Goal: Task Accomplishment & Management: Complete application form

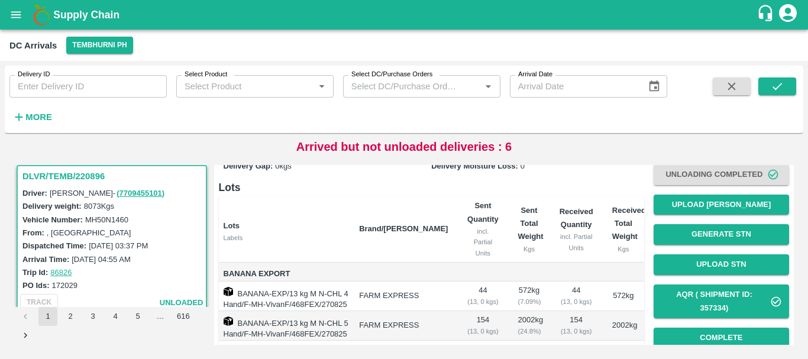
scroll to position [69, 0]
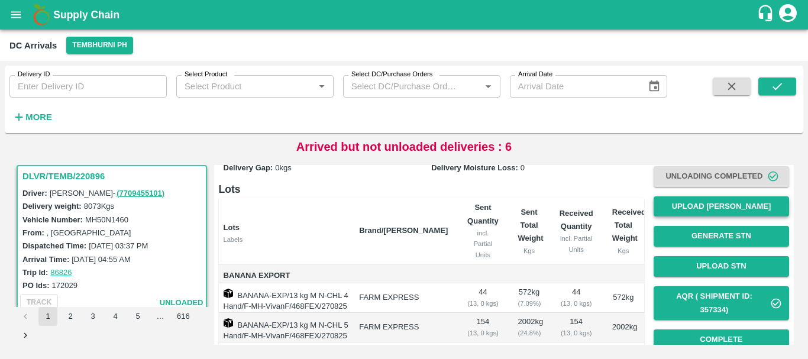
click at [668, 211] on button "Upload [PERSON_NAME]" at bounding box center [722, 206] width 136 height 21
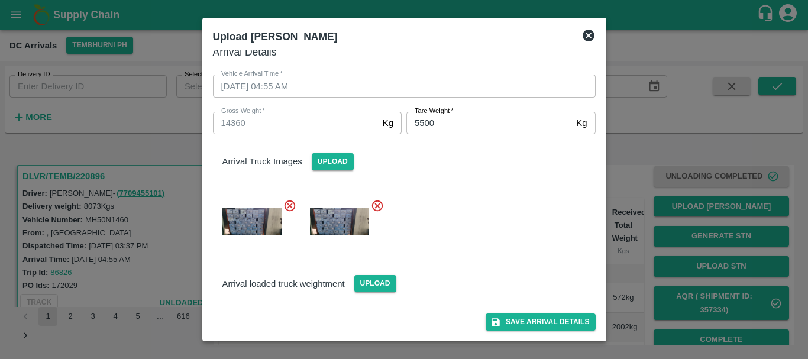
scroll to position [0, 0]
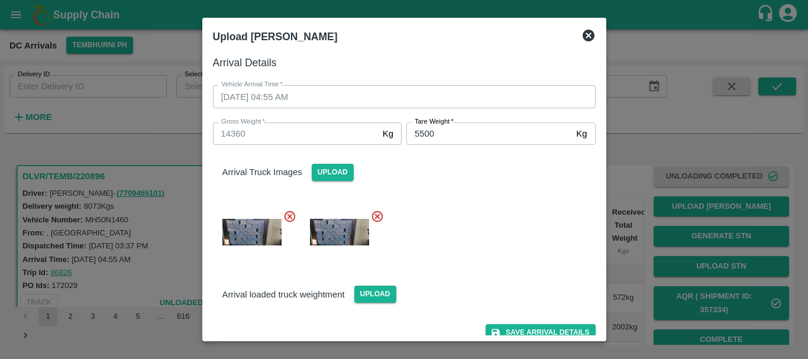
click at [639, 265] on div at bounding box center [404, 179] width 808 height 359
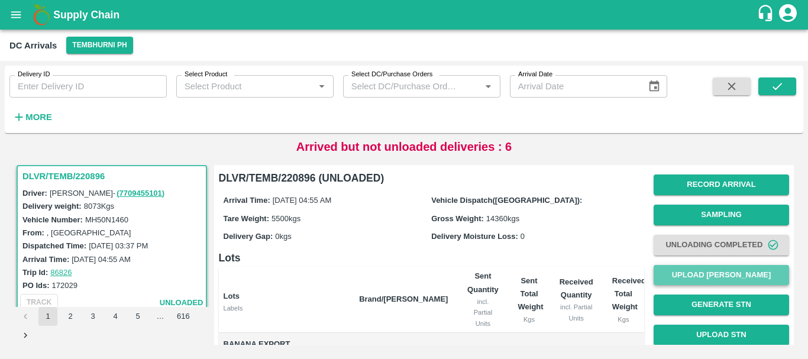
click at [688, 268] on button "Upload [PERSON_NAME]" at bounding box center [722, 275] width 136 height 21
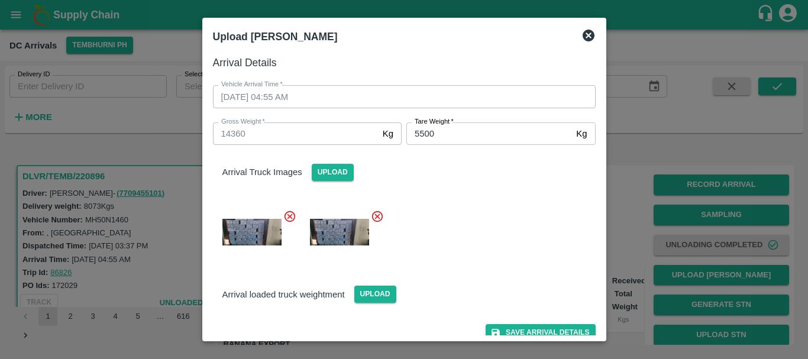
scroll to position [11, 0]
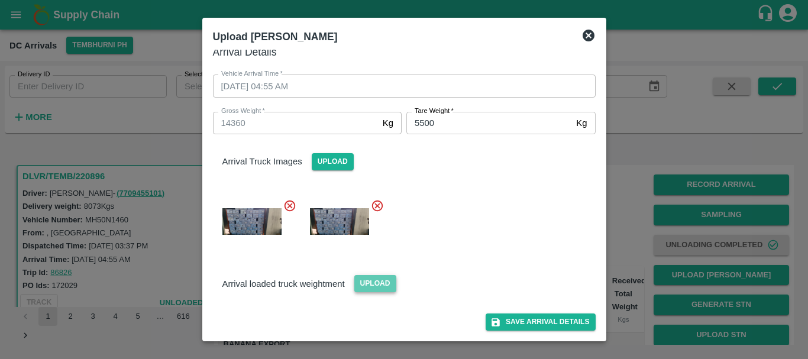
click at [362, 286] on span "Upload" at bounding box center [376, 283] width 42 height 17
click at [0, 0] on input "Upload" at bounding box center [0, 0] width 0 height 0
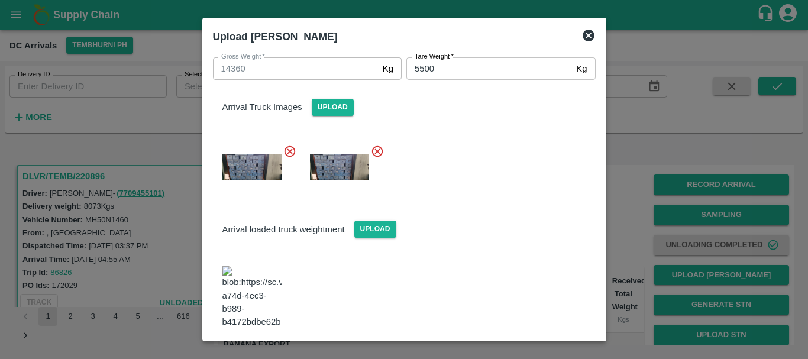
click at [545, 352] on button "Save Arrival Details" at bounding box center [540, 360] width 109 height 17
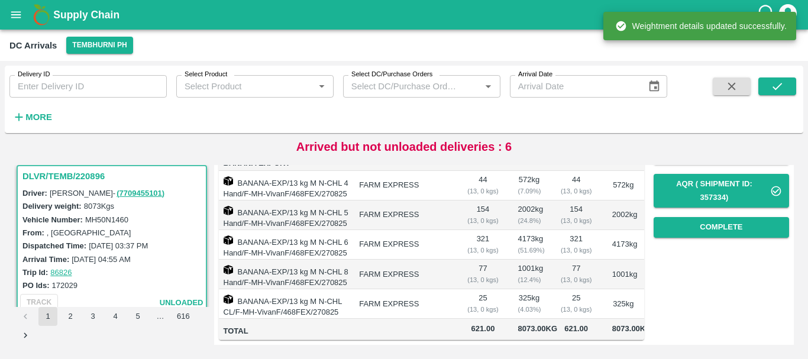
scroll to position [0, 0]
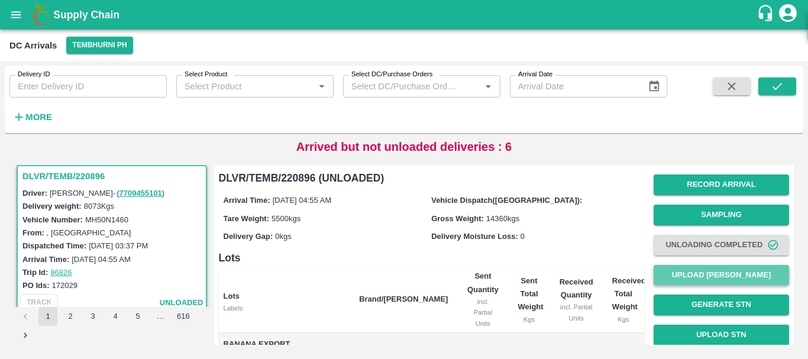
click at [692, 269] on button "Upload [PERSON_NAME]" at bounding box center [722, 275] width 136 height 21
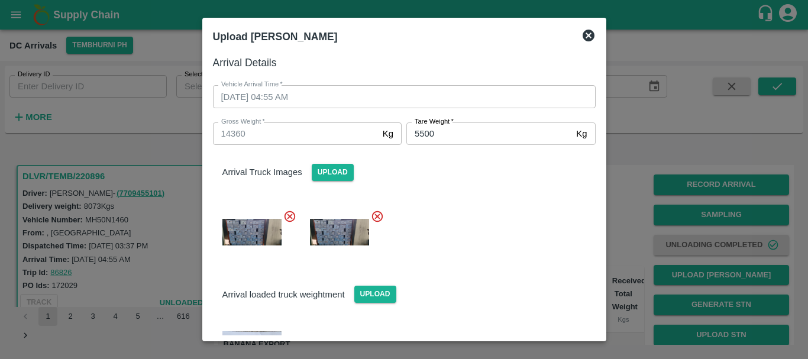
scroll to position [65, 0]
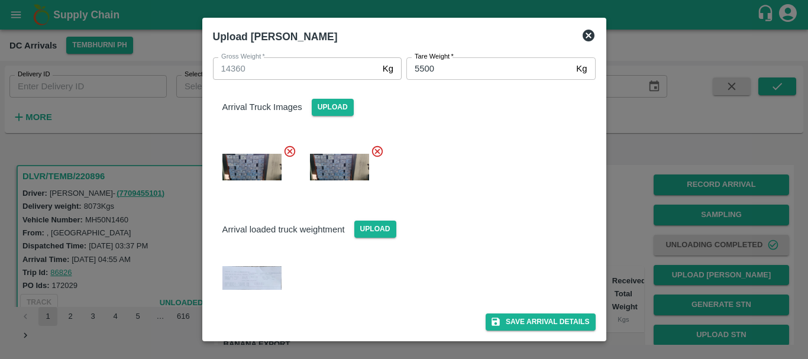
click at [623, 214] on div at bounding box center [404, 179] width 808 height 359
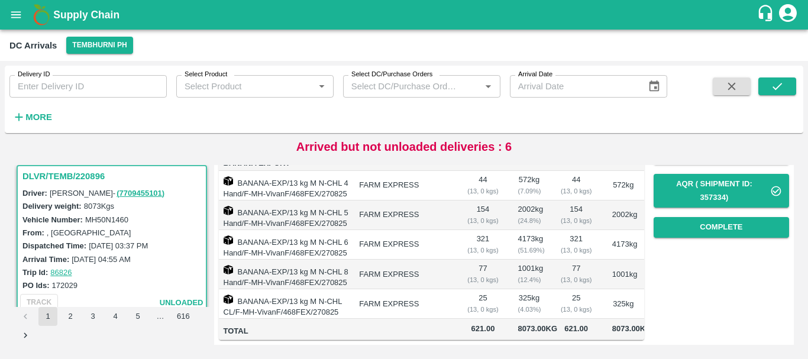
scroll to position [189, 0]
click at [717, 220] on button "Complete" at bounding box center [722, 227] width 136 height 21
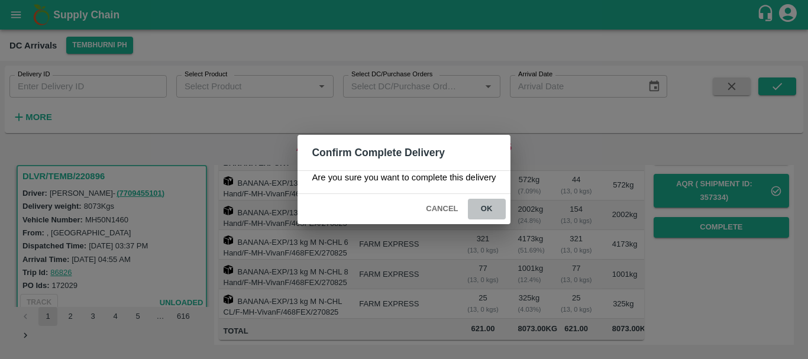
click at [488, 215] on button "ok" at bounding box center [487, 209] width 38 height 21
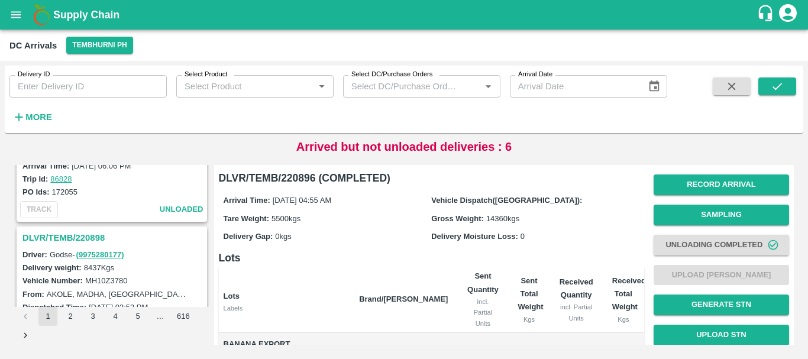
scroll to position [2250, 0]
click at [82, 240] on h3 "DLVR/TEMB/220898" at bounding box center [113, 238] width 182 height 15
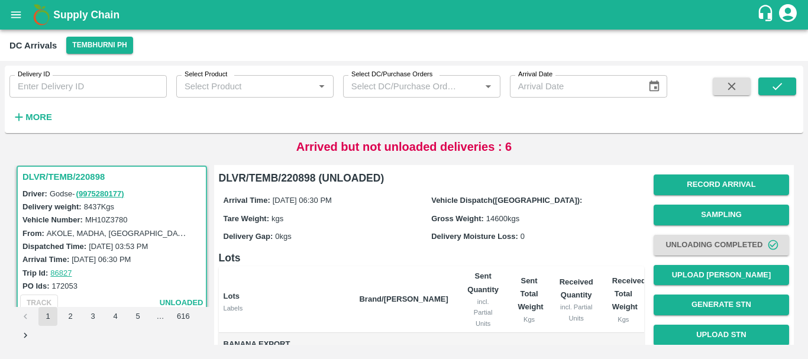
click at [676, 259] on span "Unloading Completed" at bounding box center [722, 245] width 136 height 30
click at [678, 272] on button "Upload [PERSON_NAME]" at bounding box center [722, 275] width 136 height 21
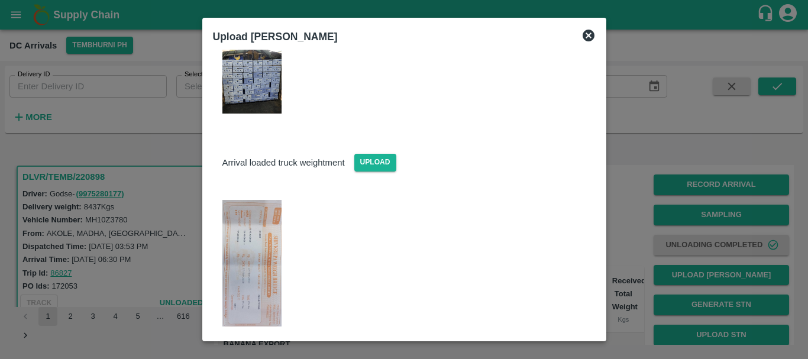
click at [259, 230] on img at bounding box center [252, 263] width 59 height 127
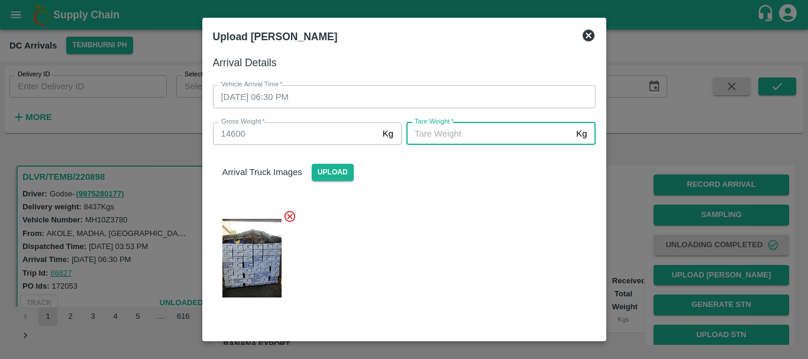
click at [431, 134] on input "[PERSON_NAME]   *" at bounding box center [489, 134] width 165 height 22
type input "5400"
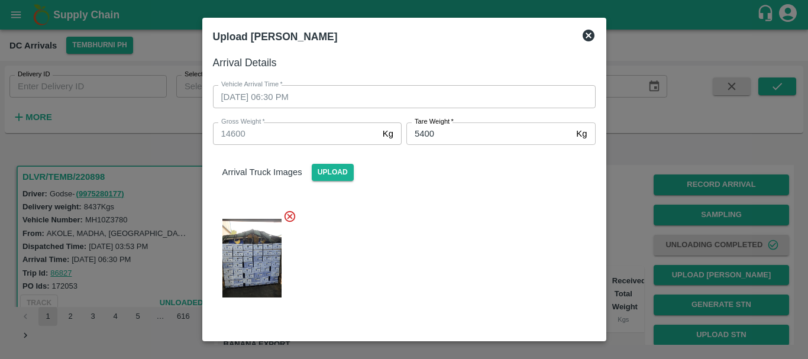
click at [452, 201] on div at bounding box center [400, 254] width 392 height 109
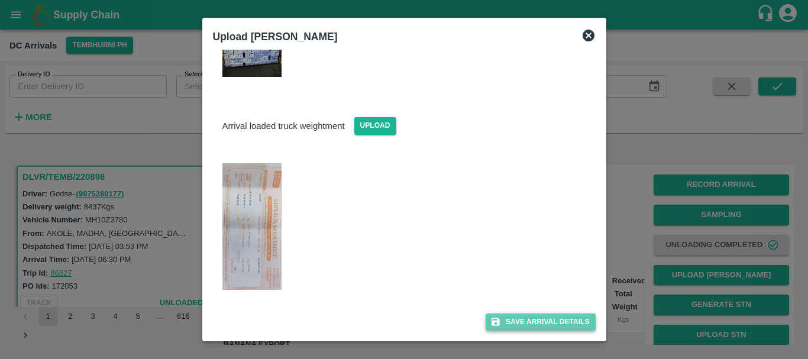
click at [520, 317] on button "Save Arrival Details" at bounding box center [540, 322] width 109 height 17
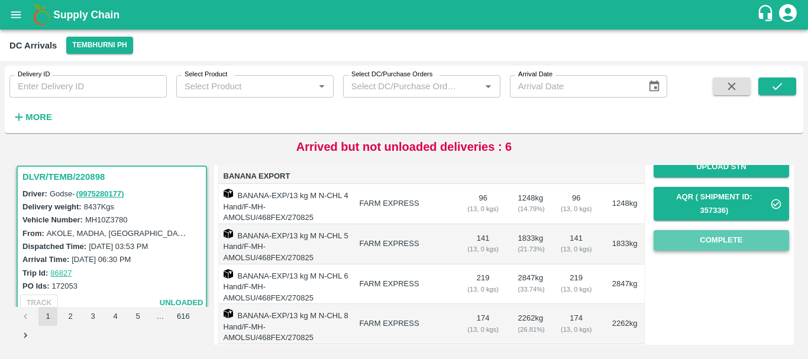
click at [674, 240] on button "Complete" at bounding box center [722, 240] width 136 height 21
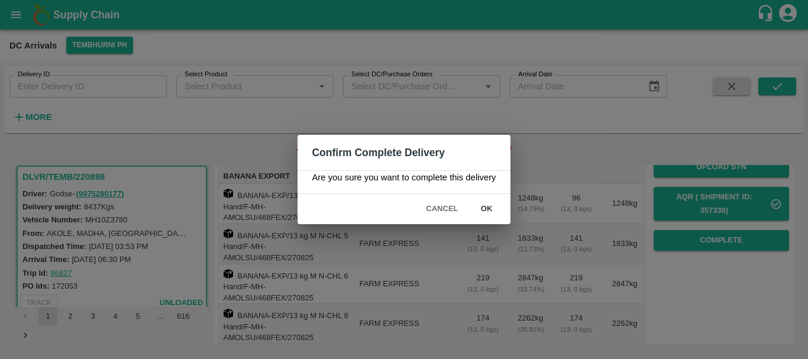
click at [478, 198] on div "Cancel ok" at bounding box center [404, 209] width 212 height 30
click at [485, 211] on button "ok" at bounding box center [487, 209] width 38 height 21
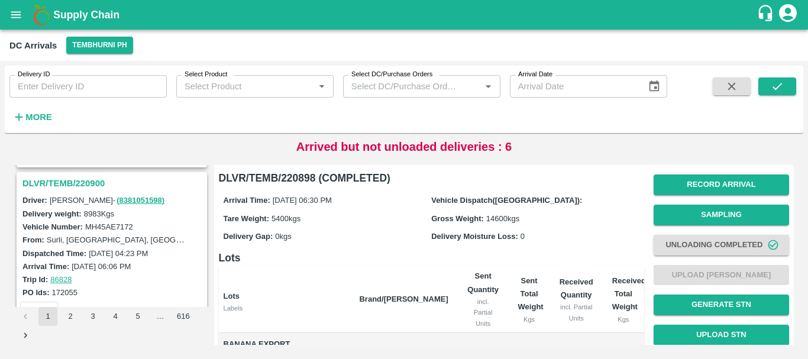
click at [83, 181] on h3 "DLVR/TEMB/220900" at bounding box center [113, 183] width 182 height 15
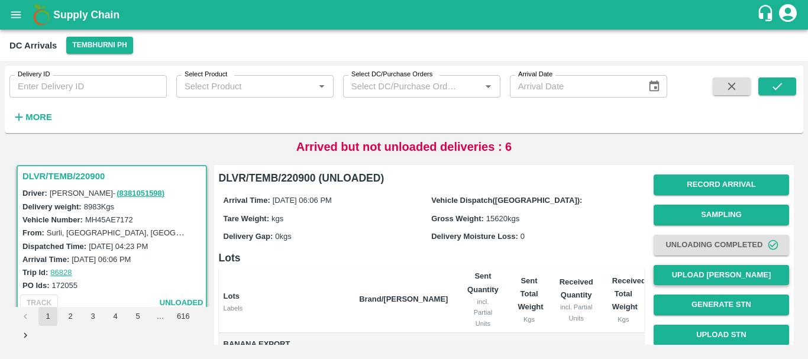
click at [693, 269] on button "Upload [PERSON_NAME]" at bounding box center [722, 275] width 136 height 21
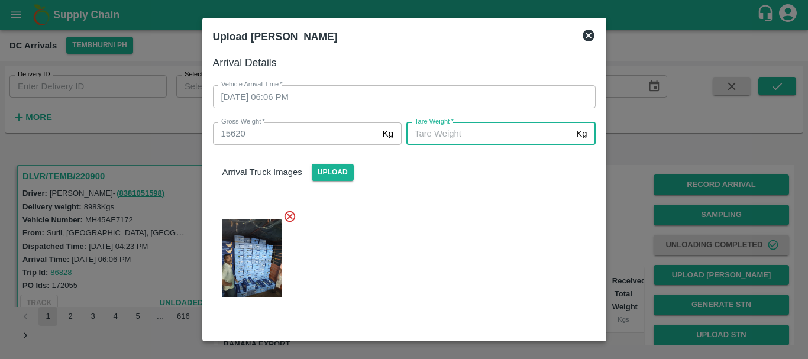
click at [484, 131] on input "[PERSON_NAME]   *" at bounding box center [489, 134] width 165 height 22
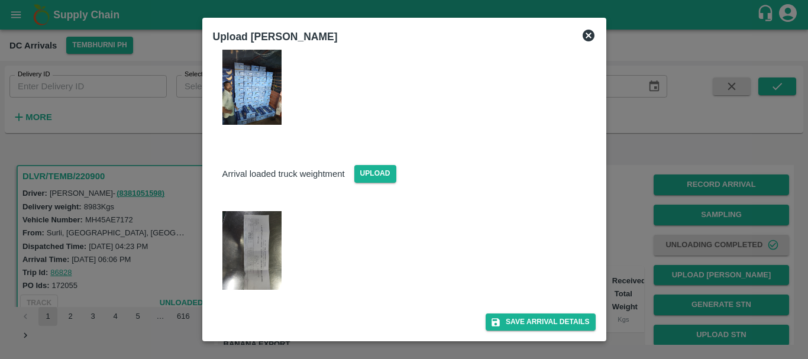
click at [268, 249] on img at bounding box center [252, 250] width 59 height 79
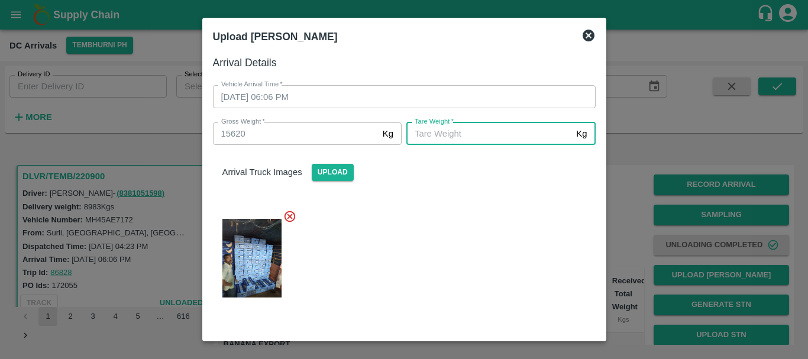
click at [468, 124] on input "[PERSON_NAME]   *" at bounding box center [489, 134] width 165 height 22
type input "5880"
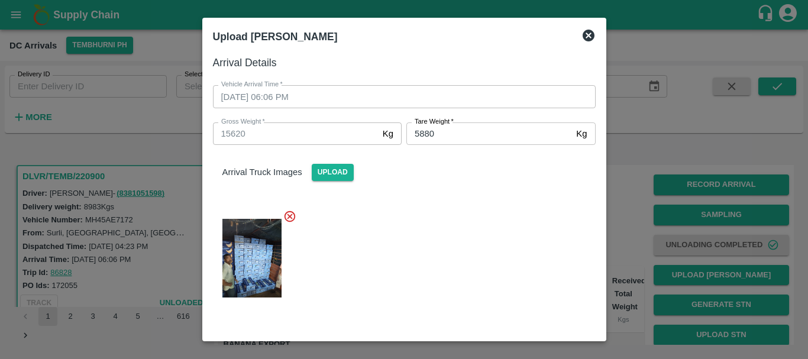
click at [467, 201] on div at bounding box center [400, 254] width 392 height 109
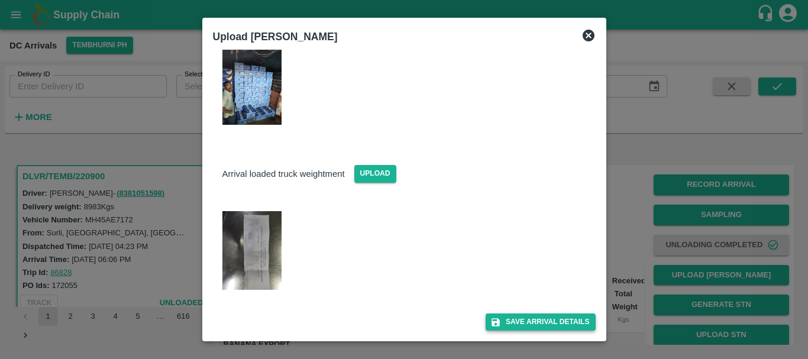
click at [536, 317] on button "Save Arrival Details" at bounding box center [540, 322] width 109 height 17
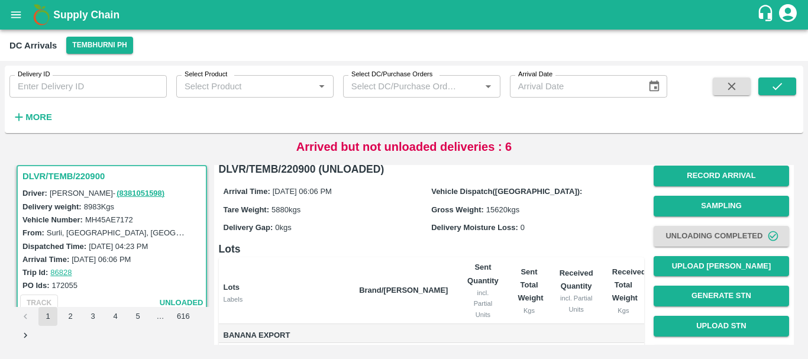
scroll to position [234, 0]
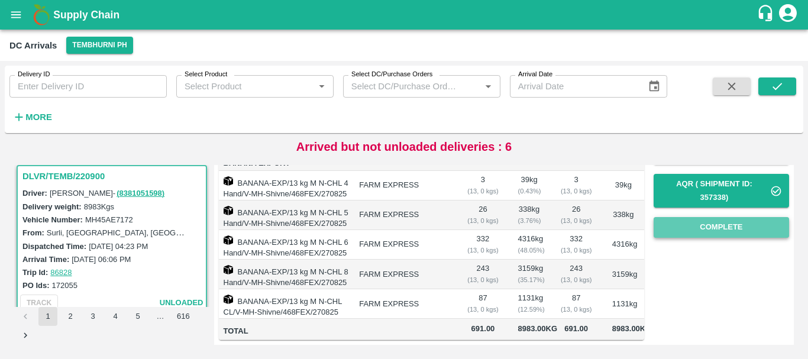
click at [689, 217] on button "Complete" at bounding box center [722, 227] width 136 height 21
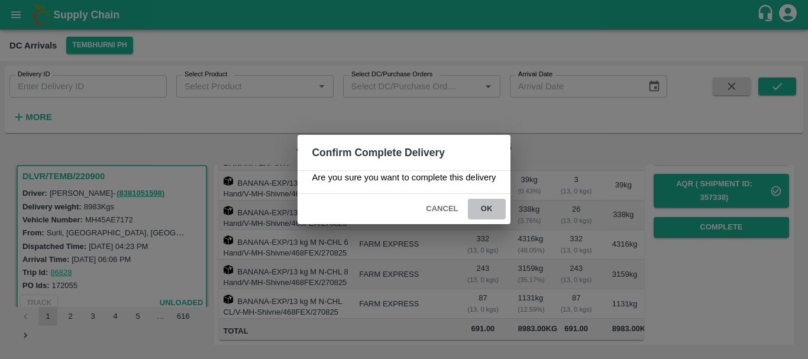
click at [487, 212] on button "ok" at bounding box center [487, 209] width 38 height 21
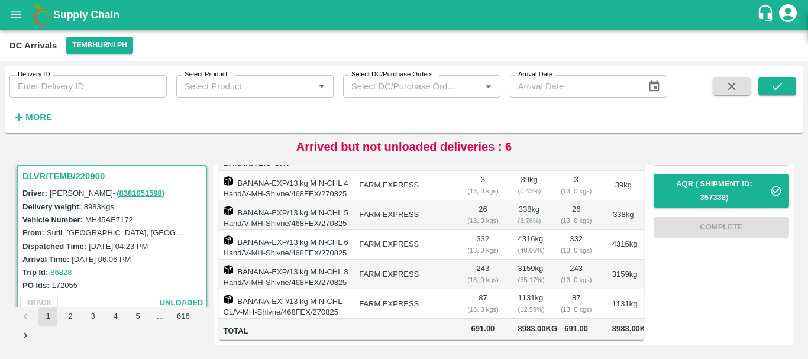
scroll to position [0, 0]
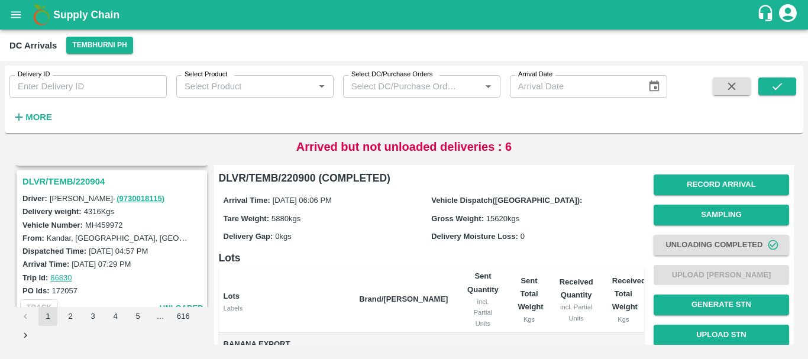
click at [68, 180] on h3 "DLVR/TEMB/220904" at bounding box center [113, 181] width 182 height 15
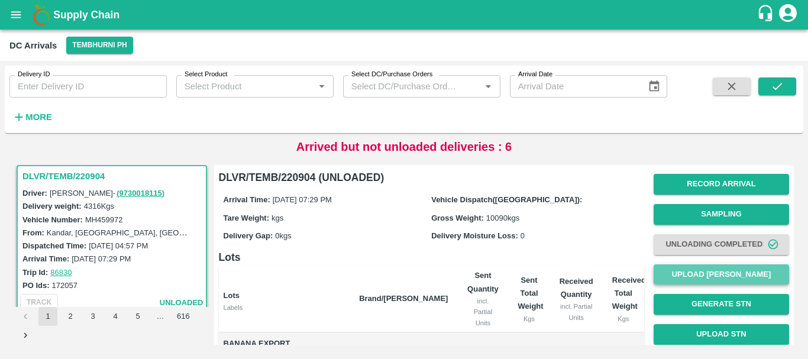
click at [660, 275] on button "Upload [PERSON_NAME]" at bounding box center [722, 275] width 136 height 21
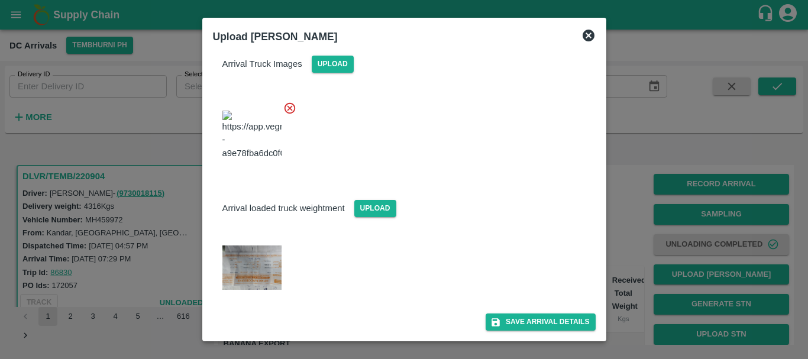
click at [267, 274] on img at bounding box center [252, 268] width 59 height 44
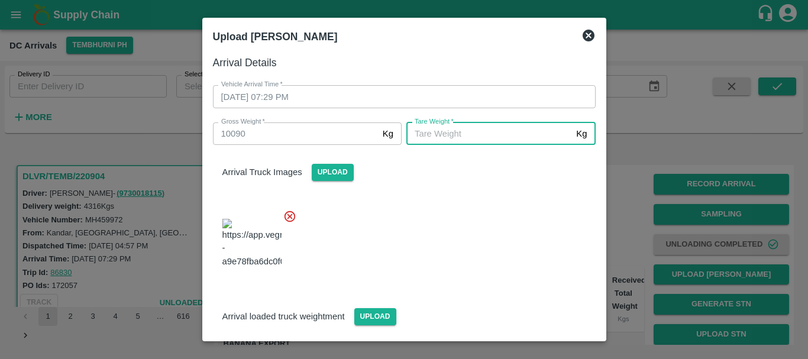
click at [433, 132] on input "[PERSON_NAME]   *" at bounding box center [489, 134] width 165 height 22
type input "5430"
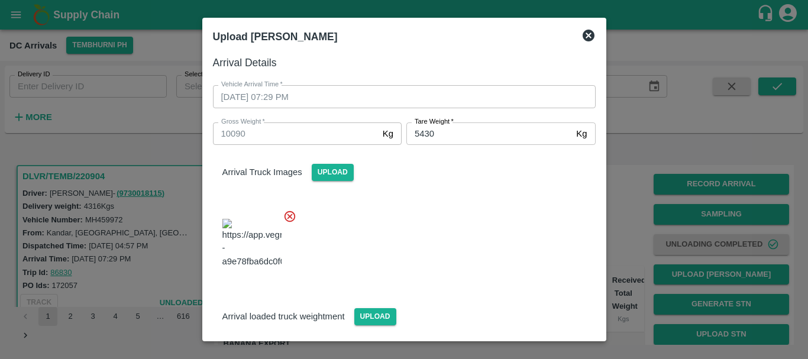
click at [420, 237] on div at bounding box center [400, 240] width 392 height 80
click at [451, 237] on div at bounding box center [400, 240] width 392 height 80
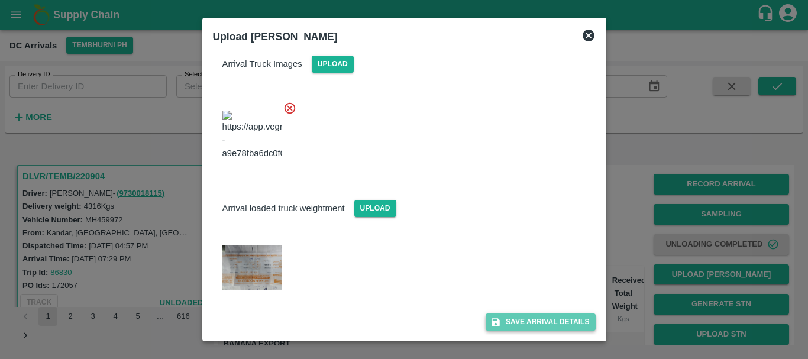
click at [514, 318] on button "Save Arrival Details" at bounding box center [540, 322] width 109 height 17
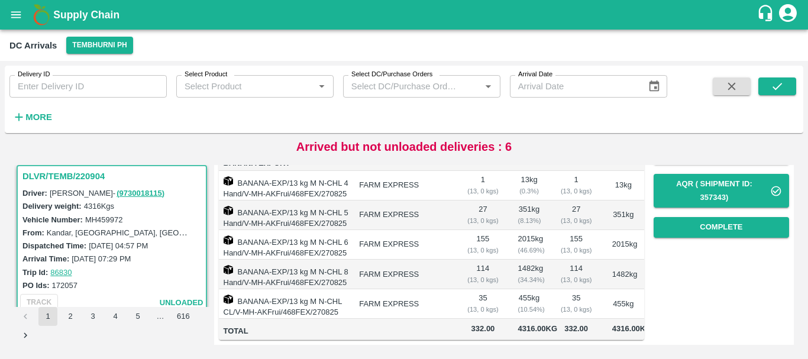
scroll to position [193, 0]
click at [682, 219] on button "Complete" at bounding box center [722, 227] width 136 height 21
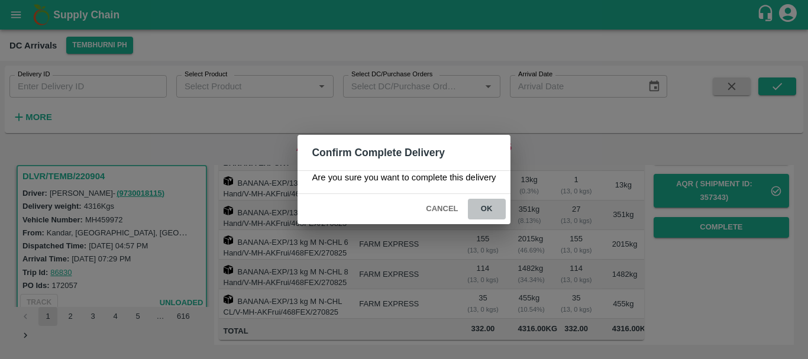
click at [487, 205] on button "ok" at bounding box center [487, 209] width 38 height 21
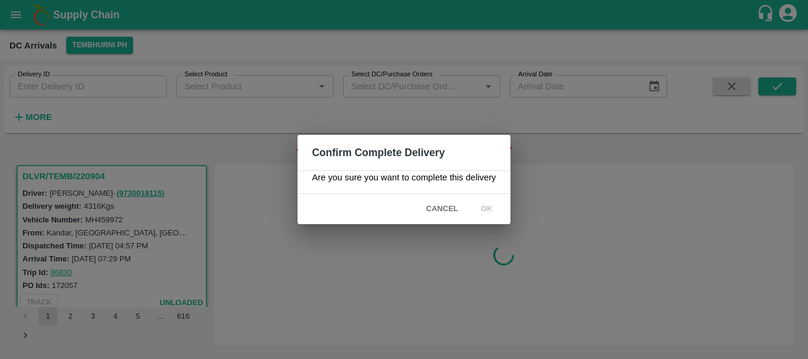
scroll to position [0, 0]
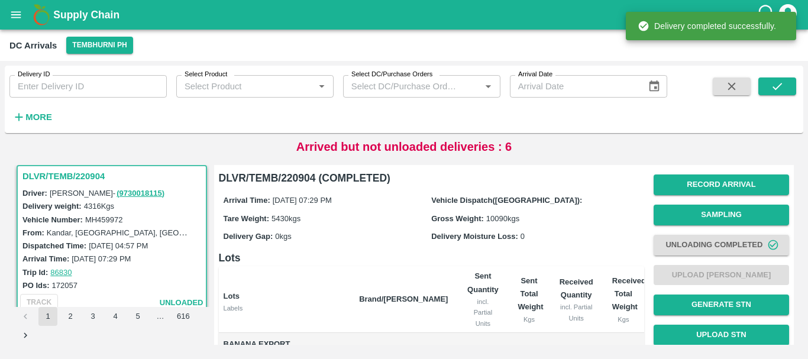
drag, startPoint x: 510, startPoint y: 230, endPoint x: 453, endPoint y: 257, distance: 62.8
click at [453, 257] on h6 "Lots" at bounding box center [432, 258] width 426 height 17
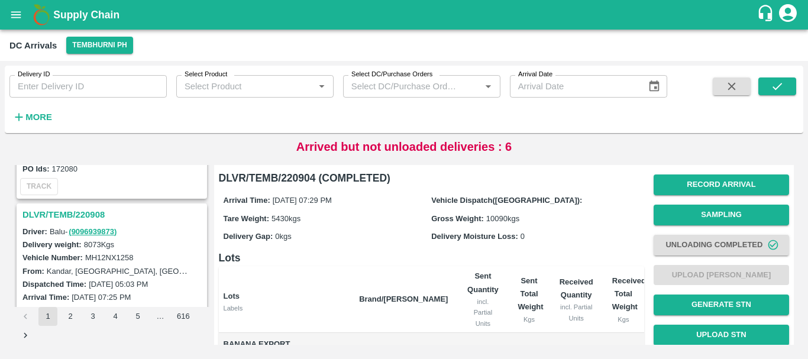
click at [87, 212] on h3 "DLVR/TEMB/220908" at bounding box center [113, 214] width 182 height 15
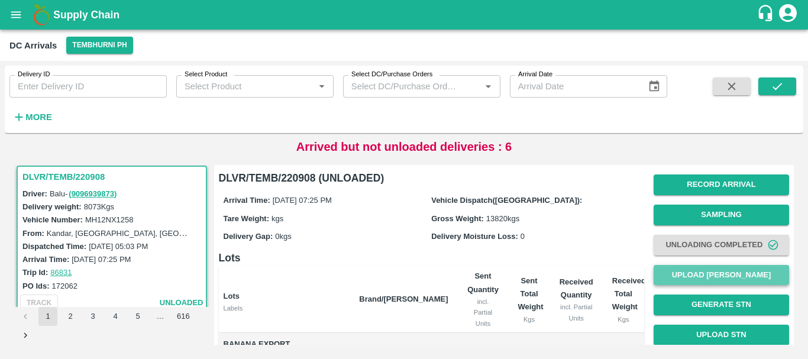
click at [675, 270] on button "Upload [PERSON_NAME]" at bounding box center [722, 275] width 136 height 21
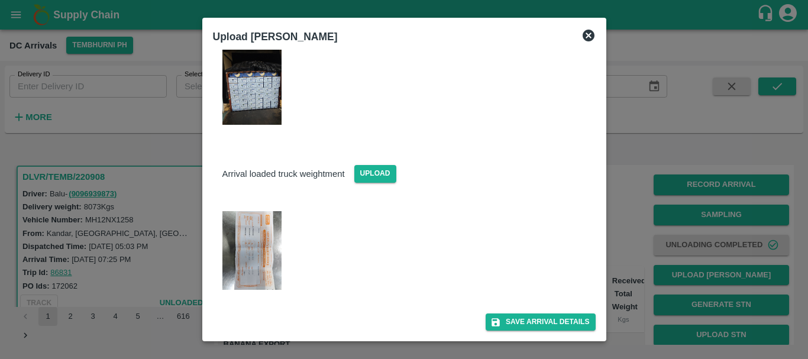
click at [257, 249] on img at bounding box center [252, 250] width 59 height 79
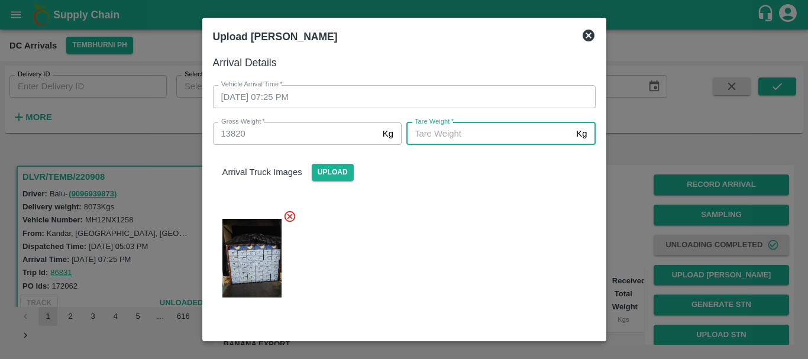
click at [429, 143] on input "[PERSON_NAME]   *" at bounding box center [489, 134] width 165 height 22
type input "4960"
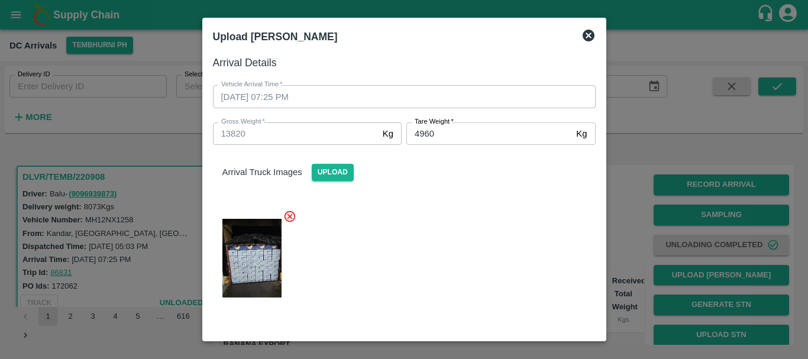
click at [533, 277] on div at bounding box center [400, 254] width 392 height 109
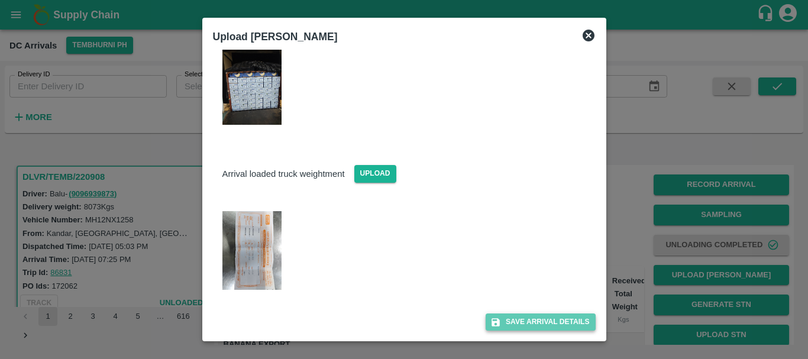
click at [503, 320] on button "Save Arrival Details" at bounding box center [540, 322] width 109 height 17
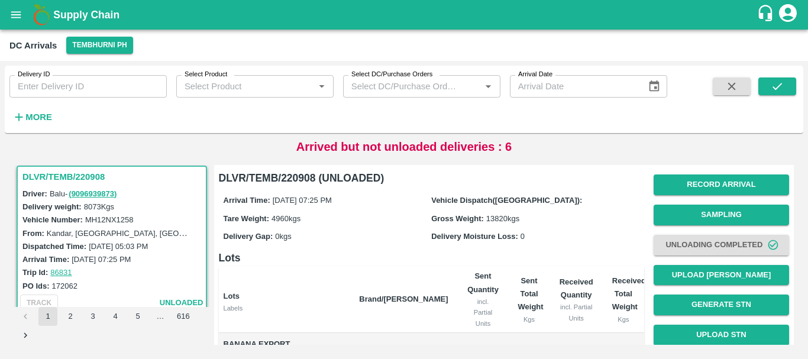
scroll to position [234, 0]
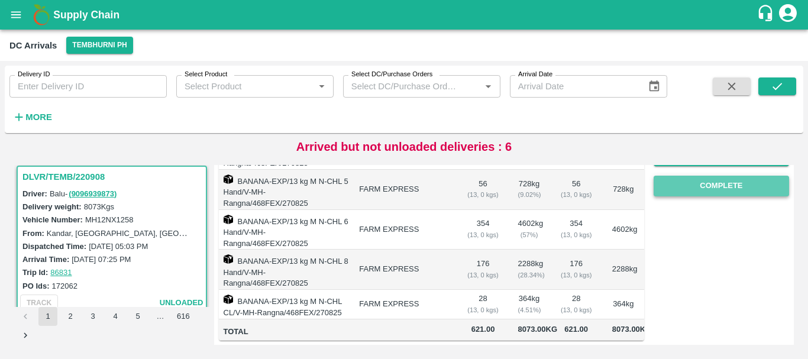
click at [672, 179] on button "Complete" at bounding box center [722, 186] width 136 height 21
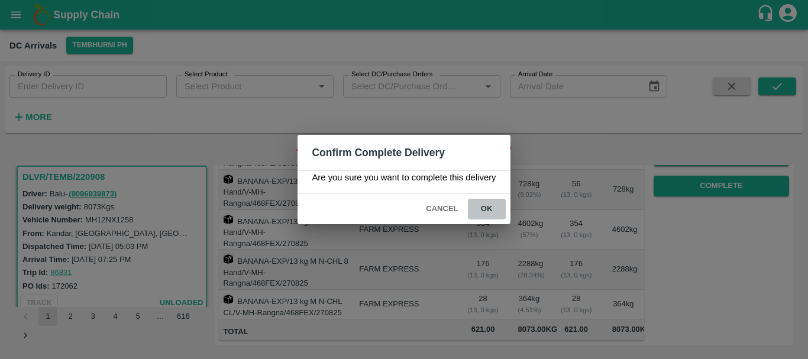
click at [492, 210] on button "ok" at bounding box center [487, 209] width 38 height 21
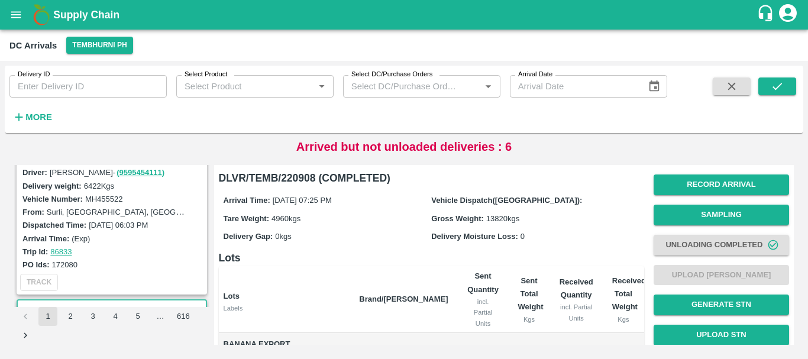
scroll to position [1688, 0]
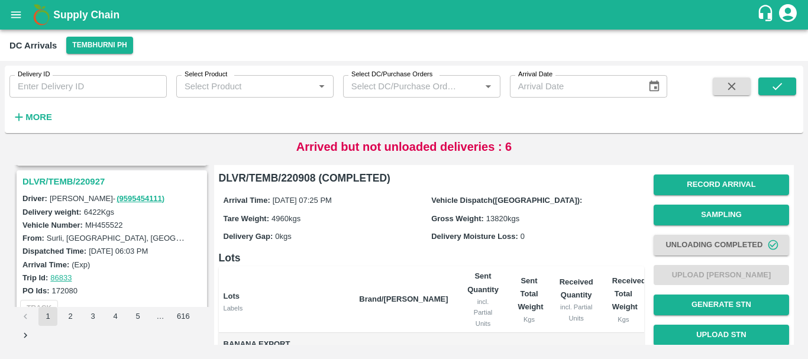
click at [86, 187] on h3 "DLVR/TEMB/220927" at bounding box center [113, 181] width 182 height 15
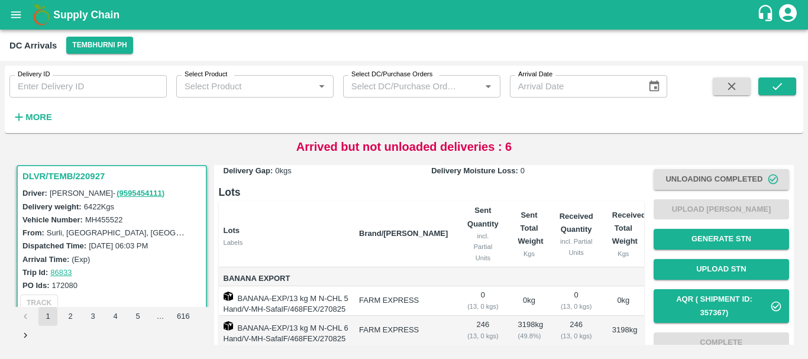
scroll to position [67, 0]
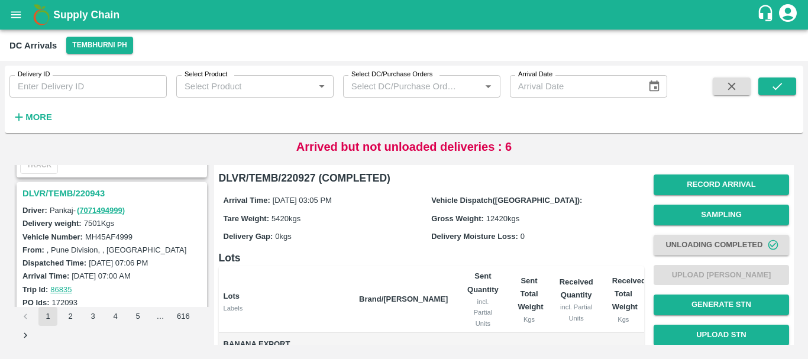
click at [80, 192] on h3 "DLVR/TEMB/220943" at bounding box center [113, 193] width 182 height 15
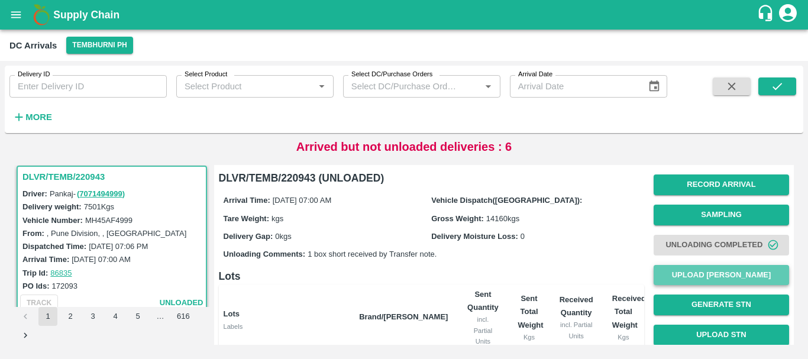
click at [684, 278] on button "Upload [PERSON_NAME]" at bounding box center [722, 275] width 136 height 21
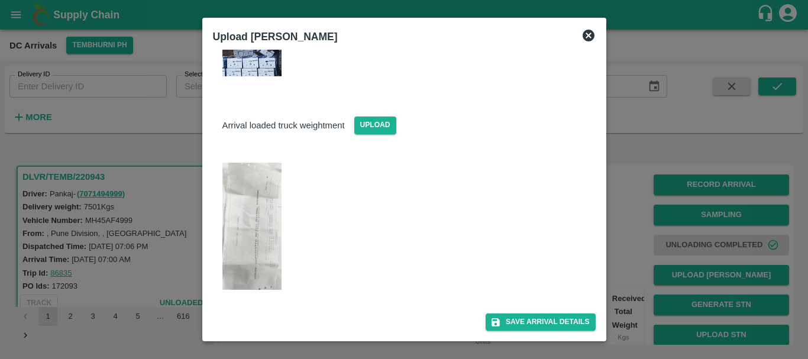
click at [234, 229] on img at bounding box center [252, 226] width 59 height 127
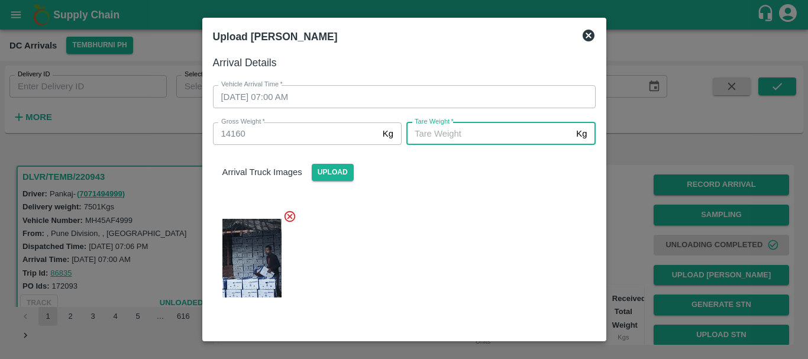
click at [458, 134] on input "[PERSON_NAME]   *" at bounding box center [489, 134] width 165 height 22
type input "5900"
click at [439, 217] on div at bounding box center [400, 254] width 392 height 109
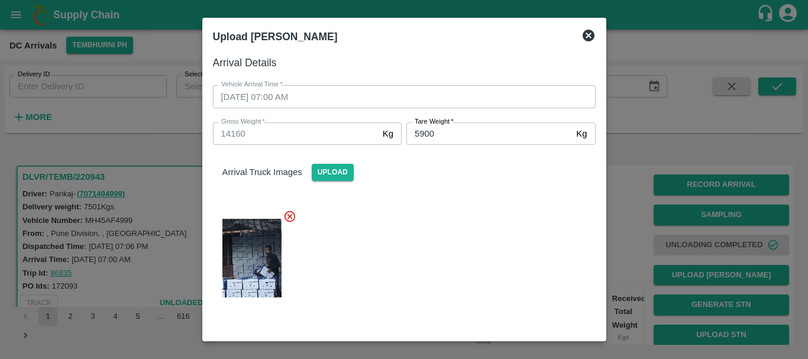
scroll to position [221, 0]
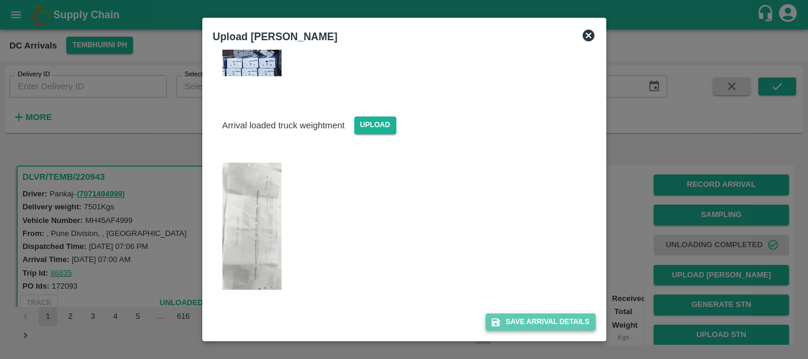
click at [517, 320] on button "Save Arrival Details" at bounding box center [540, 322] width 109 height 17
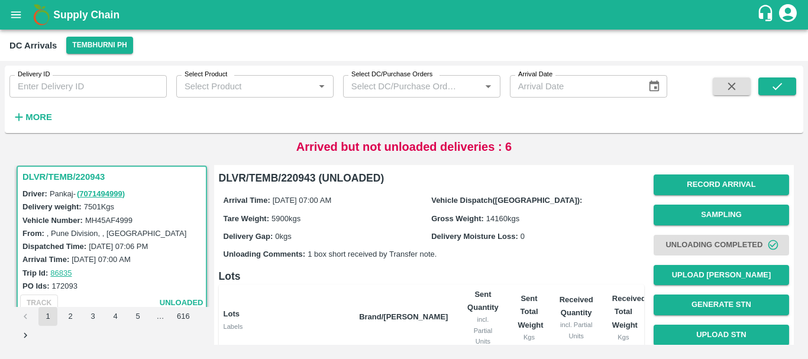
scroll to position [131, 0]
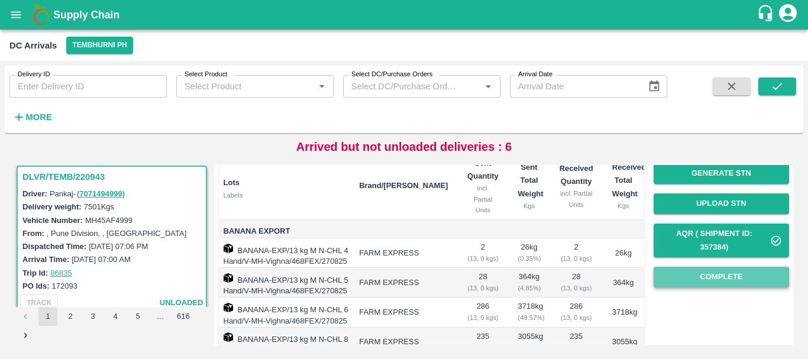
click at [690, 272] on button "Complete" at bounding box center [722, 277] width 136 height 21
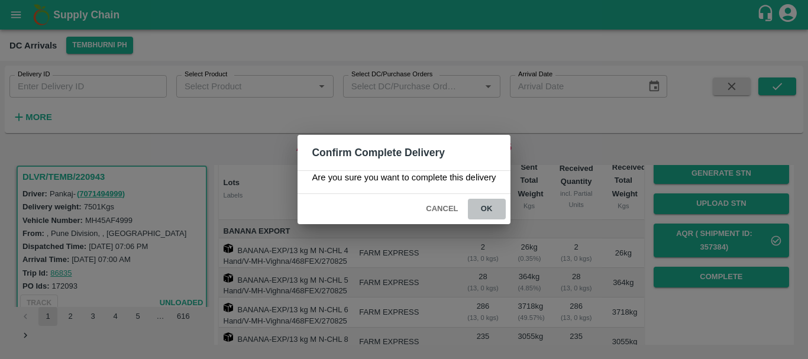
click at [489, 210] on button "ok" at bounding box center [487, 209] width 38 height 21
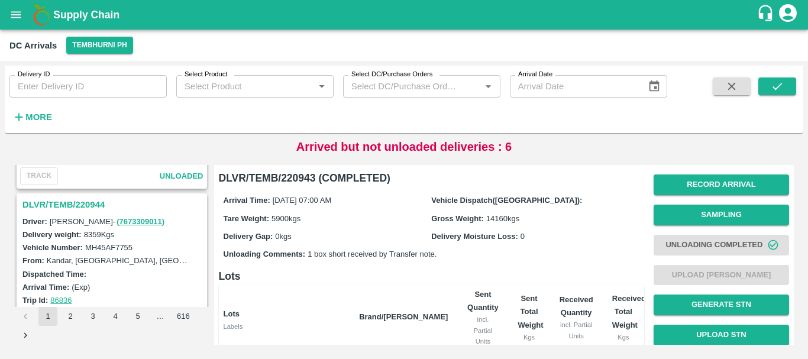
scroll to position [1355, 0]
click at [86, 204] on h3 "DLVR/TEMB/220944" at bounding box center [113, 205] width 182 height 15
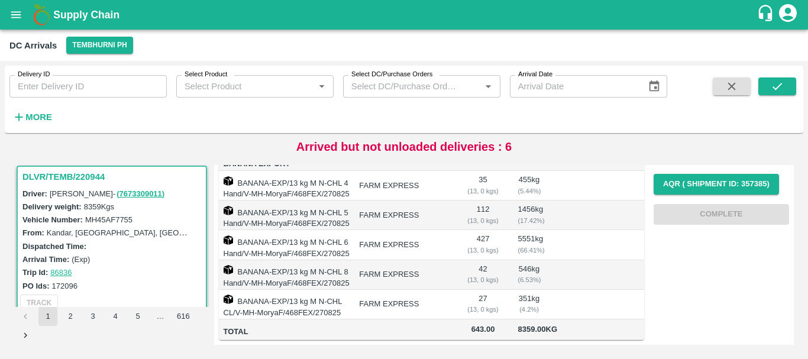
scroll to position [1339, 0]
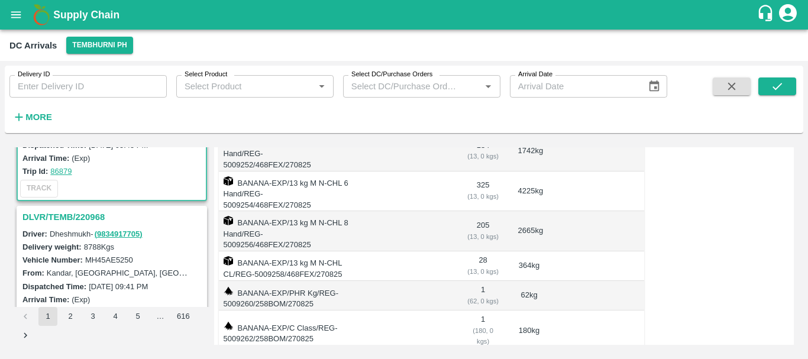
scroll to position [91, 0]
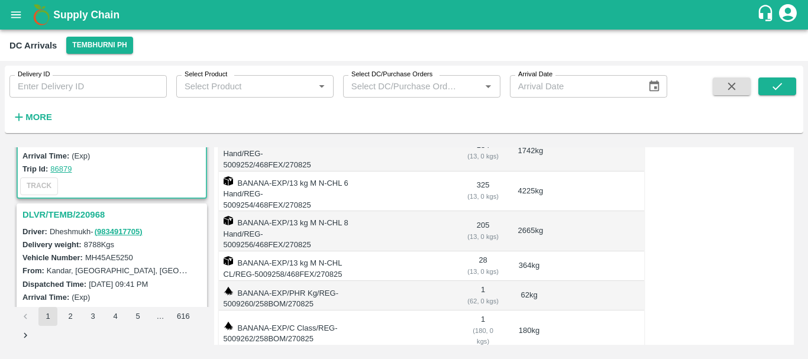
click at [79, 210] on h3 "DLVR/TEMB/220968" at bounding box center [113, 214] width 182 height 15
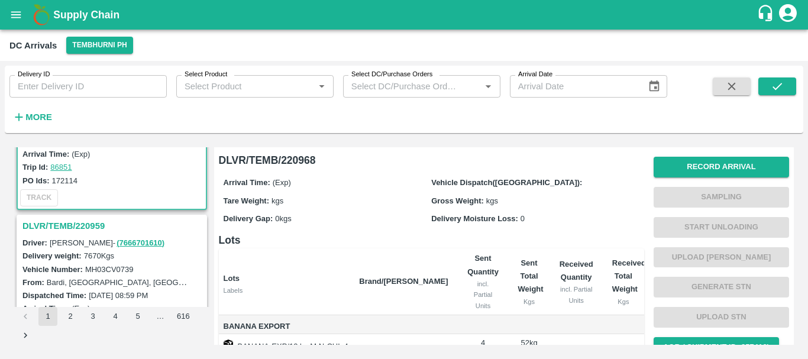
scroll to position [234, 0]
click at [89, 223] on h3 "DLVR/TEMB/220959" at bounding box center [113, 225] width 182 height 15
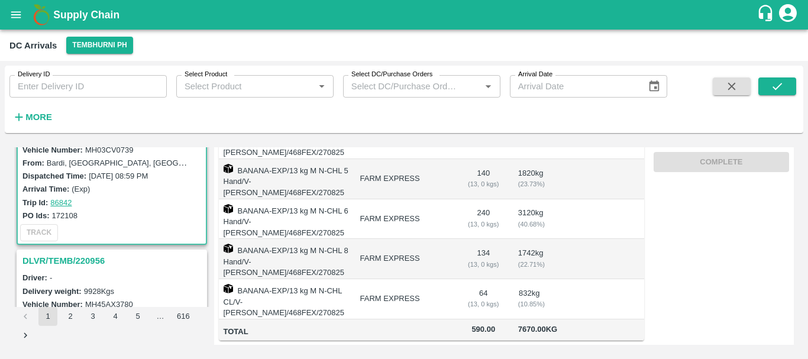
scroll to position [355, 0]
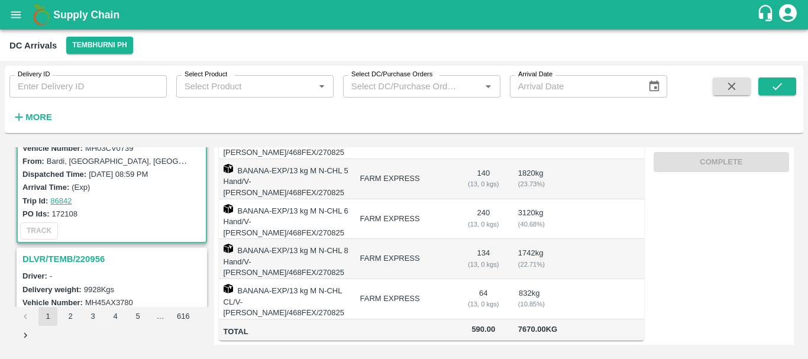
click at [78, 263] on h3 "DLVR/TEMB/220956" at bounding box center [113, 259] width 182 height 15
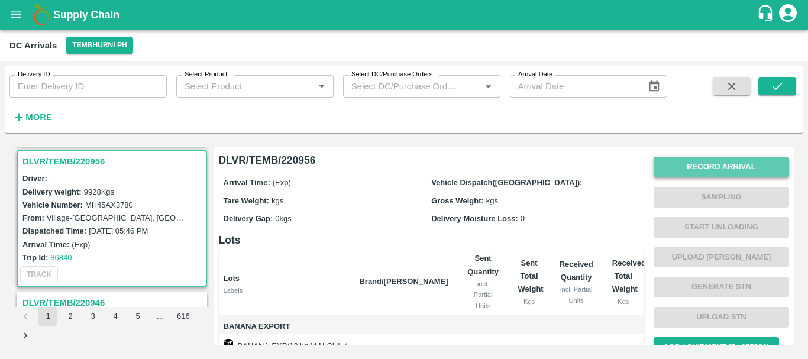
click at [714, 164] on button "Record Arrival" at bounding box center [722, 167] width 136 height 21
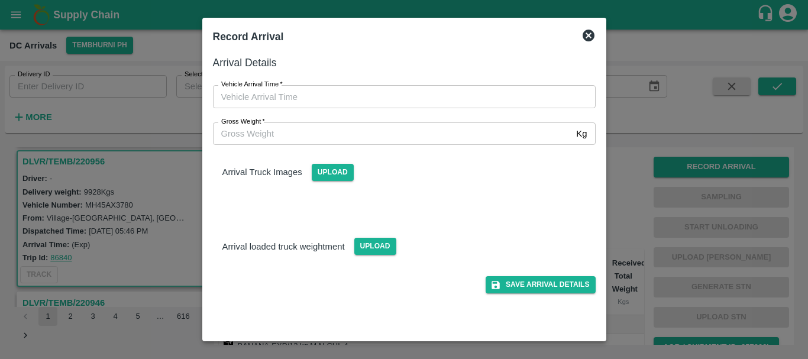
type input "DD/MM/YYYY hh:mm aa"
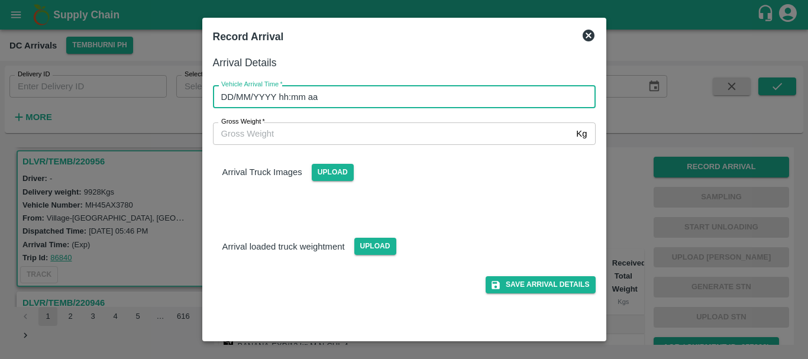
click at [490, 95] on input "DD/MM/YYYY hh:mm aa" at bounding box center [400, 96] width 375 height 22
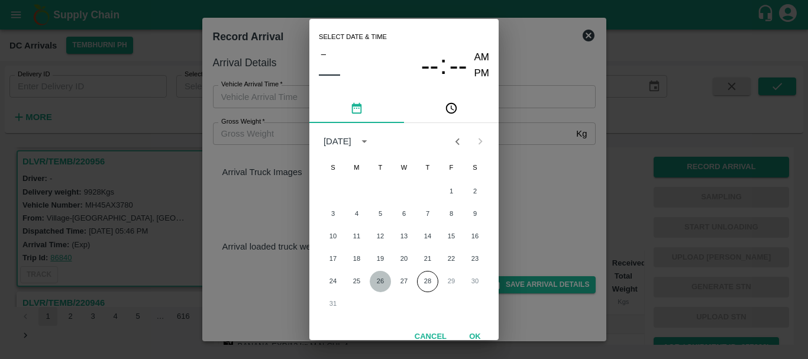
click at [383, 283] on button "26" at bounding box center [380, 281] width 21 height 21
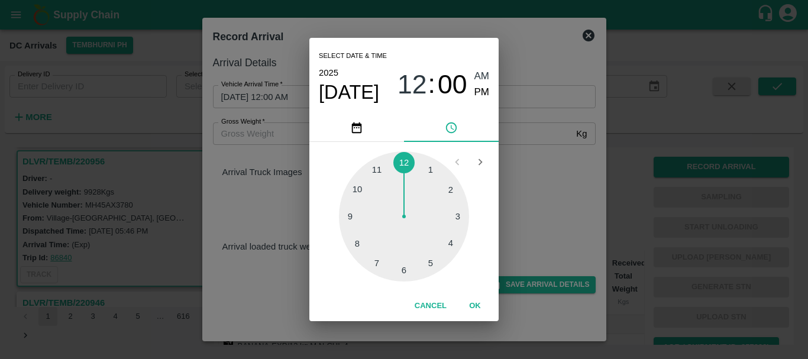
click at [355, 246] on div at bounding box center [404, 217] width 130 height 130
click at [445, 192] on div at bounding box center [404, 217] width 130 height 130
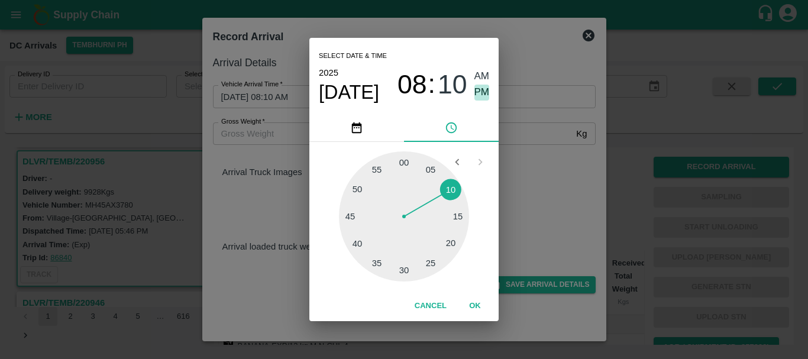
click at [479, 96] on span "PM" at bounding box center [482, 93] width 15 height 16
type input "26/08/2025 08:10 PM"
click at [526, 165] on div "Select date & time 2025 Aug 26 08 : 10 AM PM 05 10 15 20 25 30 35 40 45 50 55 0…" at bounding box center [404, 179] width 808 height 359
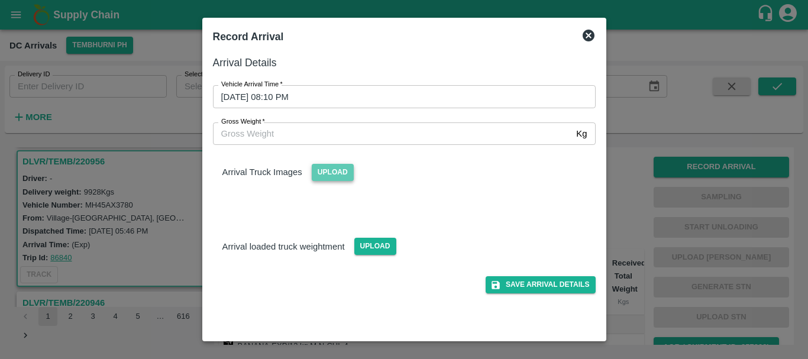
click at [345, 167] on span "Upload" at bounding box center [333, 172] width 42 height 17
click at [0, 0] on input "Upload" at bounding box center [0, 0] width 0 height 0
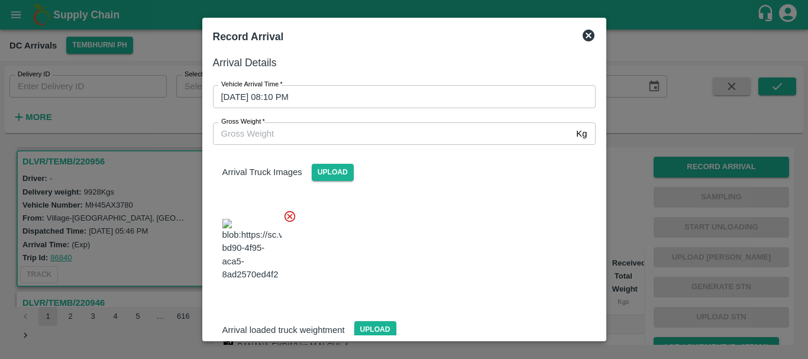
scroll to position [63, 0]
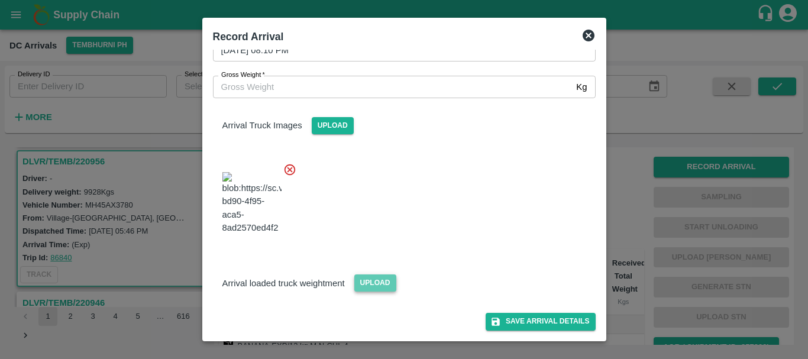
click at [372, 285] on span "Upload" at bounding box center [376, 283] width 42 height 17
click at [0, 0] on input "Upload" at bounding box center [0, 0] width 0 height 0
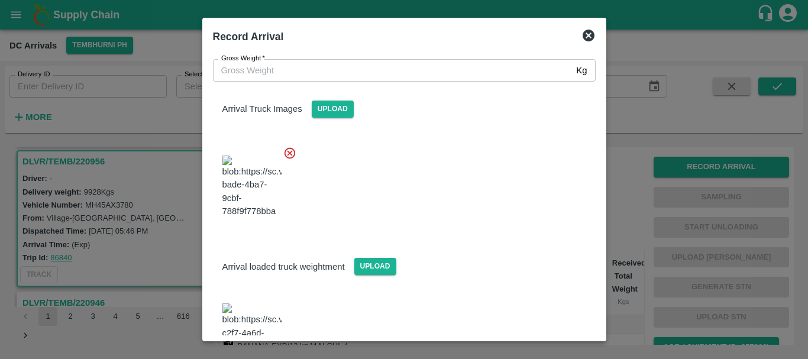
scroll to position [132, 0]
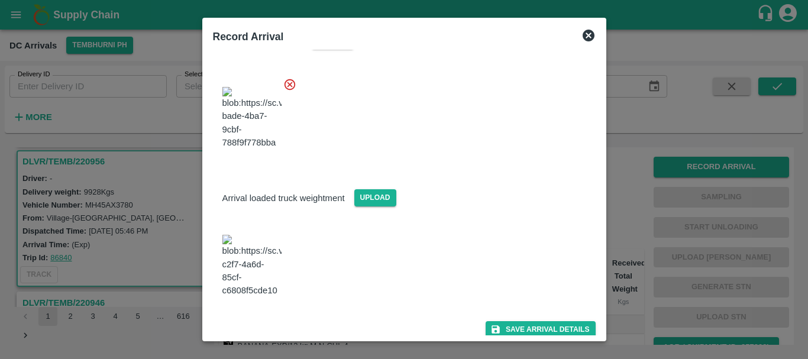
click at [250, 267] on img at bounding box center [252, 266] width 59 height 62
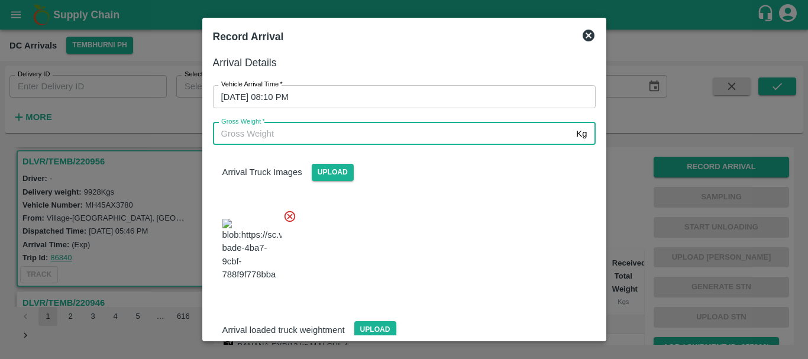
click at [302, 126] on input "Gross Weight   *" at bounding box center [392, 134] width 359 height 22
type input "15970"
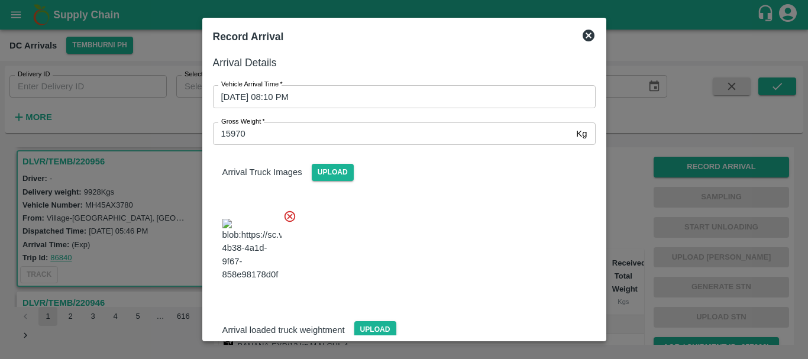
click at [439, 214] on div at bounding box center [400, 246] width 392 height 93
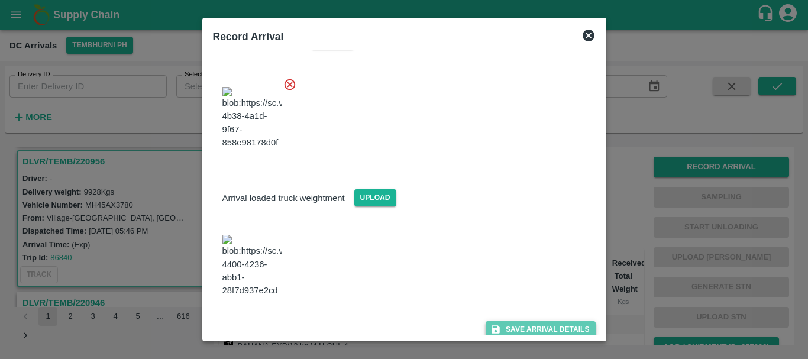
click at [514, 321] on button "Save Arrival Details" at bounding box center [540, 329] width 109 height 17
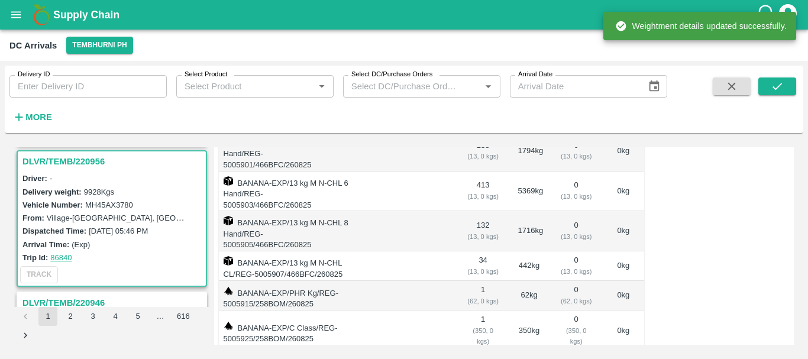
scroll to position [0, 0]
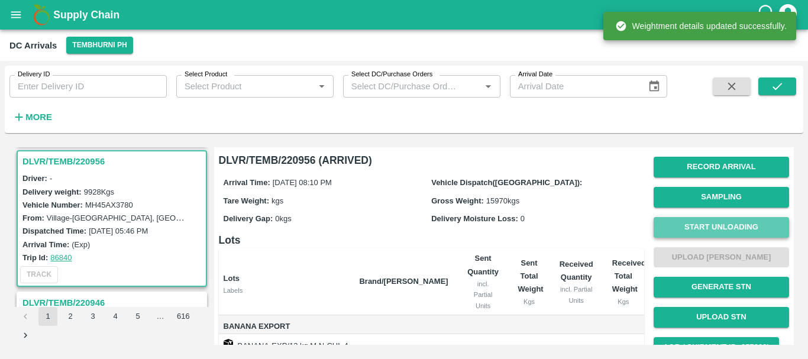
click at [732, 229] on button "Start Unloading" at bounding box center [722, 227] width 136 height 21
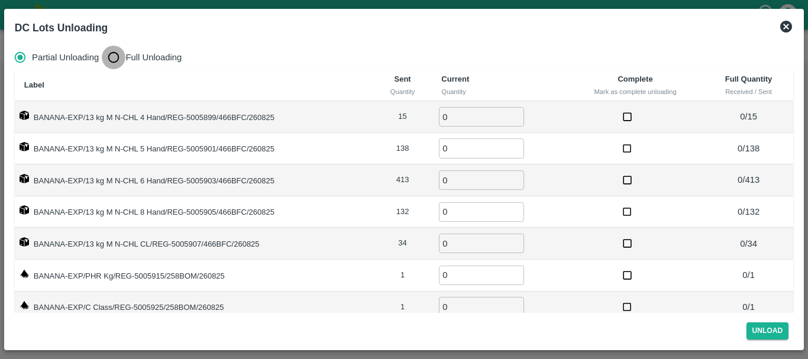
click at [117, 59] on input "Full Unloading" at bounding box center [114, 58] width 24 height 24
radio input "true"
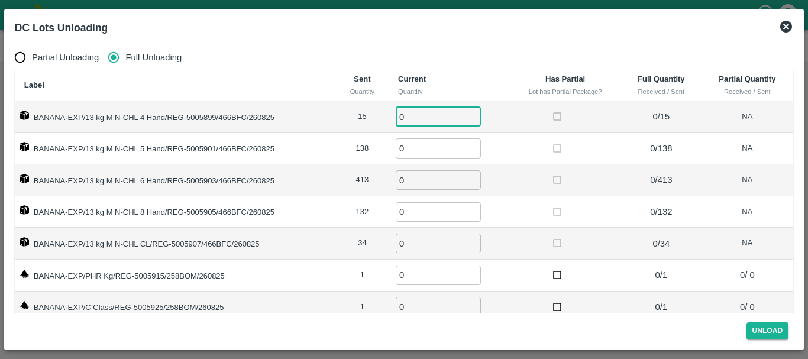
click at [444, 118] on input "0" at bounding box center [438, 117] width 85 height 20
type input "015"
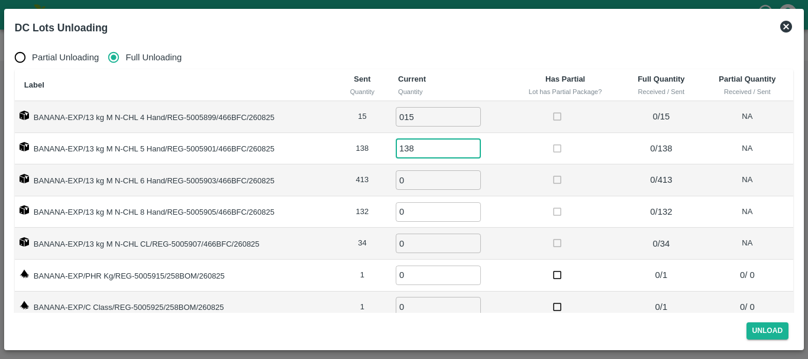
type input "138"
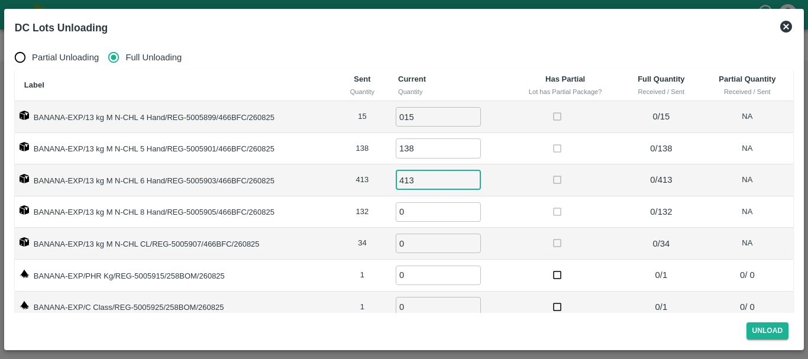
type input "413"
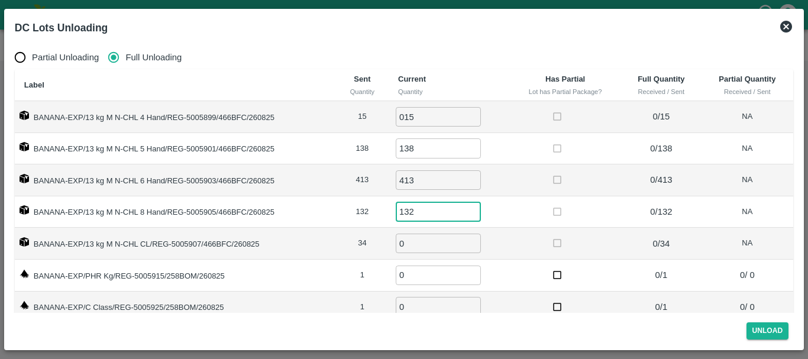
type input "132"
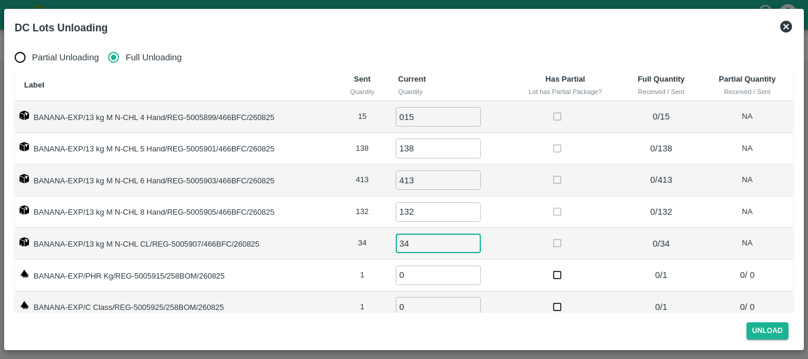
type input "34"
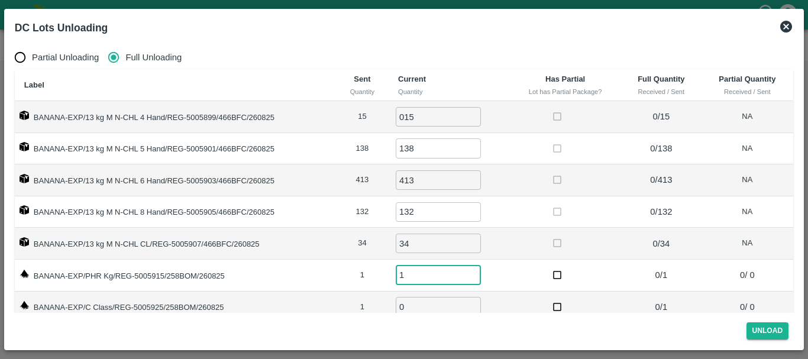
type input "1"
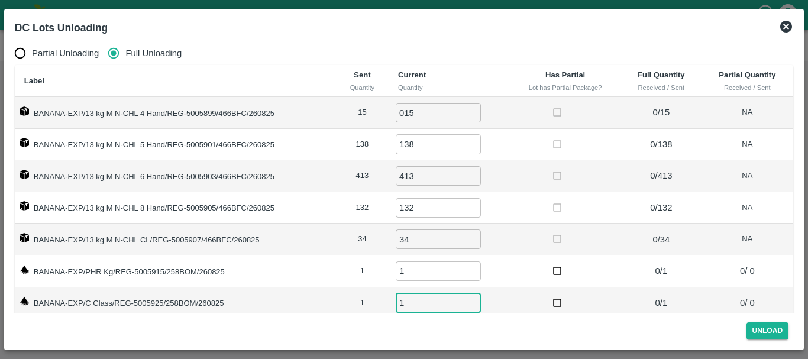
type input "1"
click at [601, 289] on td at bounding box center [566, 303] width 112 height 32
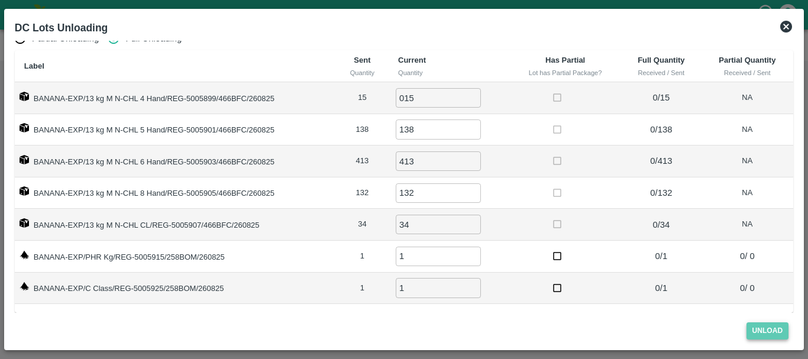
click at [752, 336] on button "Unload" at bounding box center [768, 331] width 43 height 17
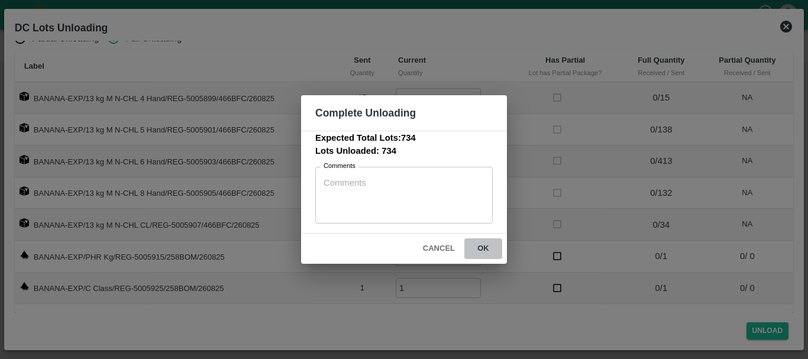
click at [482, 245] on button "ok" at bounding box center [484, 249] width 38 height 21
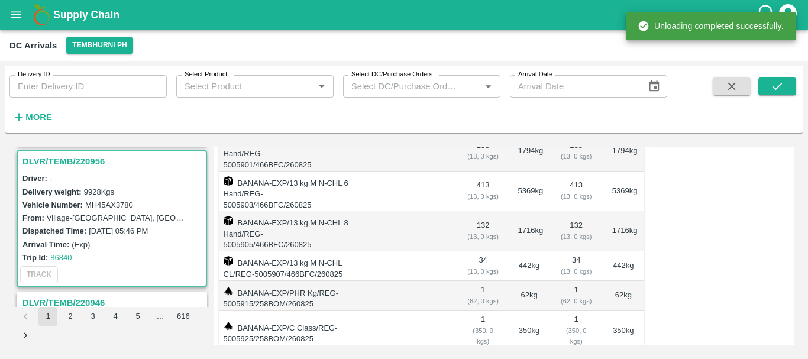
scroll to position [0, 0]
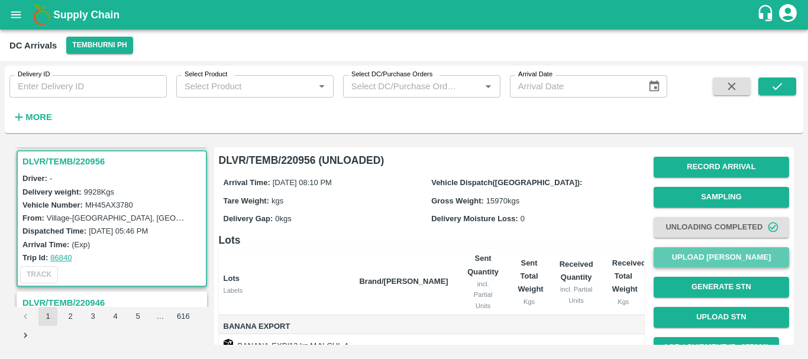
click at [711, 256] on button "Upload [PERSON_NAME]" at bounding box center [722, 257] width 136 height 21
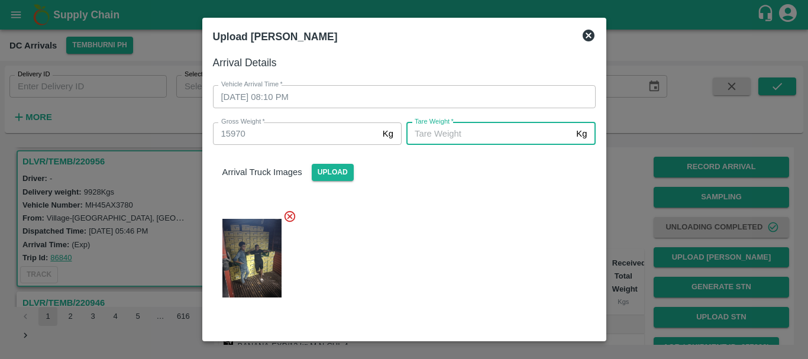
click at [483, 137] on input "[PERSON_NAME]   *" at bounding box center [489, 134] width 165 height 22
type input "5660"
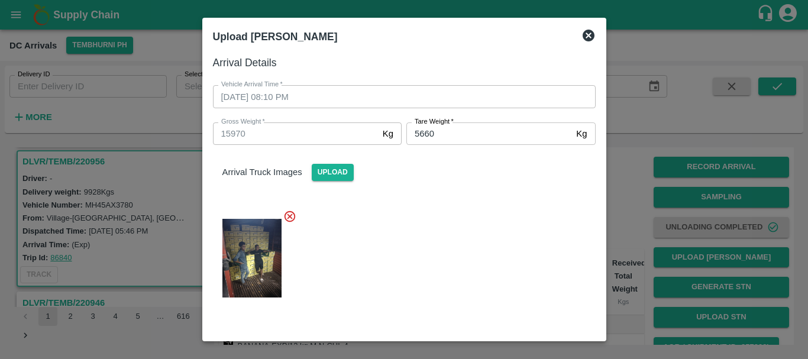
click at [476, 169] on div "Arrival Truck Images Upload" at bounding box center [405, 163] width 402 height 36
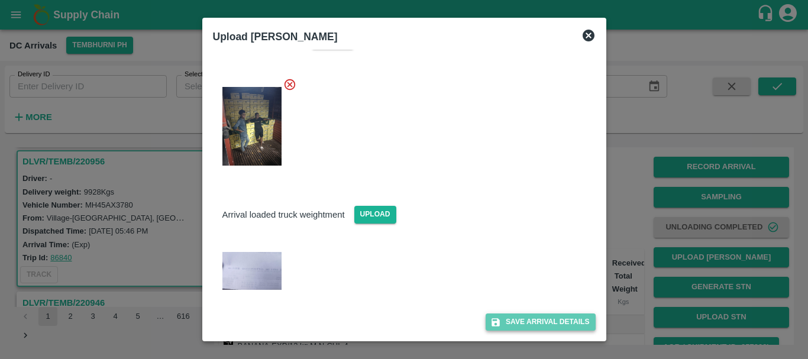
click at [529, 328] on button "Save Arrival Details" at bounding box center [540, 322] width 109 height 17
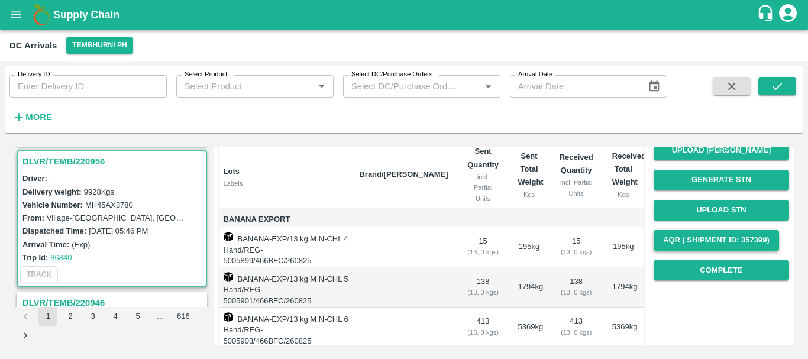
scroll to position [105, 0]
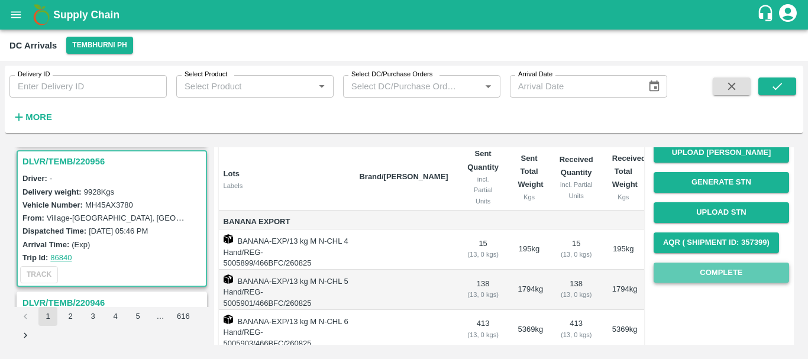
click at [698, 270] on button "Complete" at bounding box center [722, 273] width 136 height 21
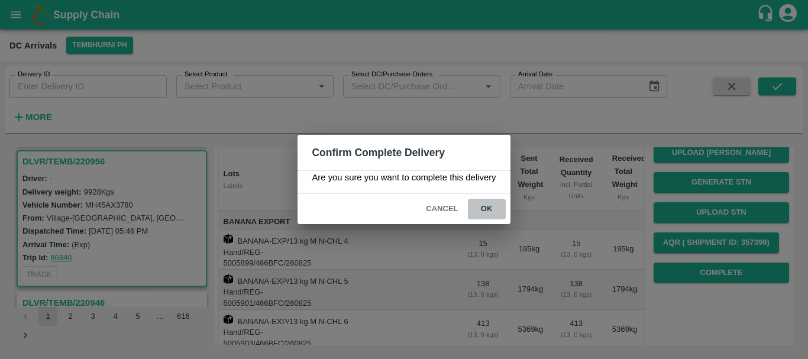
click at [484, 205] on button "ok" at bounding box center [487, 209] width 38 height 21
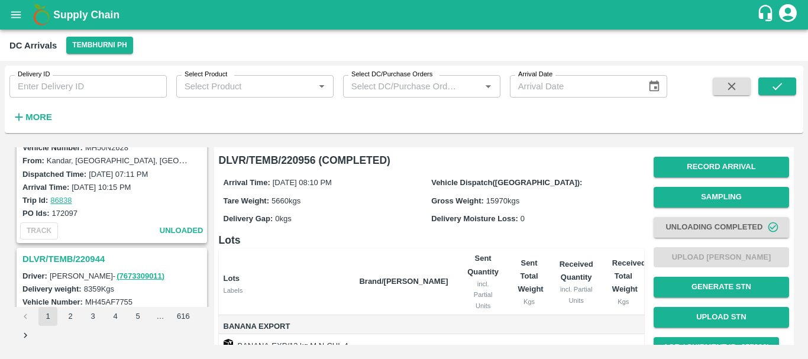
scroll to position [694, 0]
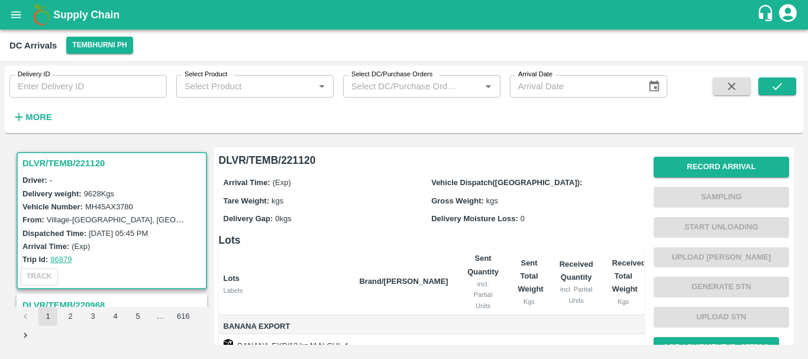
scroll to position [46, 0]
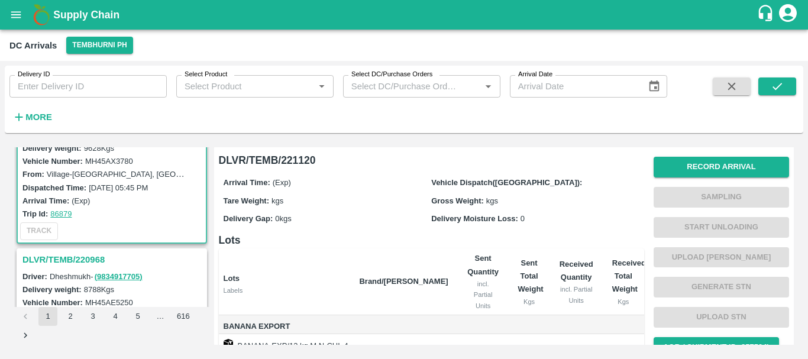
click at [95, 256] on h3 "DLVR/TEMB/220968" at bounding box center [113, 259] width 182 height 15
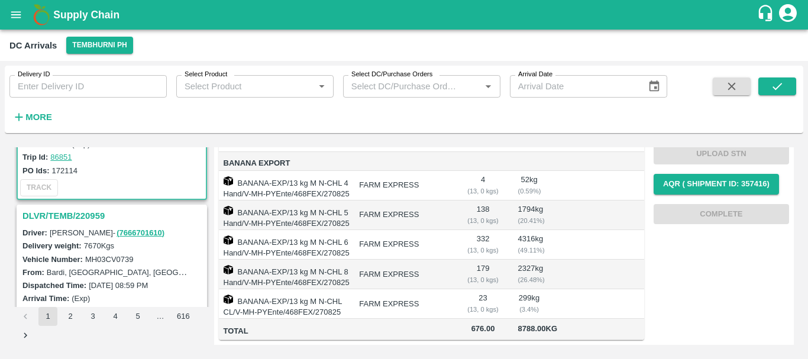
scroll to position [246, 0]
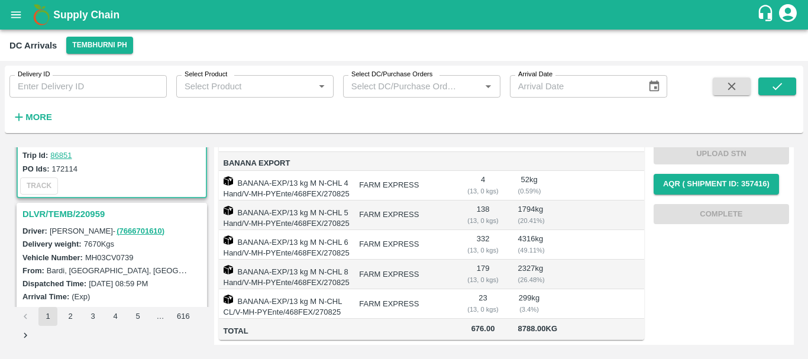
click at [83, 216] on h3 "DLVR/TEMB/220959" at bounding box center [113, 214] width 182 height 15
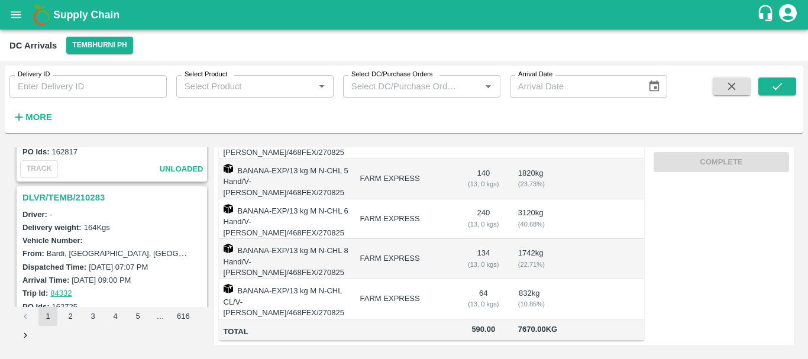
scroll to position [1345, 0]
click at [93, 194] on h3 "DLVR/TEMB/210283" at bounding box center [113, 198] width 182 height 15
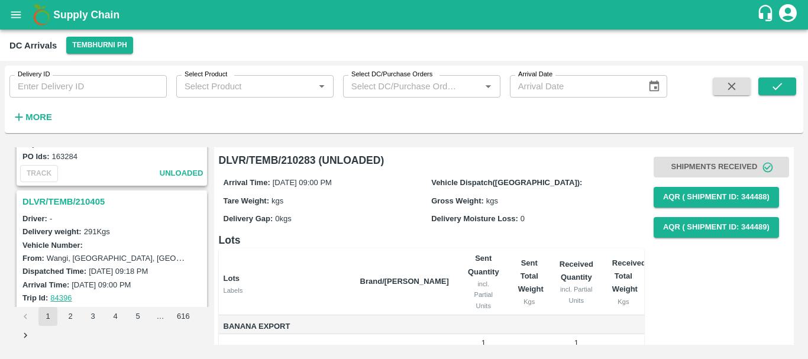
scroll to position [1185, 0]
click at [85, 199] on h3 "DLVR/TEMB/210405" at bounding box center [113, 202] width 182 height 15
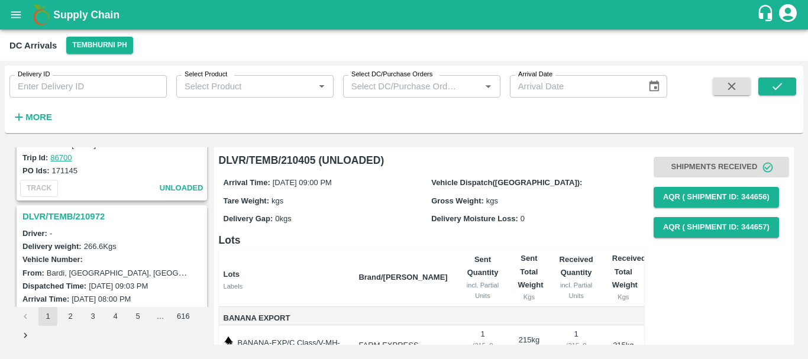
click at [94, 213] on h3 "DLVR/TEMB/210972" at bounding box center [113, 216] width 182 height 15
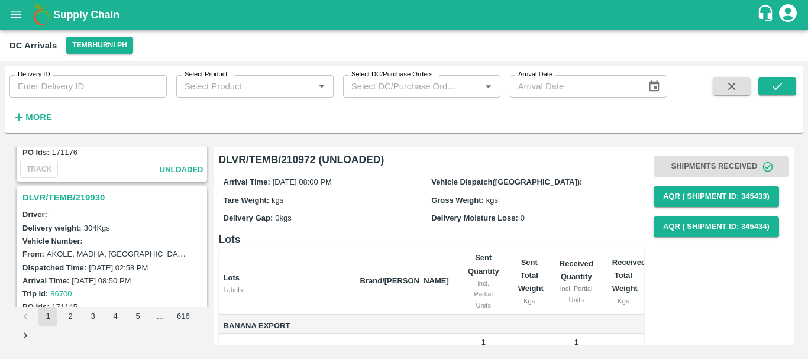
scroll to position [880, 0]
click at [94, 200] on h3 "DLVR/TEMB/219930" at bounding box center [113, 198] width 182 height 15
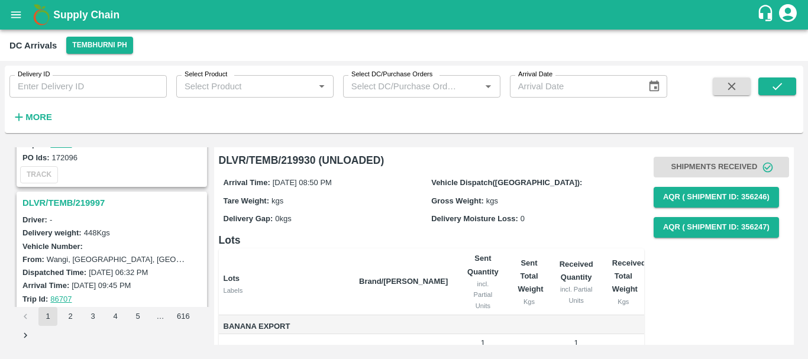
scroll to position [720, 0]
click at [90, 208] on h3 "DLVR/TEMB/219997" at bounding box center [113, 203] width 182 height 15
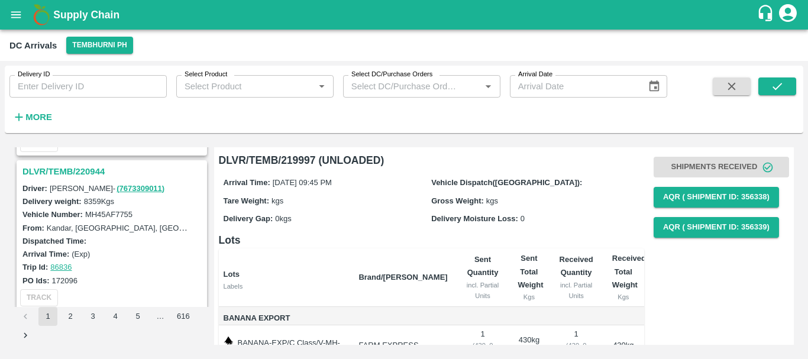
scroll to position [597, 0]
click at [71, 175] on h3 "DLVR/TEMB/220944" at bounding box center [113, 172] width 182 height 15
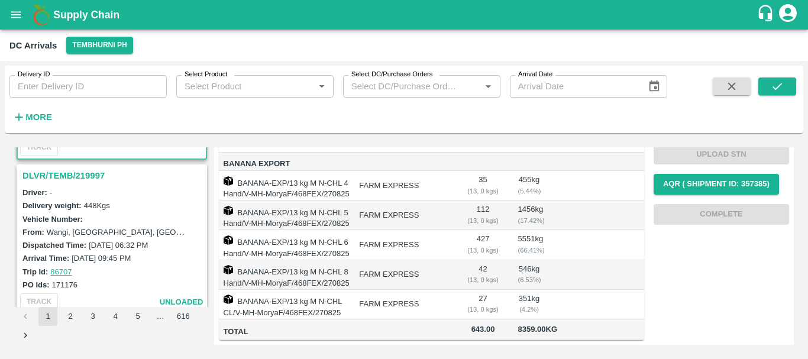
scroll to position [748, 0]
click at [88, 176] on h3 "DLVR/TEMB/219997" at bounding box center [113, 176] width 182 height 15
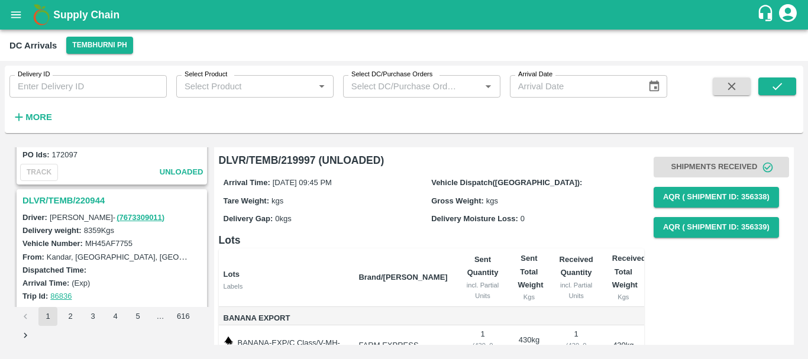
scroll to position [568, 0]
click at [97, 198] on h3 "DLVR/TEMB/220944" at bounding box center [113, 201] width 182 height 15
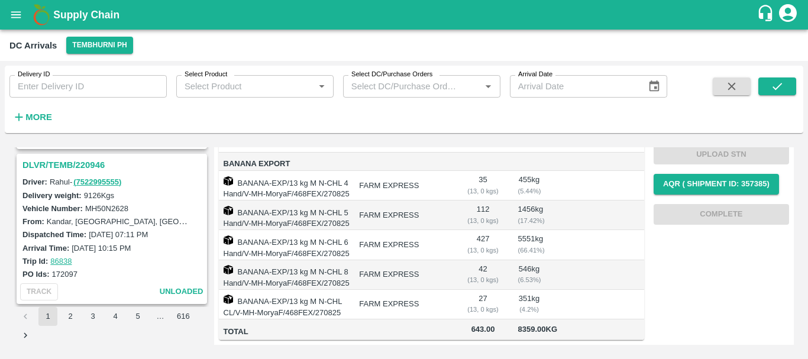
scroll to position [449, 0]
click at [88, 167] on h3 "DLVR/TEMB/220946" at bounding box center [113, 165] width 182 height 15
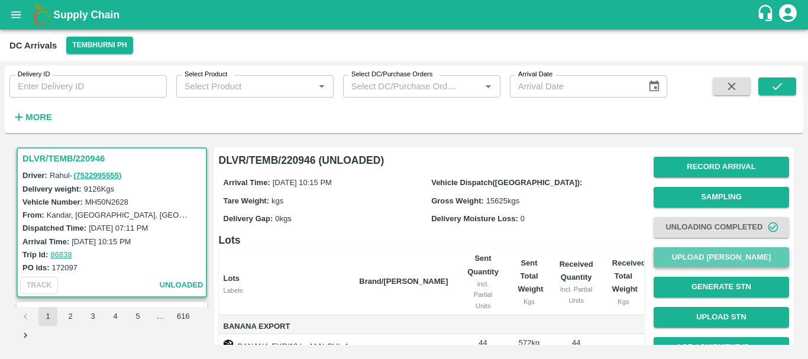
click at [701, 258] on button "Upload [PERSON_NAME]" at bounding box center [722, 257] width 136 height 21
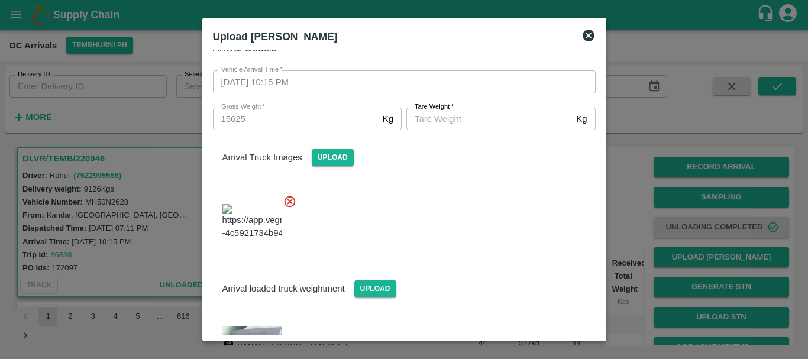
scroll to position [156, 0]
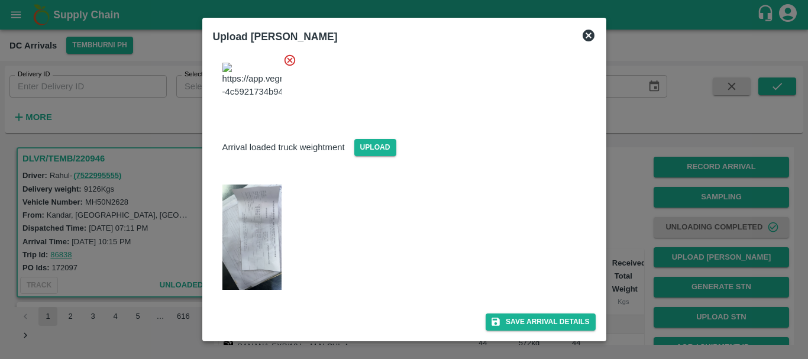
click at [262, 230] on img at bounding box center [252, 237] width 59 height 105
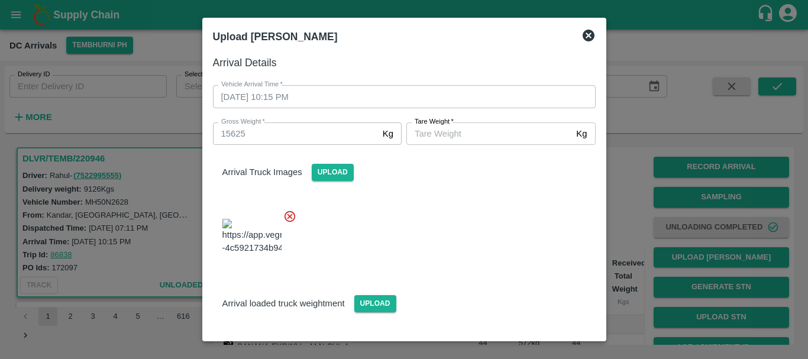
click at [471, 128] on input "[PERSON_NAME]   *" at bounding box center [489, 134] width 165 height 22
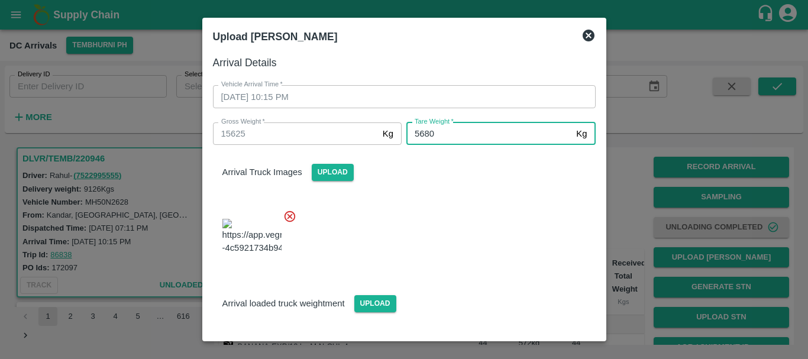
type input "5680"
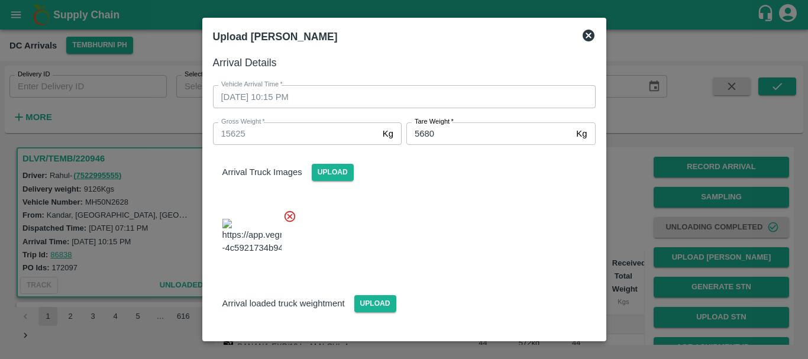
click at [447, 222] on div at bounding box center [400, 233] width 392 height 67
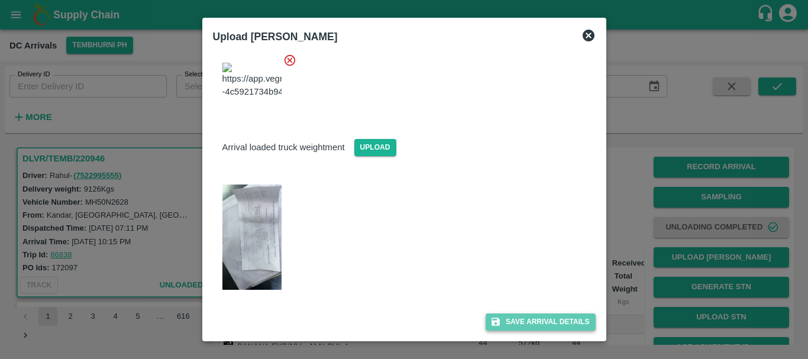
click at [492, 322] on icon "submit" at bounding box center [496, 322] width 8 height 8
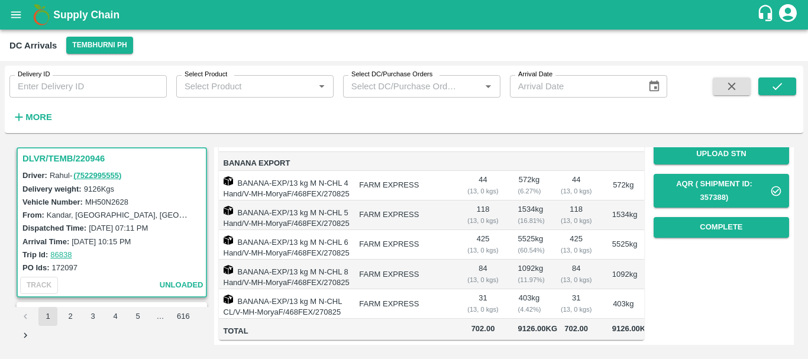
scroll to position [191, 0]
click at [665, 217] on button "Complete" at bounding box center [722, 227] width 136 height 21
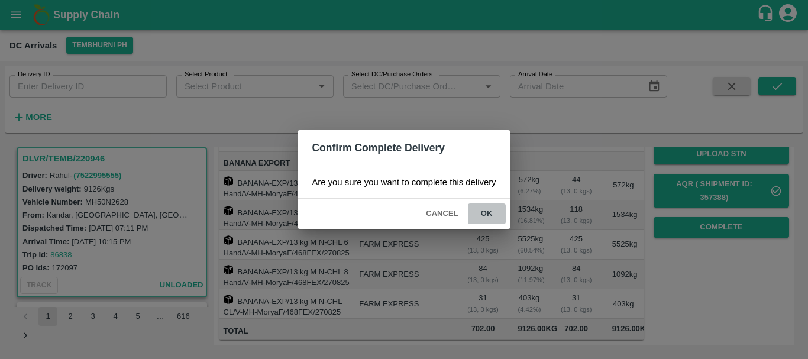
click at [490, 212] on button "ok" at bounding box center [487, 214] width 38 height 21
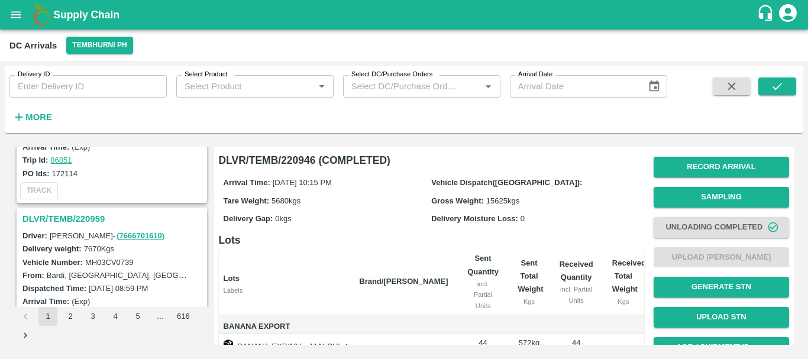
scroll to position [240, 0]
click at [87, 220] on h3 "DLVR/TEMB/220959" at bounding box center [113, 219] width 182 height 15
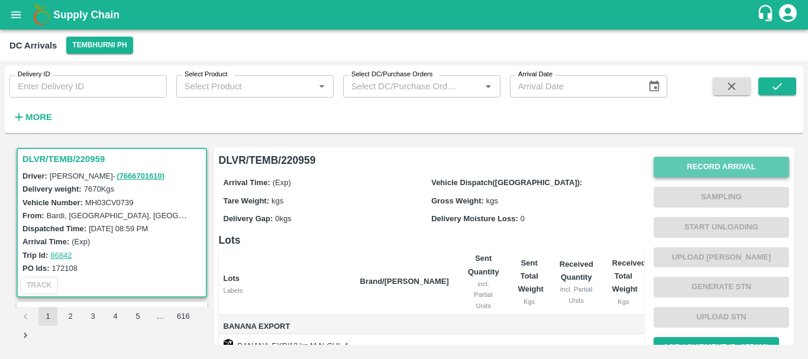
click at [714, 161] on button "Record Arrival" at bounding box center [722, 167] width 136 height 21
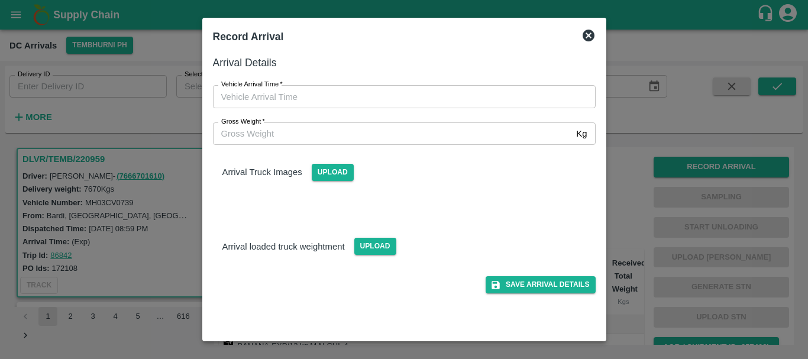
click at [635, 201] on div at bounding box center [404, 179] width 808 height 359
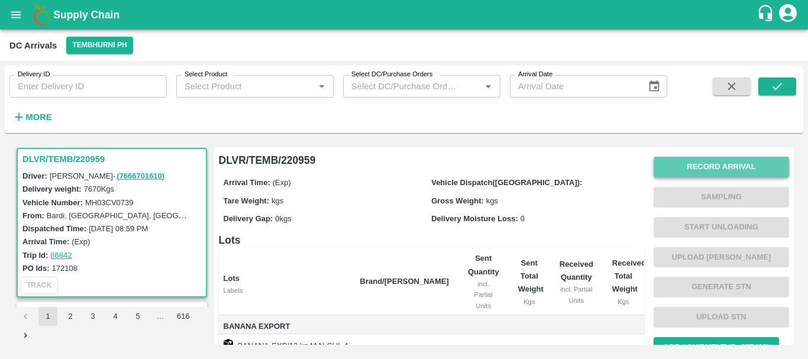
click at [705, 169] on button "Record Arrival" at bounding box center [722, 167] width 136 height 21
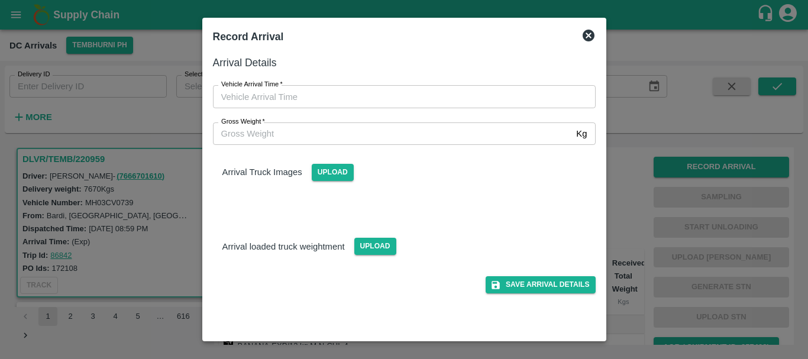
type input "DD/MM/YYYY hh:mm aa"
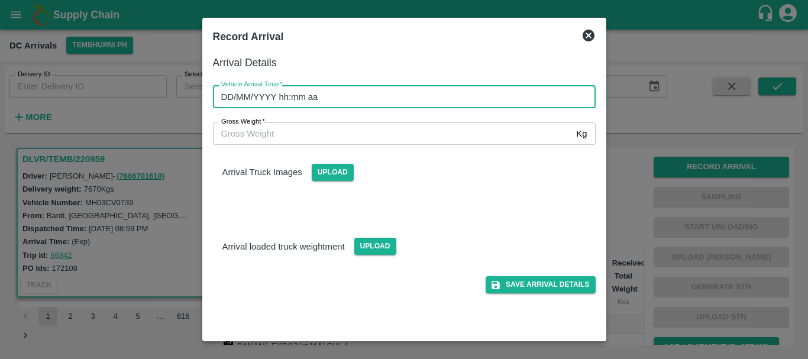
click at [495, 102] on input "DD/MM/YYYY hh:mm aa" at bounding box center [400, 96] width 375 height 22
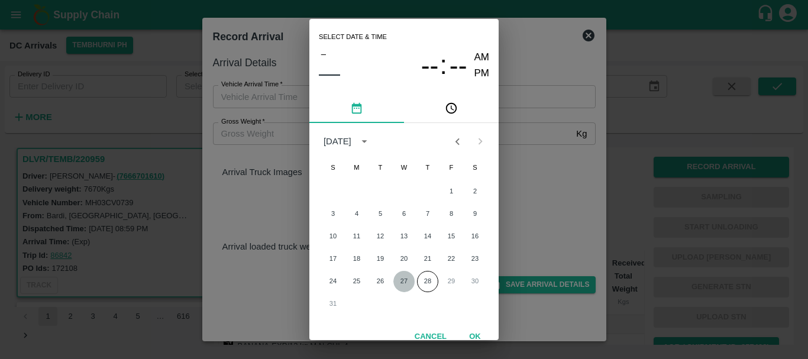
click at [402, 275] on button "27" at bounding box center [404, 281] width 21 height 21
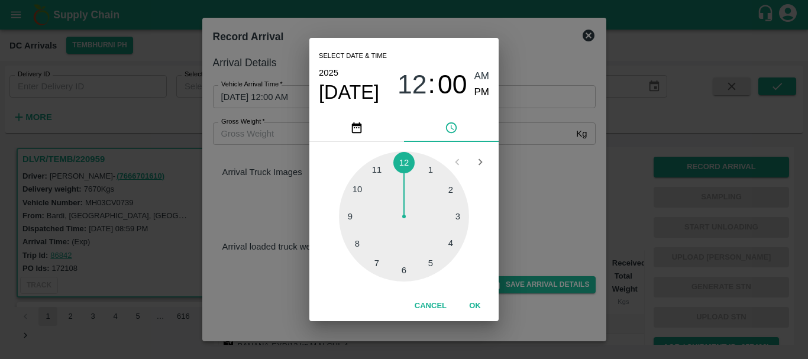
click at [404, 264] on div at bounding box center [404, 217] width 130 height 130
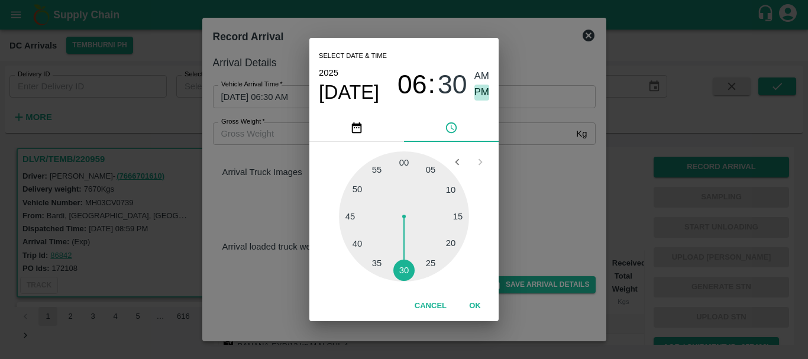
click at [479, 98] on span "PM" at bounding box center [482, 93] width 15 height 16
type input "[DATE] 06:30 PM"
click at [532, 161] on div "Select date & time 2025 Aug 27 06 : 30 AM PM 05 10 15 20 25 30 35 40 45 50 55 0…" at bounding box center [404, 179] width 808 height 359
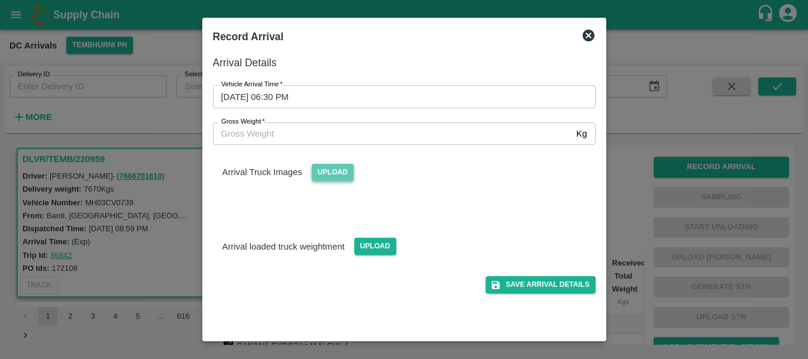
click at [330, 170] on span "Upload" at bounding box center [333, 172] width 42 height 17
click at [0, 0] on input "Upload" at bounding box center [0, 0] width 0 height 0
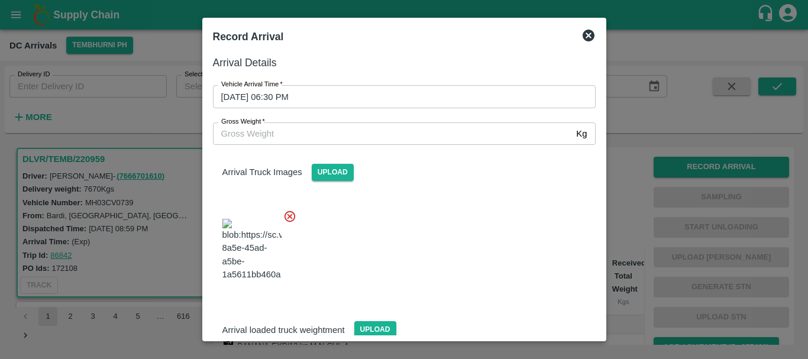
scroll to position [28, 0]
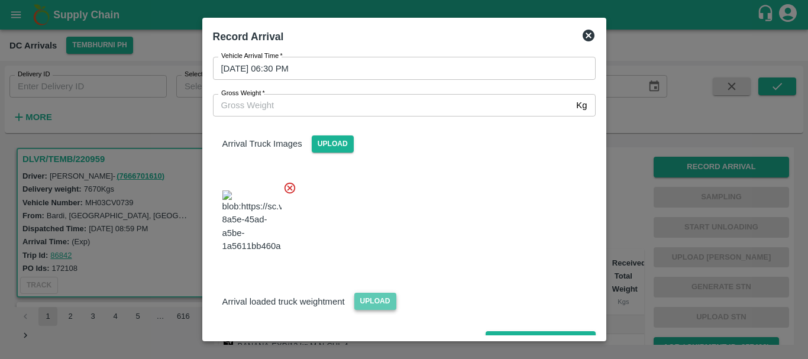
click at [384, 293] on span "Upload" at bounding box center [376, 301] width 42 height 17
click at [0, 0] on input "Upload" at bounding box center [0, 0] width 0 height 0
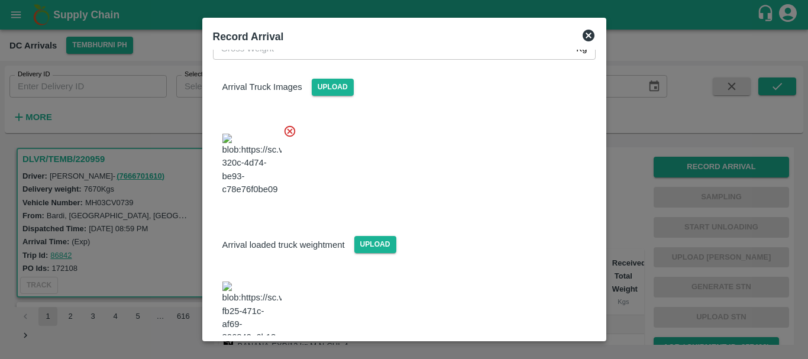
click at [249, 286] on img at bounding box center [252, 313] width 59 height 62
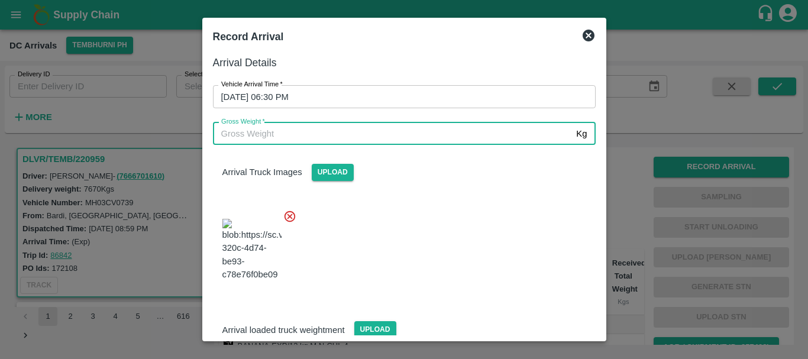
click at [270, 134] on input "Gross Weight   *" at bounding box center [392, 134] width 359 height 22
type input "13705"
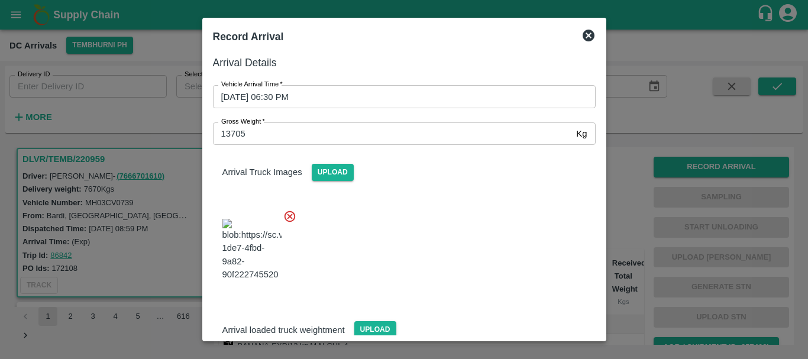
click at [385, 207] on div at bounding box center [400, 246] width 392 height 93
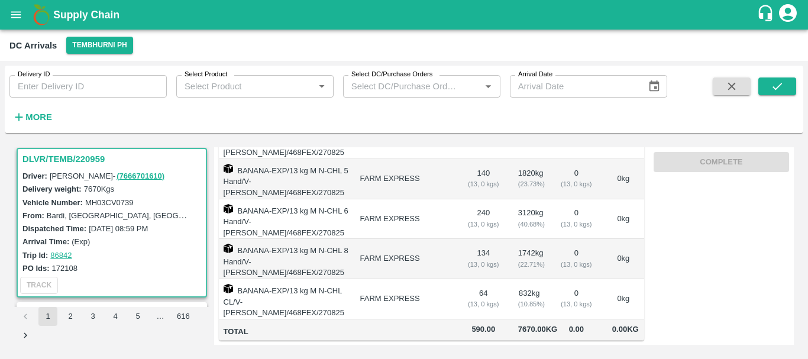
scroll to position [0, 0]
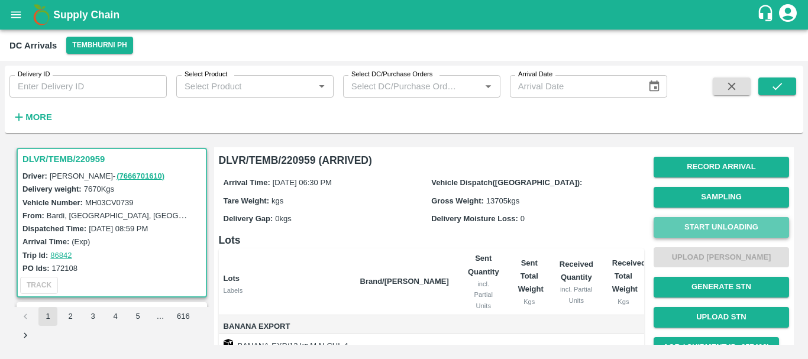
click at [687, 233] on button "Start Unloading" at bounding box center [722, 227] width 136 height 21
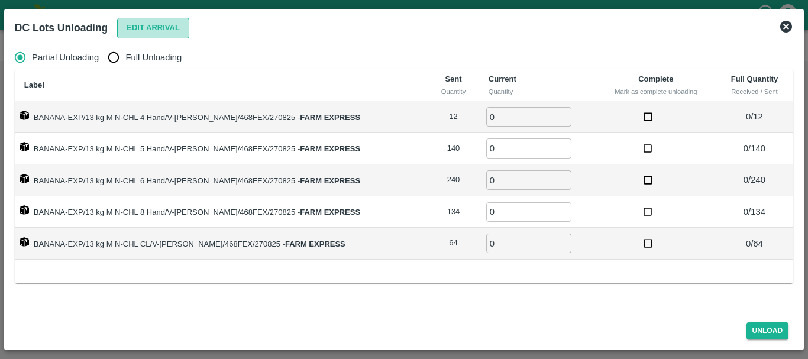
click at [149, 28] on button "Edit Arrival" at bounding box center [153, 28] width 72 height 21
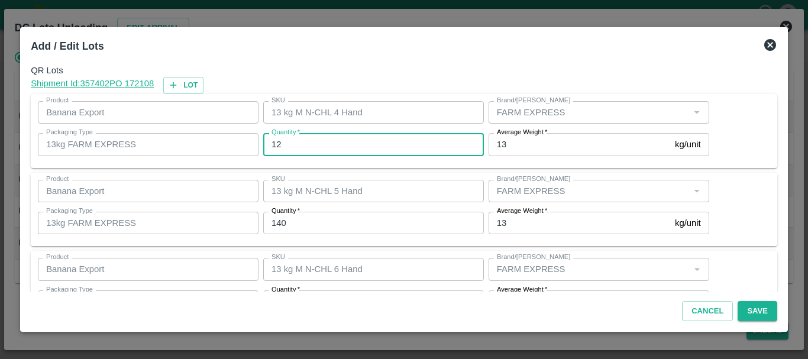
click at [315, 154] on input "12" at bounding box center [373, 144] width 221 height 22
type input "1"
type input "14"
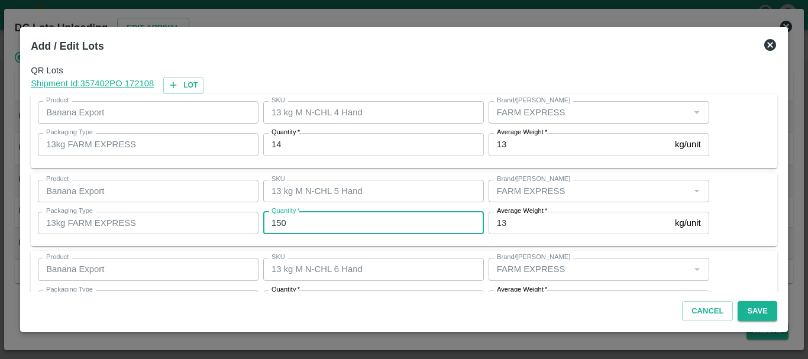
type input "150"
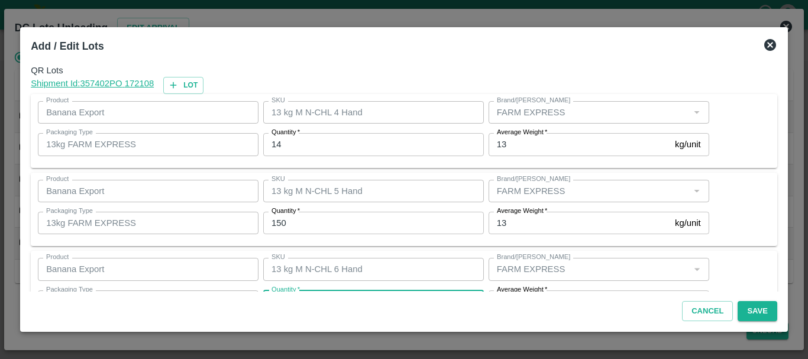
scroll to position [21, 0]
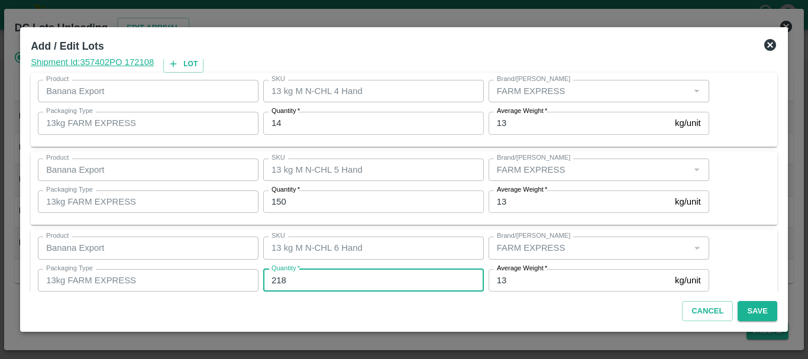
type input "218"
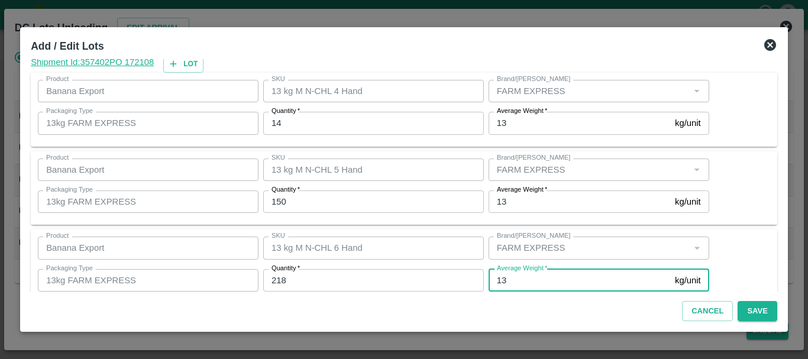
scroll to position [200, 0]
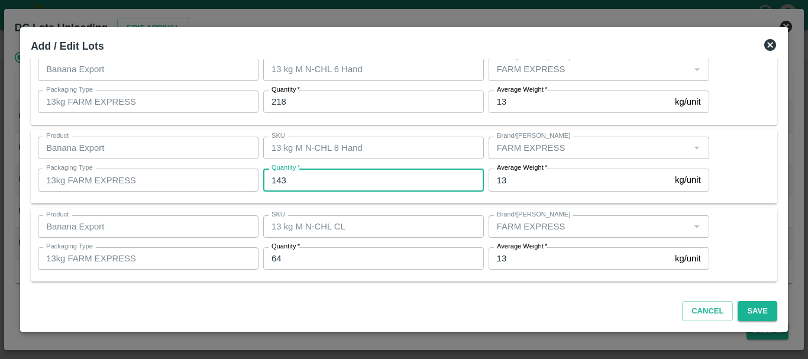
type input "143"
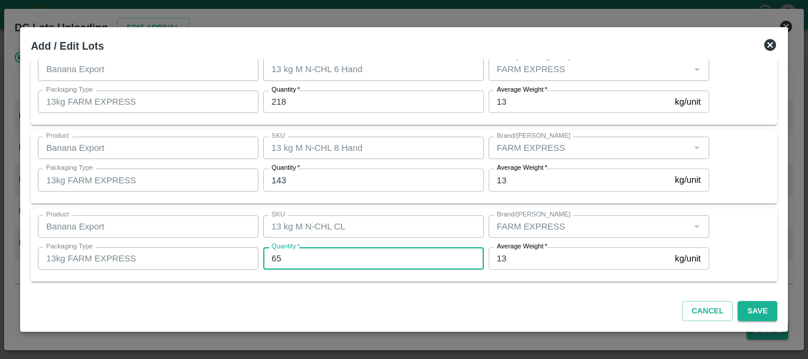
type input "65"
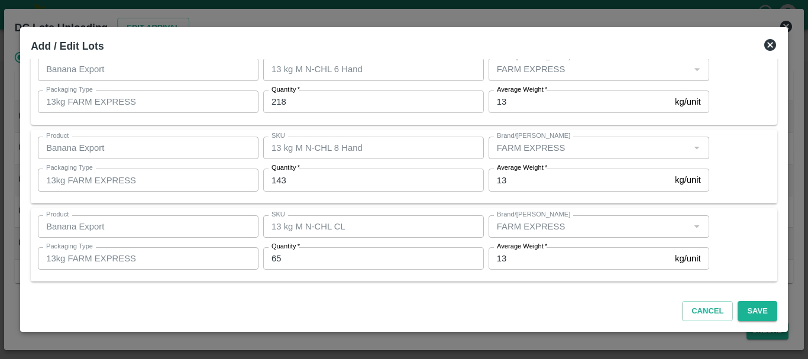
click at [390, 281] on div "Product Banana Export Product SKU 13 kg M N-CHL CL SKU Brand/Marka Brand/Marka …" at bounding box center [404, 245] width 747 height 74
click at [752, 307] on button "Save" at bounding box center [757, 311] width 39 height 21
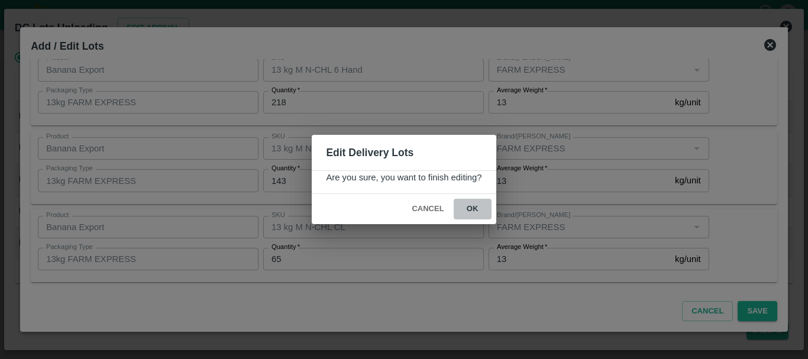
click at [478, 211] on button "ok" at bounding box center [473, 209] width 38 height 21
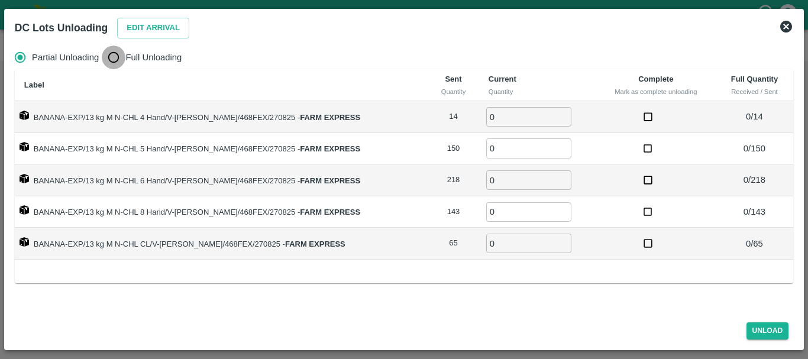
click at [114, 59] on input "Full Unloading" at bounding box center [114, 58] width 24 height 24
radio input "true"
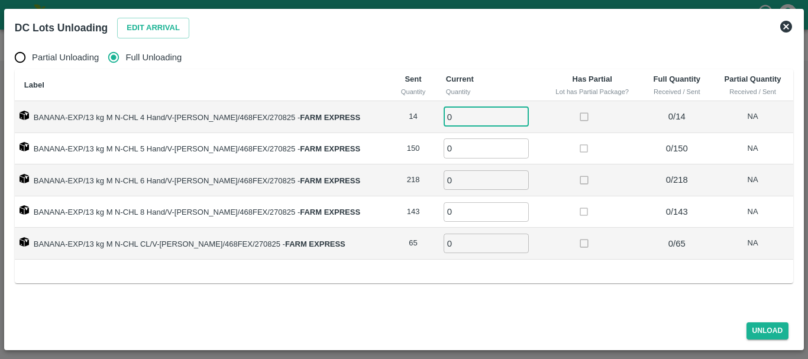
click at [458, 108] on input "0" at bounding box center [486, 117] width 85 height 20
type input "014"
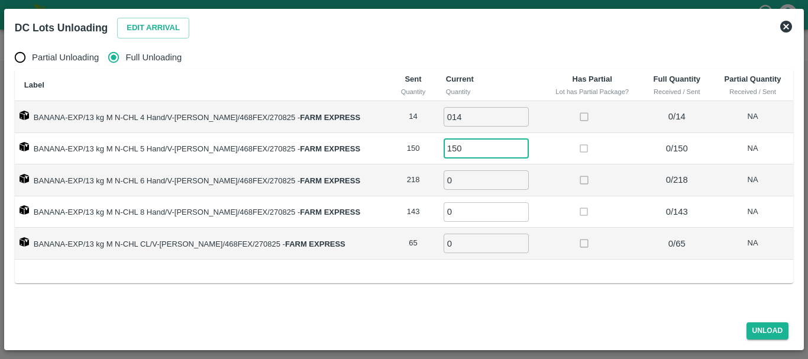
type input "150"
type input "218"
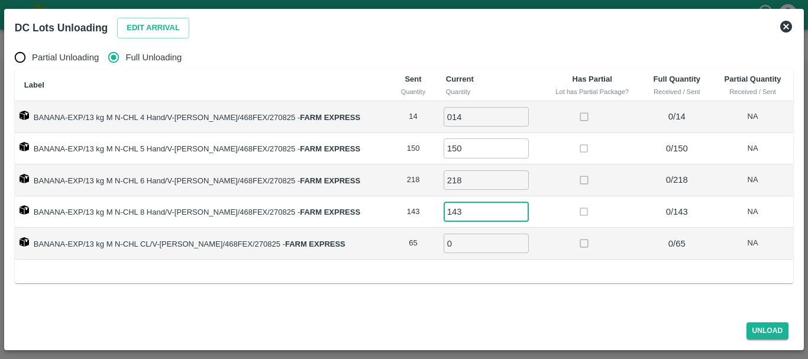
type input "143"
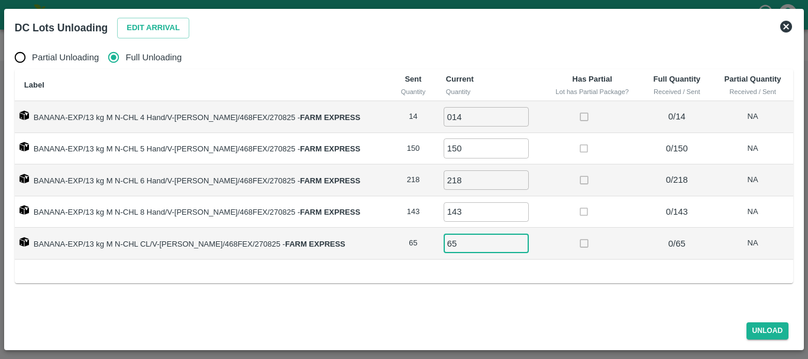
type input "65"
click at [491, 273] on div "Label Sent Quantity Current Quantity Has Partial Lot has Partial Package? Full …" at bounding box center [404, 176] width 779 height 214
click at [769, 324] on button "Unload" at bounding box center [768, 331] width 43 height 17
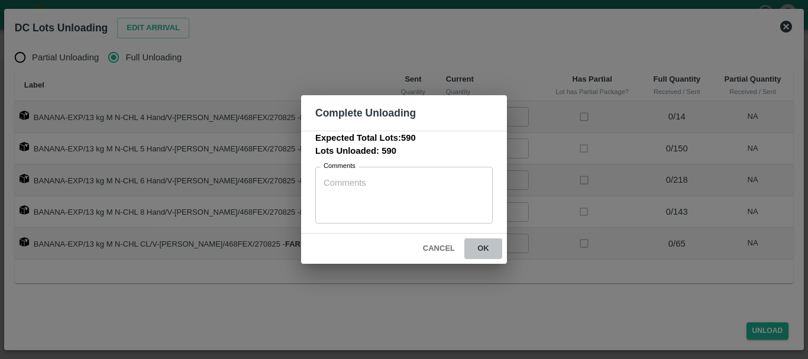
click at [472, 243] on button "ok" at bounding box center [484, 249] width 38 height 21
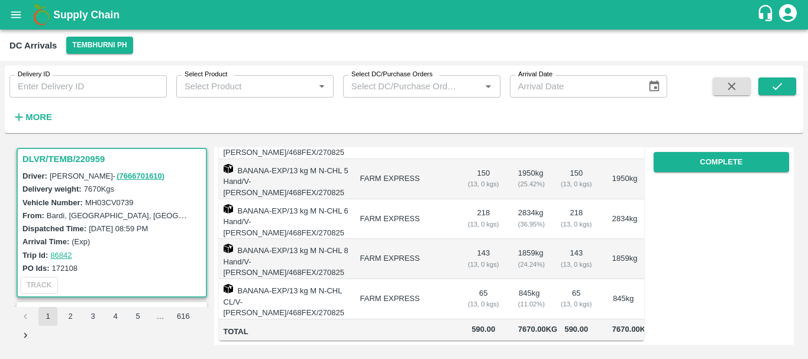
scroll to position [0, 0]
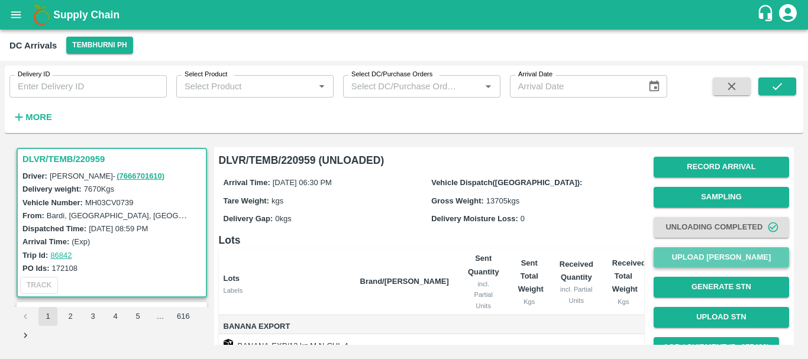
click at [690, 260] on button "Upload [PERSON_NAME]" at bounding box center [722, 257] width 136 height 21
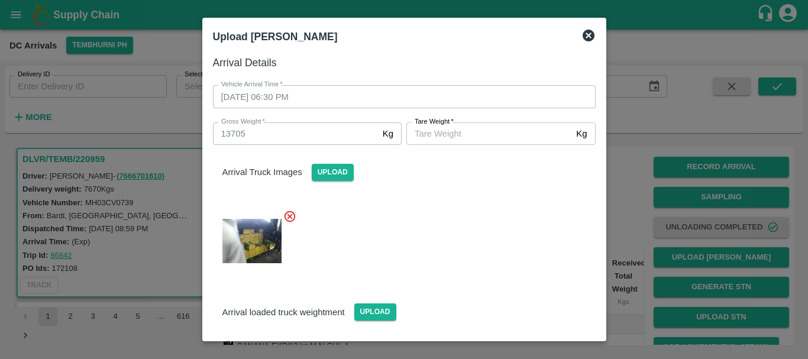
click at [481, 134] on input "[PERSON_NAME]   *" at bounding box center [489, 134] width 165 height 22
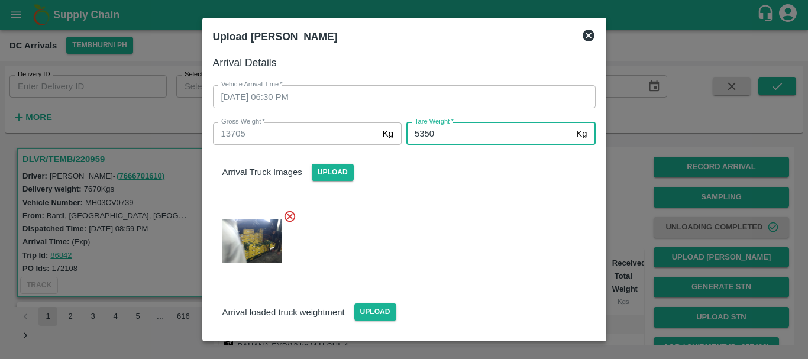
type input "5350"
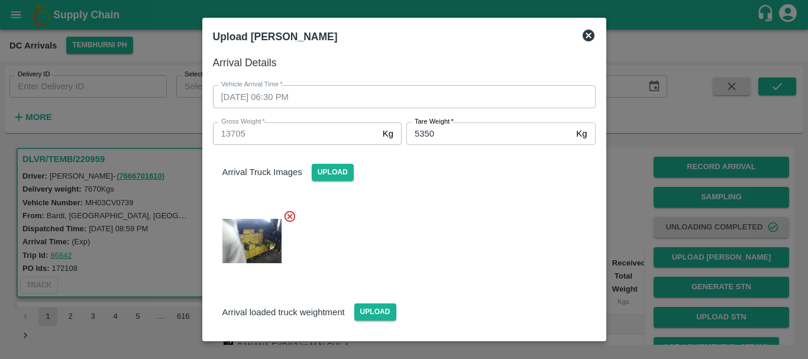
click at [487, 213] on div at bounding box center [400, 237] width 392 height 75
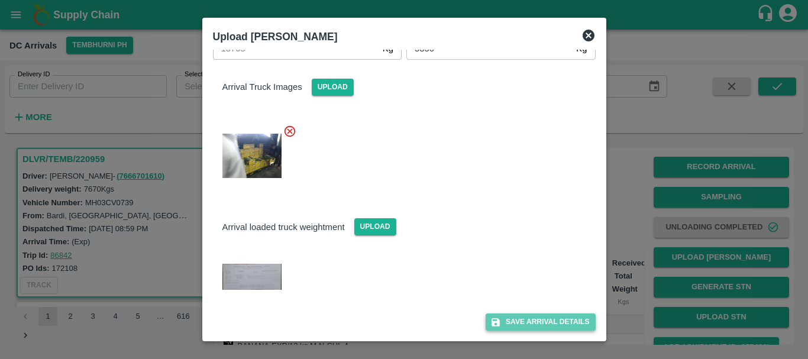
click at [542, 320] on button "Save Arrival Details" at bounding box center [540, 322] width 109 height 17
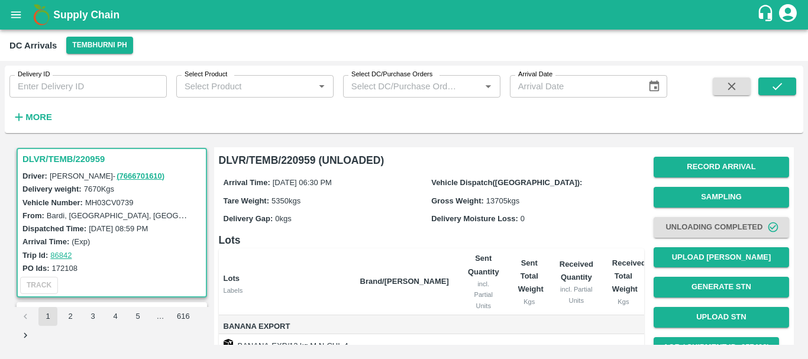
scroll to position [228, 0]
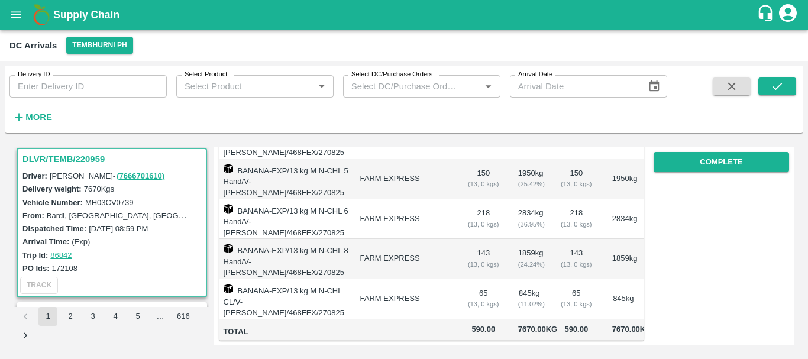
click at [546, 279] on td "845 kg ( 11.02 %)" at bounding box center [529, 299] width 41 height 40
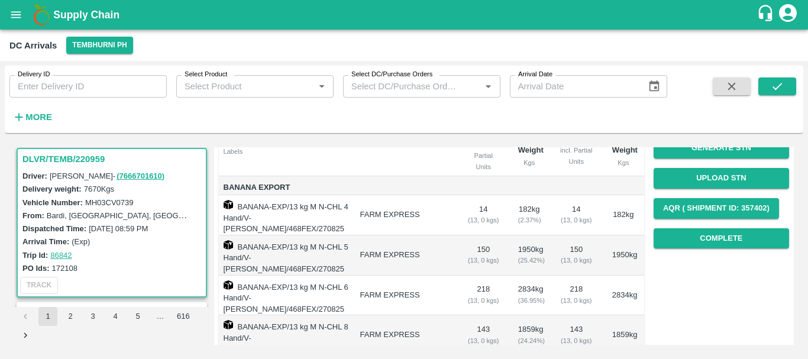
scroll to position [140, 0]
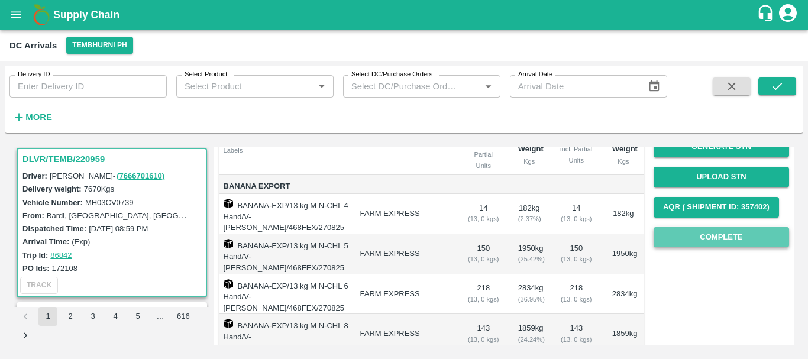
click at [668, 240] on button "Complete" at bounding box center [722, 237] width 136 height 21
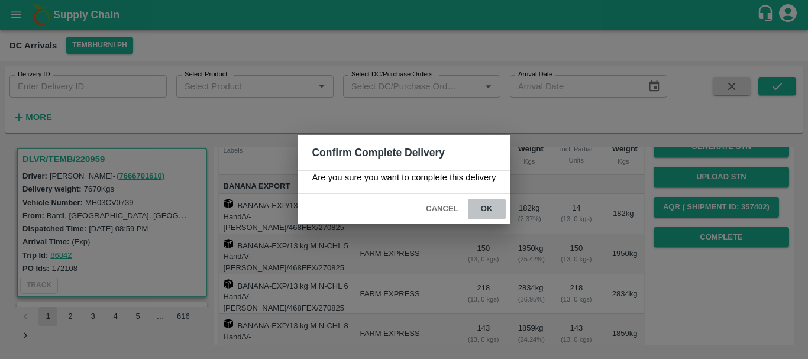
click at [491, 207] on button "ok" at bounding box center [487, 209] width 38 height 21
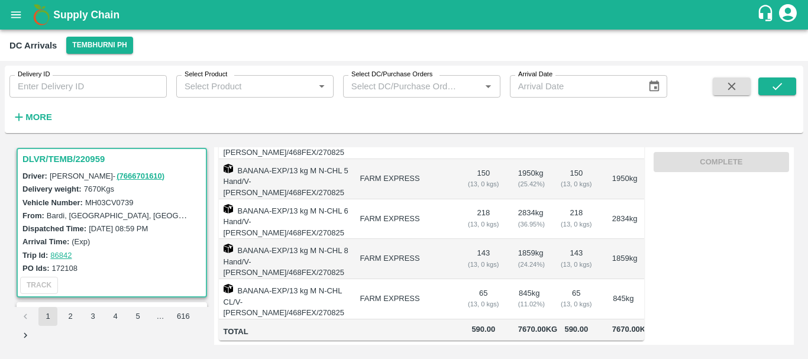
scroll to position [0, 0]
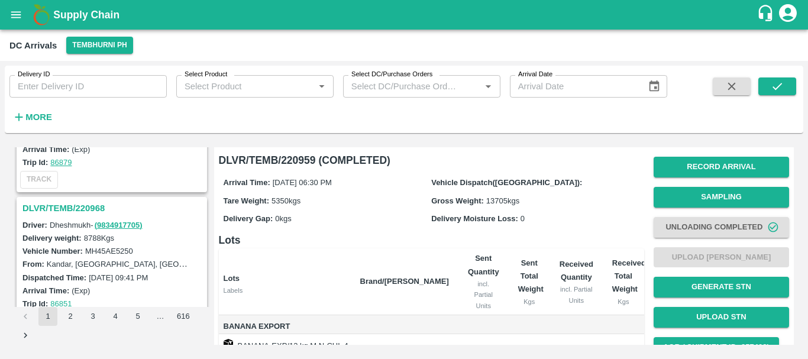
click at [80, 205] on h3 "DLVR/TEMB/220968" at bounding box center [113, 208] width 182 height 15
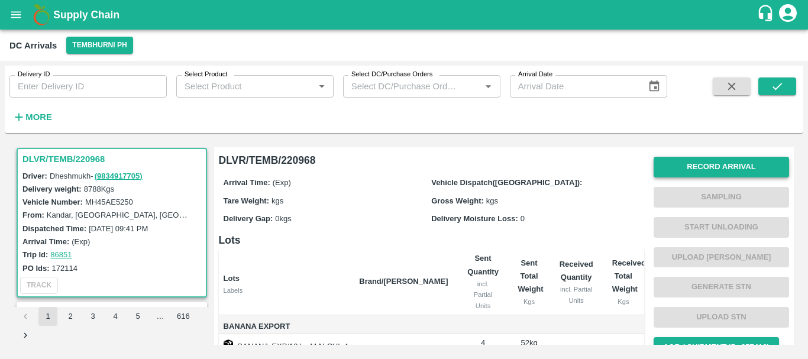
click at [686, 169] on button "Record Arrival" at bounding box center [722, 167] width 136 height 21
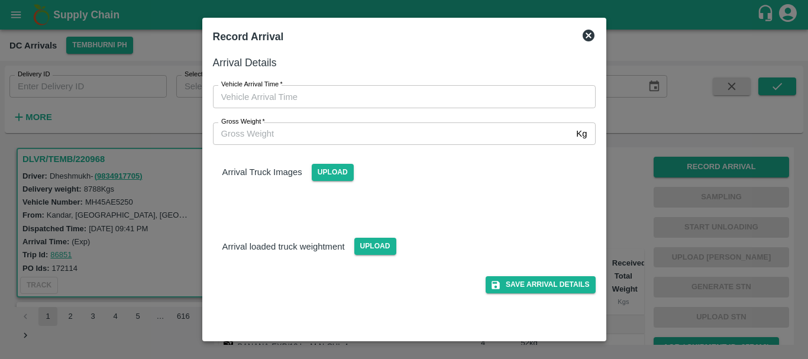
click at [623, 242] on div at bounding box center [404, 179] width 808 height 359
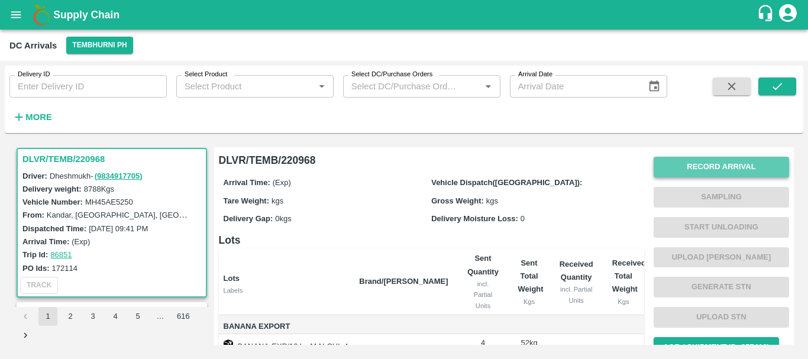
click at [698, 163] on button "Record Arrival" at bounding box center [722, 167] width 136 height 21
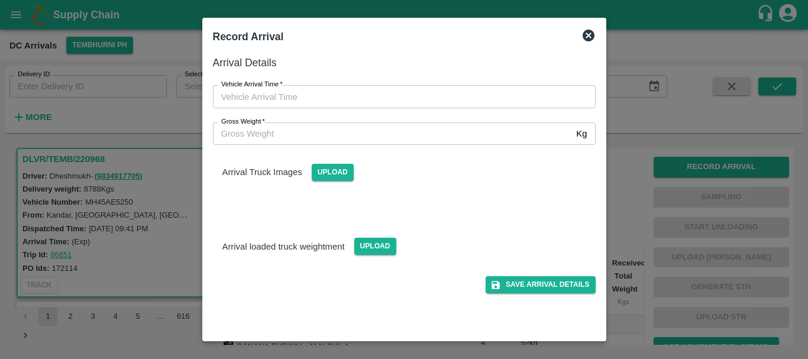
type input "DD/MM/YYYY hh:mm aa"
click at [450, 96] on input "DD/MM/YYYY hh:mm aa" at bounding box center [400, 96] width 375 height 22
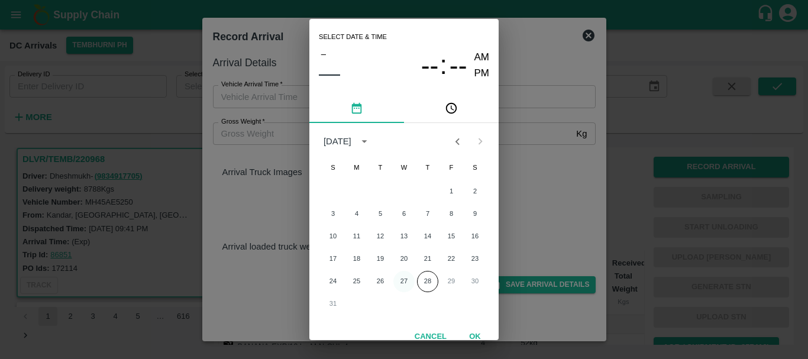
click at [396, 281] on button "27" at bounding box center [404, 281] width 21 height 21
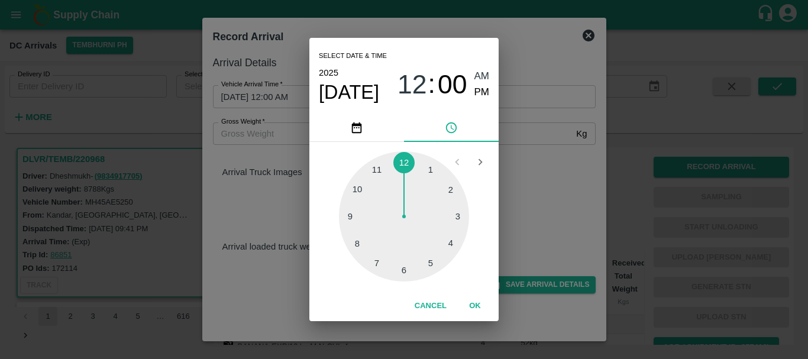
click at [433, 262] on div at bounding box center [404, 217] width 130 height 130
click at [452, 244] on div at bounding box center [404, 217] width 130 height 130
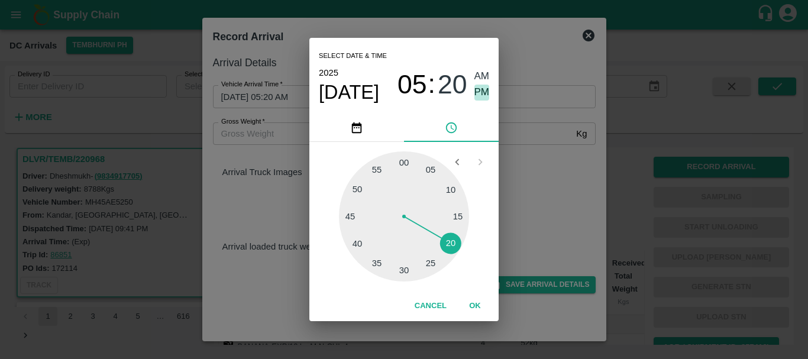
click at [482, 93] on span "PM" at bounding box center [482, 93] width 15 height 16
type input "27/08/2025 05:20 PM"
click at [524, 186] on div "Select date & time 2025 Aug 27 05 : 20 AM PM 05 10 15 20 25 30 35 40 45 50 55 0…" at bounding box center [404, 179] width 808 height 359
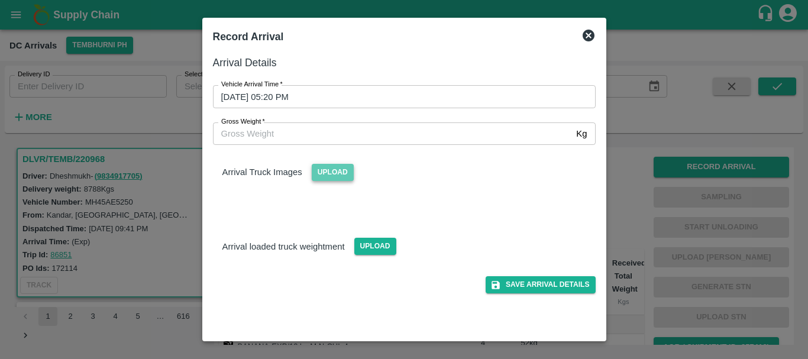
click at [333, 169] on span "Upload" at bounding box center [333, 172] width 42 height 17
click at [0, 0] on input "Upload" at bounding box center [0, 0] width 0 height 0
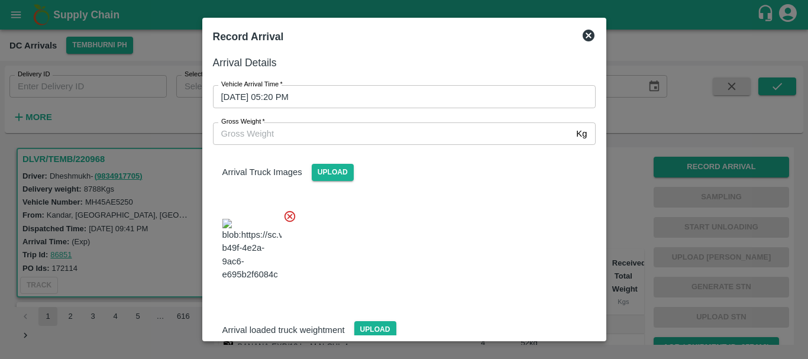
scroll to position [28, 0]
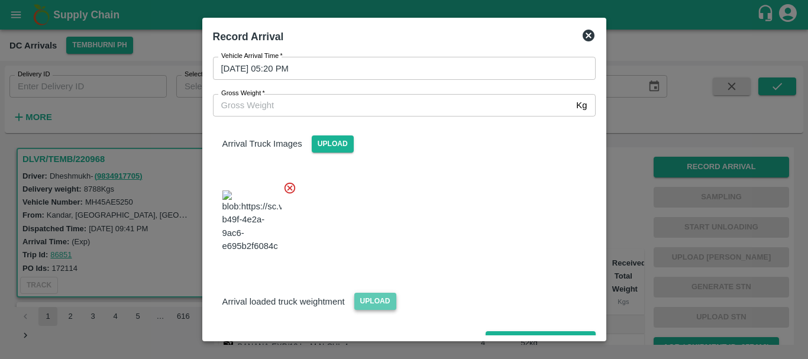
click at [375, 293] on span "Upload" at bounding box center [376, 301] width 42 height 17
click at [0, 0] on input "Upload" at bounding box center [0, 0] width 0 height 0
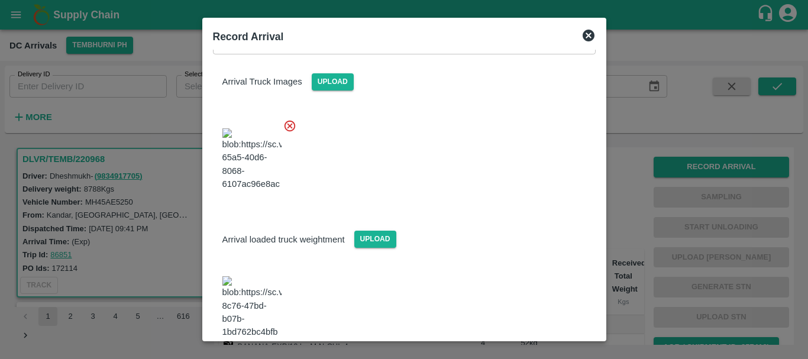
click at [254, 279] on img at bounding box center [252, 307] width 59 height 62
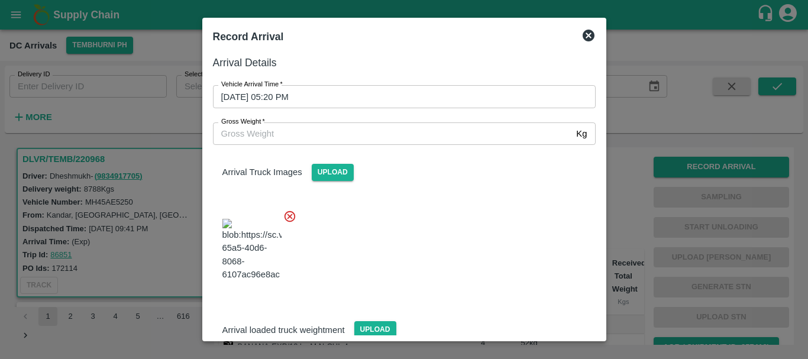
click at [287, 134] on input "Gross Weight   *" at bounding box center [392, 134] width 359 height 22
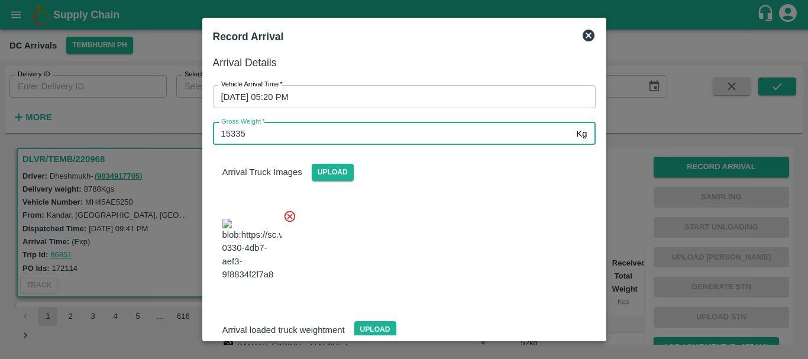
type input "15335"
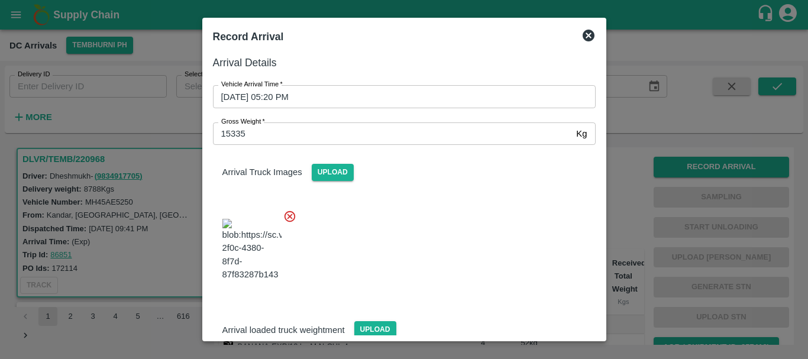
click at [415, 220] on div at bounding box center [400, 246] width 392 height 93
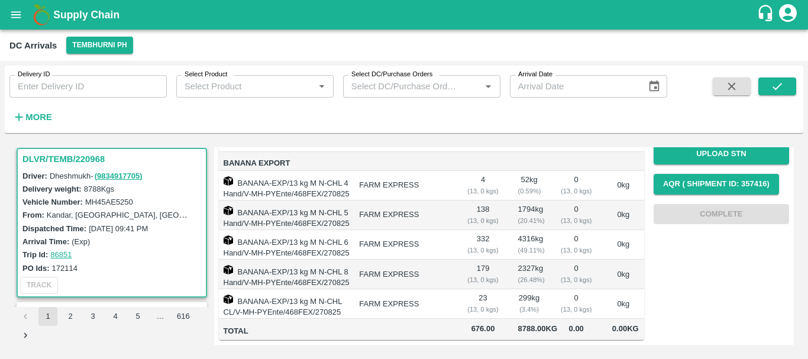
scroll to position [0, 0]
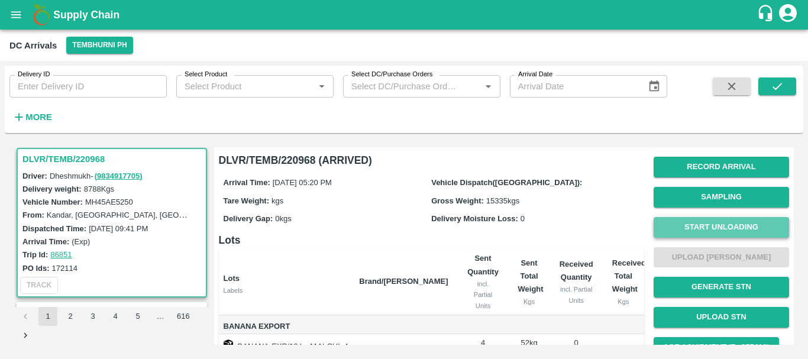
click at [705, 224] on button "Start Unloading" at bounding box center [722, 227] width 136 height 21
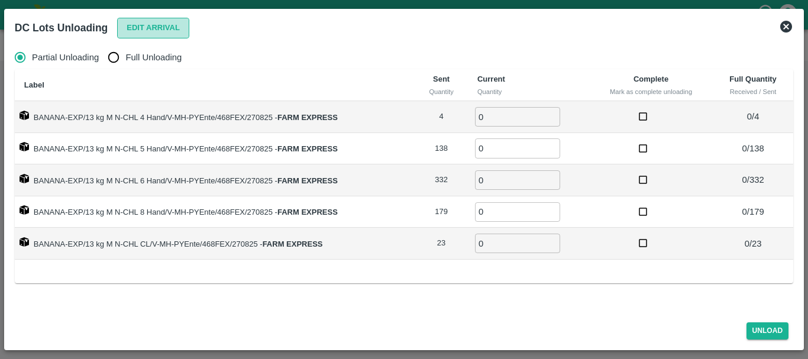
click at [165, 25] on button "Edit Arrival" at bounding box center [153, 28] width 72 height 21
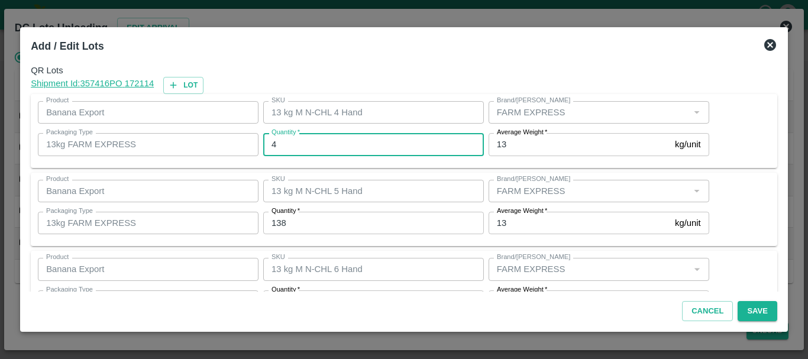
click at [356, 147] on input "4" at bounding box center [373, 144] width 221 height 22
type input "4"
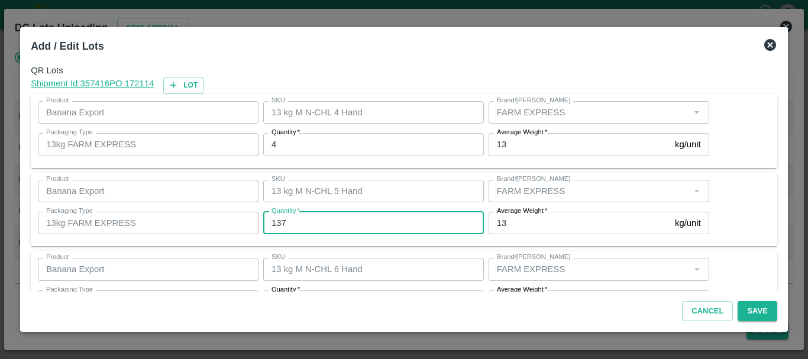
type input "137"
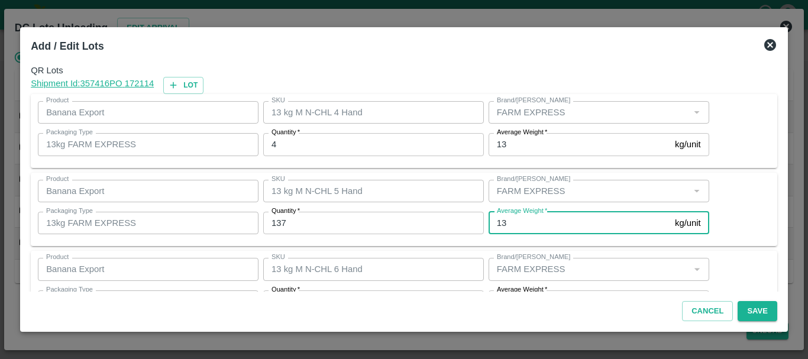
scroll to position [21, 0]
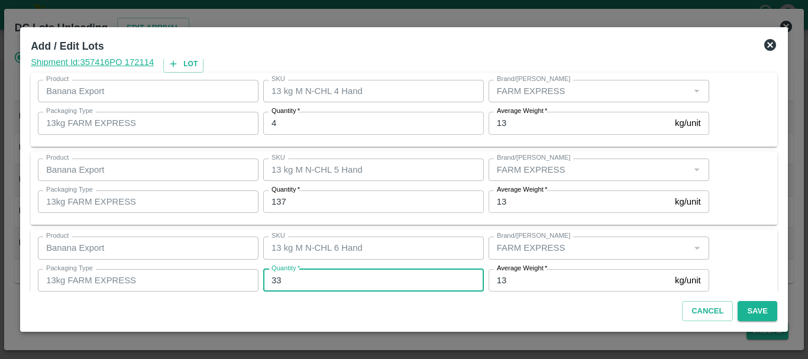
type input "332"
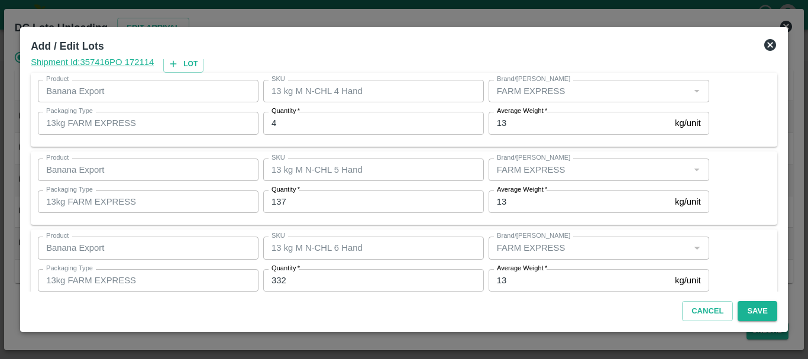
scroll to position [200, 0]
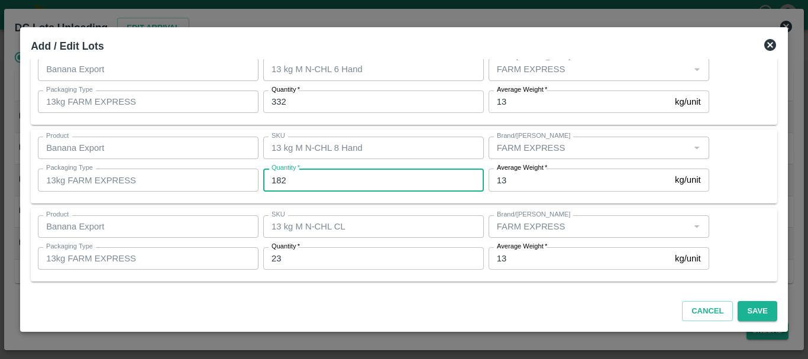
type input "182"
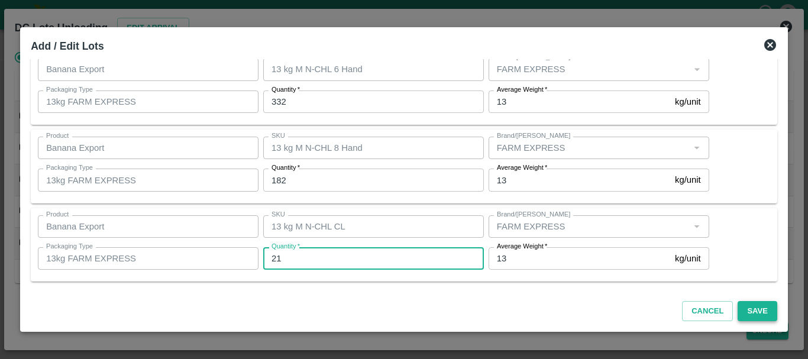
type input "21"
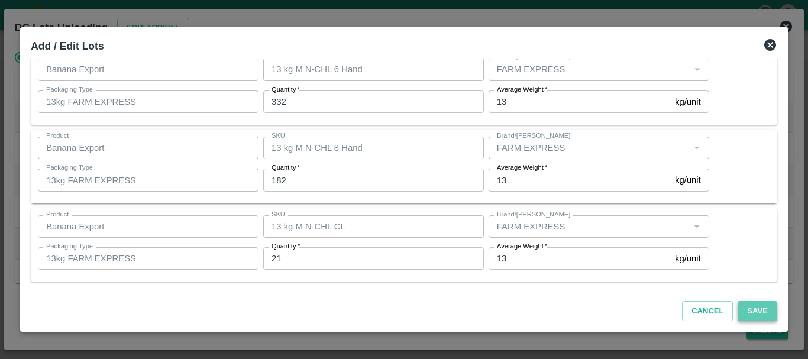
click at [743, 307] on button "Save" at bounding box center [757, 311] width 39 height 21
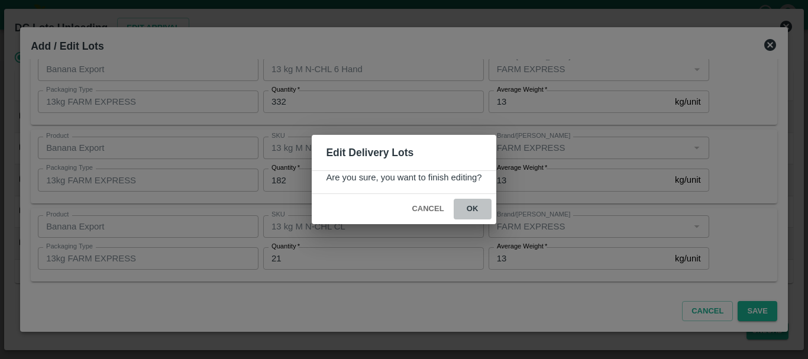
click at [472, 207] on button "ok" at bounding box center [473, 209] width 38 height 21
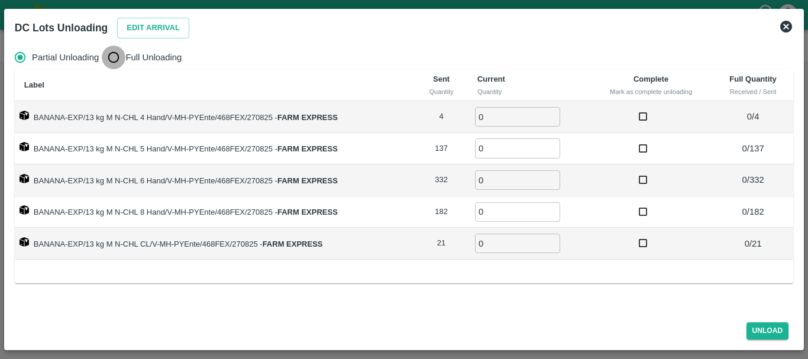
click at [118, 60] on input "Full Unloading" at bounding box center [114, 58] width 24 height 24
radio input "true"
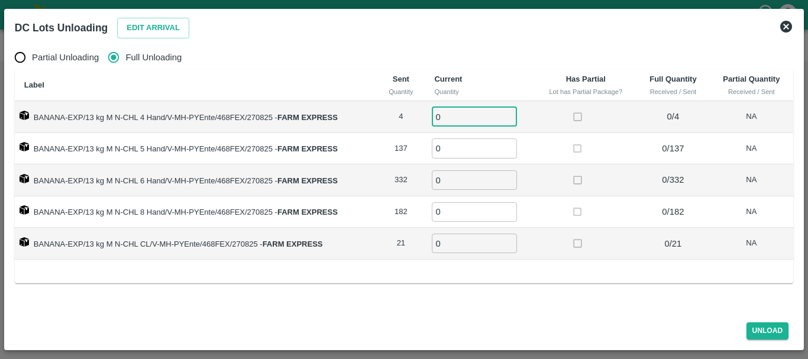
click at [478, 113] on input "0" at bounding box center [474, 117] width 85 height 20
type input "04"
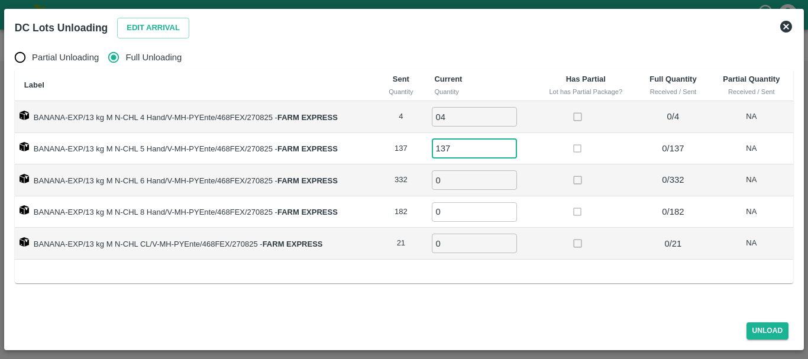
type input "137"
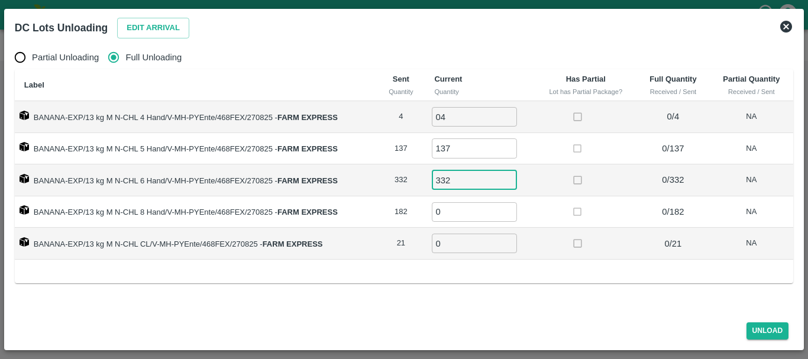
type input "332"
type input "182"
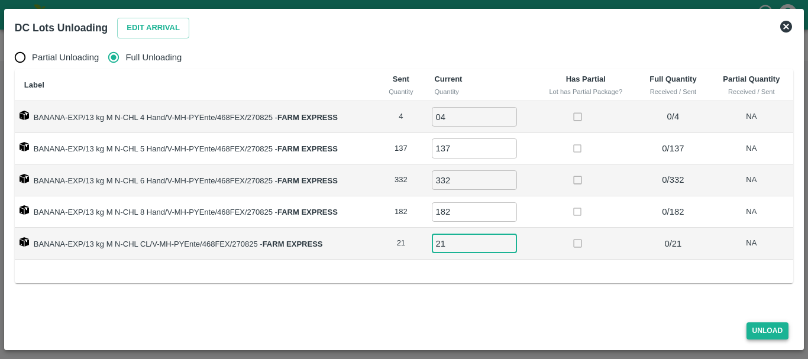
type input "21"
click at [754, 326] on button "Unload" at bounding box center [768, 331] width 43 height 17
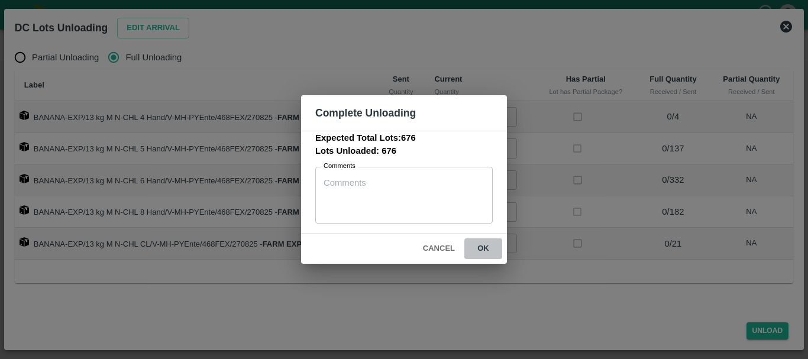
click at [485, 252] on button "ok" at bounding box center [484, 249] width 38 height 21
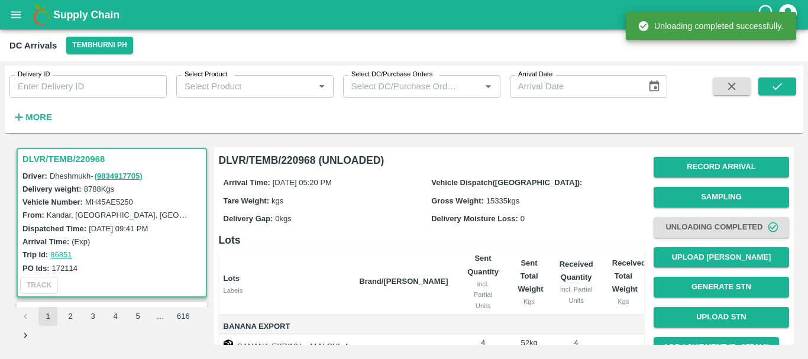
scroll to position [217, 0]
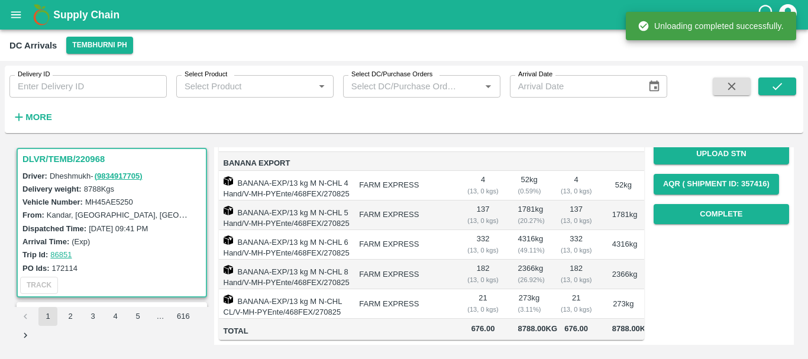
click at [559, 289] on td "21 ( 13, 0 kgs)" at bounding box center [576, 304] width 53 height 30
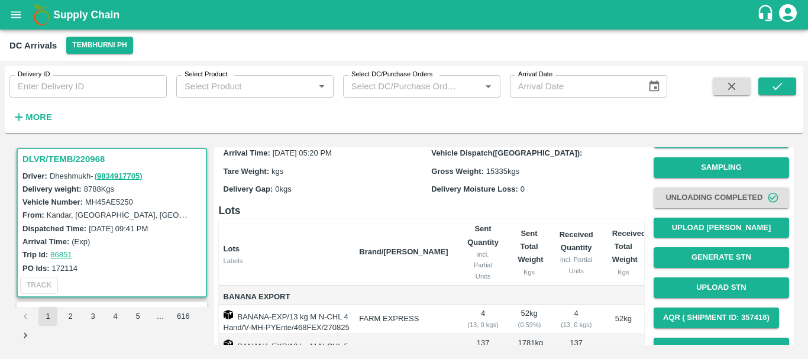
scroll to position [0, 0]
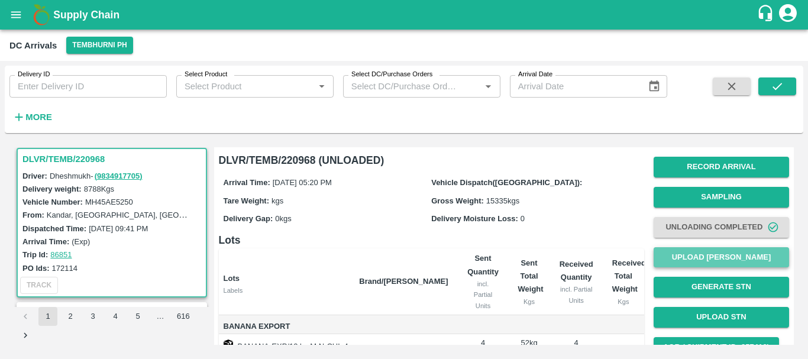
click at [682, 259] on button "Upload [PERSON_NAME]" at bounding box center [722, 257] width 136 height 21
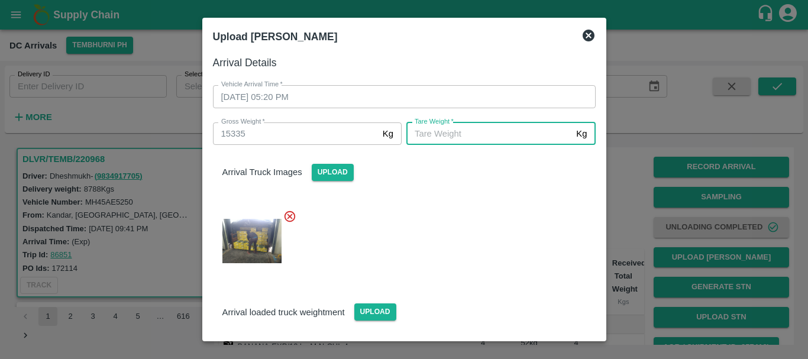
click at [455, 136] on input "[PERSON_NAME]   *" at bounding box center [489, 134] width 165 height 22
type input "5720"
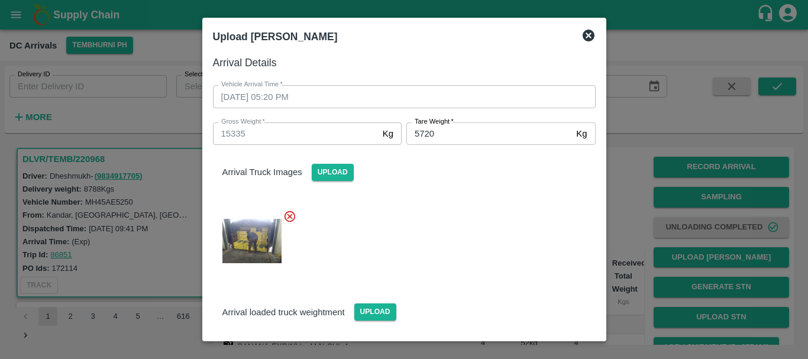
click at [460, 225] on div at bounding box center [400, 237] width 392 height 75
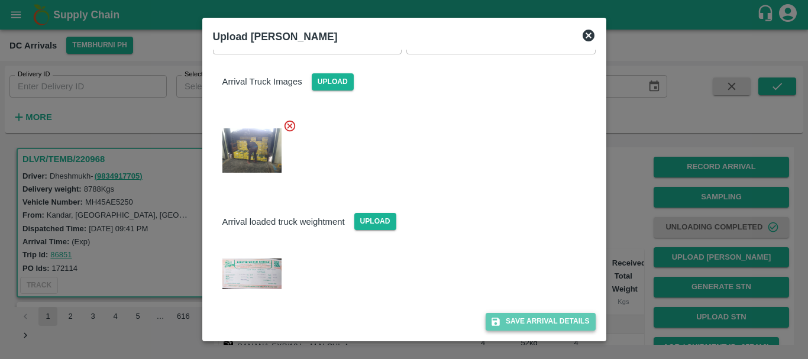
click at [510, 316] on button "Save Arrival Details" at bounding box center [540, 321] width 109 height 17
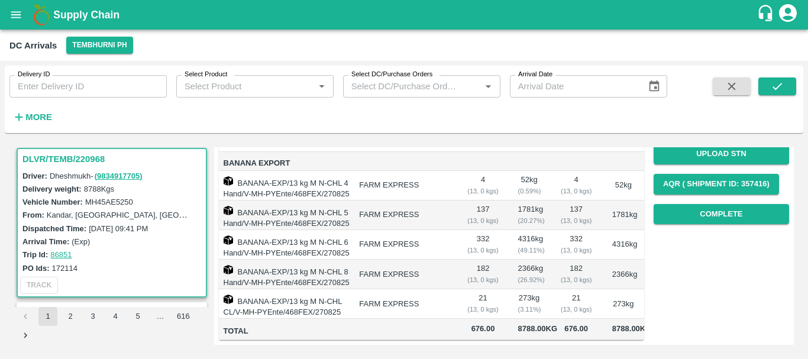
scroll to position [171, 0]
click at [743, 206] on button "Complete" at bounding box center [722, 214] width 136 height 21
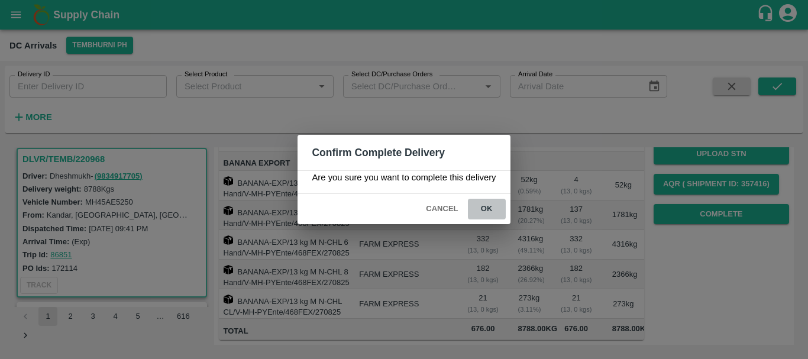
click at [492, 203] on button "ok" at bounding box center [487, 209] width 38 height 21
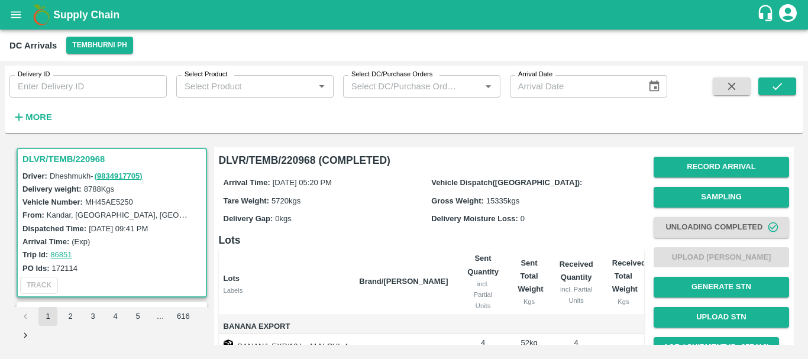
scroll to position [217, 0]
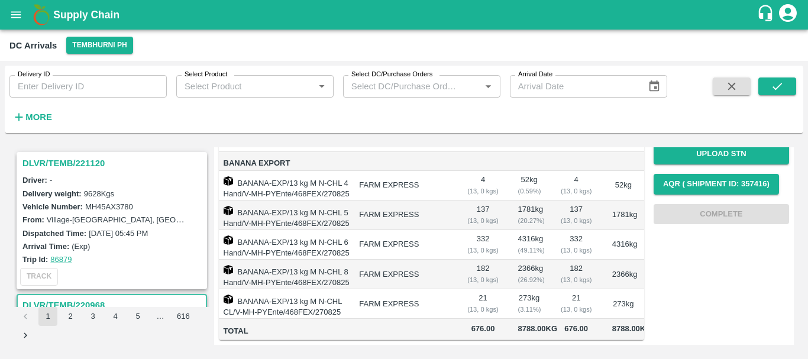
click at [87, 162] on h3 "DLVR/TEMB/221120" at bounding box center [113, 163] width 182 height 15
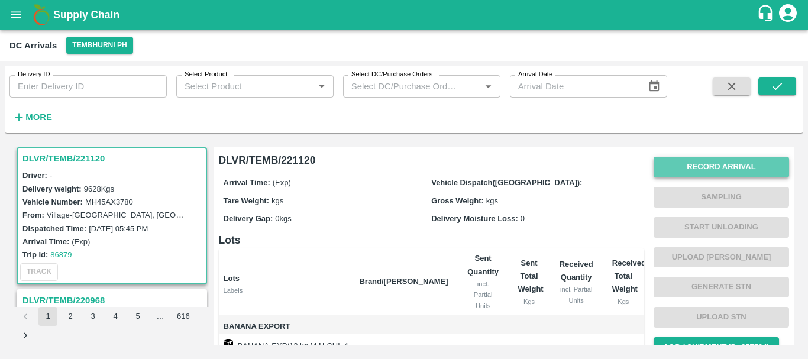
click at [700, 165] on button "Record Arrival" at bounding box center [722, 167] width 136 height 21
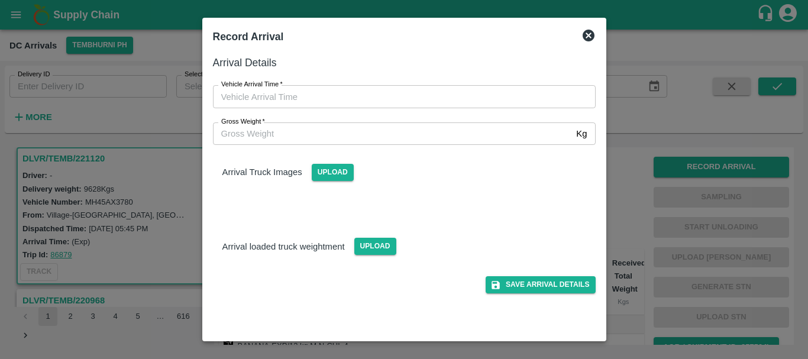
type input "DD/MM/YYYY hh:mm aa"
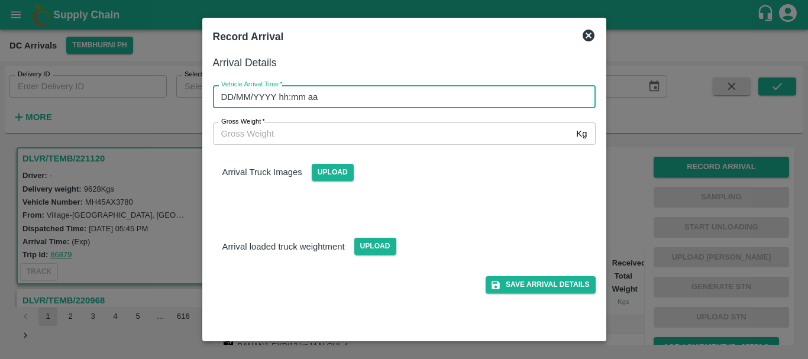
click at [483, 94] on input "DD/MM/YYYY hh:mm aa" at bounding box center [400, 96] width 375 height 22
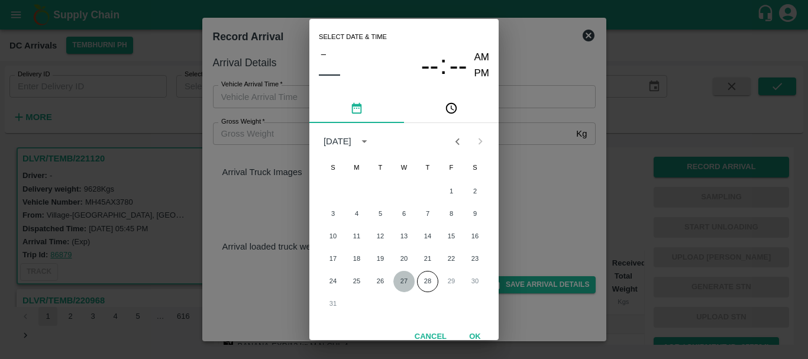
click at [404, 284] on button "27" at bounding box center [404, 281] width 21 height 21
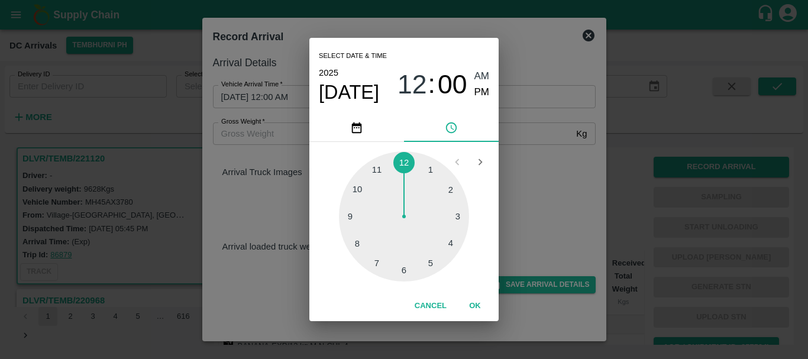
click at [357, 244] on div at bounding box center [404, 217] width 130 height 130
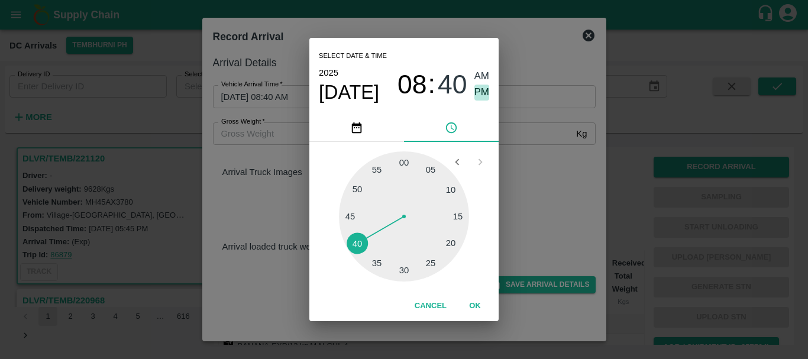
click at [475, 89] on span "PM" at bounding box center [482, 93] width 15 height 16
type input "27/08/2025 08:40 PM"
click at [534, 165] on div "Select date & time 2025 Aug 27 08 : 40 AM PM 05 10 15 20 25 30 35 40 45 50 55 0…" at bounding box center [404, 179] width 808 height 359
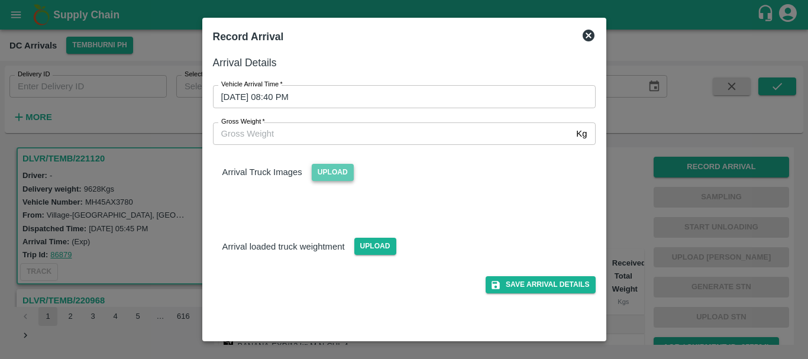
click at [332, 172] on span "Upload" at bounding box center [333, 172] width 42 height 17
click at [0, 0] on input "Upload" at bounding box center [0, 0] width 0 height 0
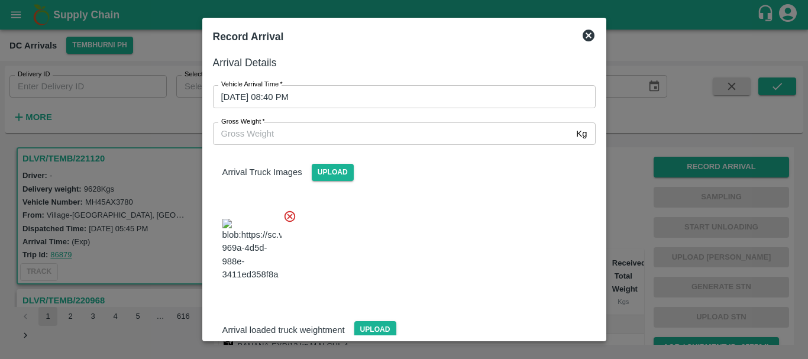
scroll to position [28, 0]
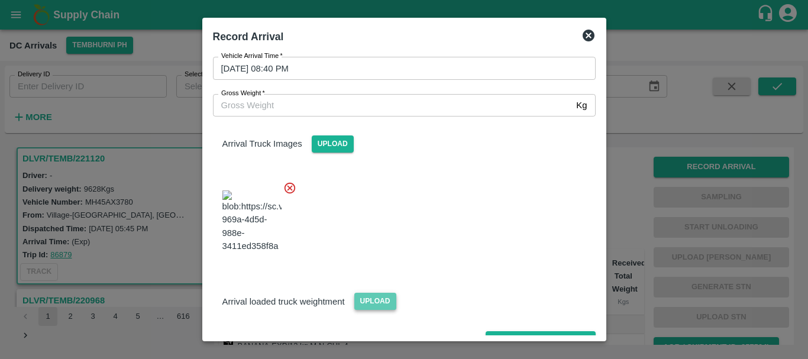
click at [369, 293] on span "Upload" at bounding box center [376, 301] width 42 height 17
click at [0, 0] on input "Upload" at bounding box center [0, 0] width 0 height 0
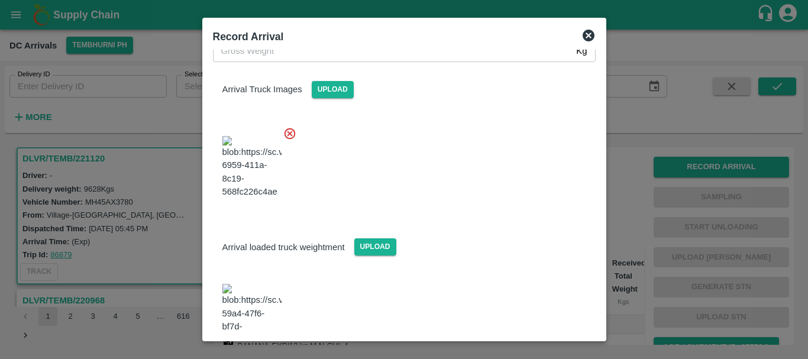
click at [250, 284] on img at bounding box center [252, 315] width 59 height 62
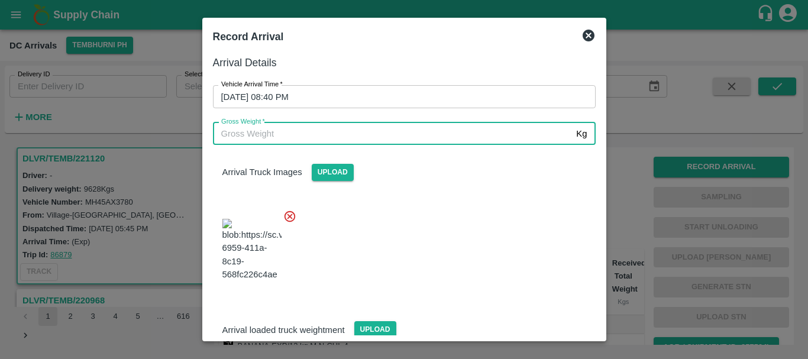
click at [291, 127] on input "Gross Weight   *" at bounding box center [392, 134] width 359 height 22
type input "15800"
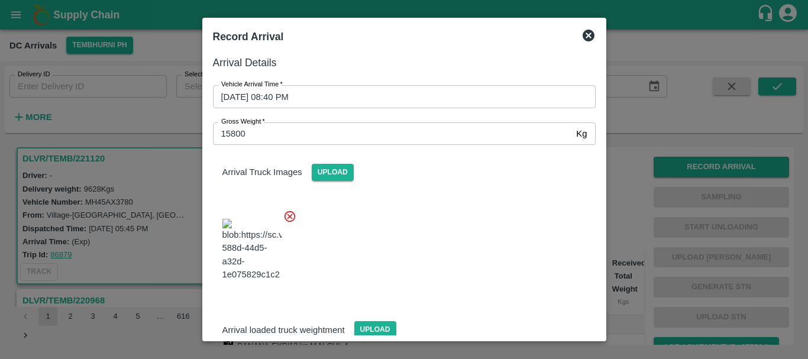
click at [375, 236] on div at bounding box center [400, 246] width 392 height 93
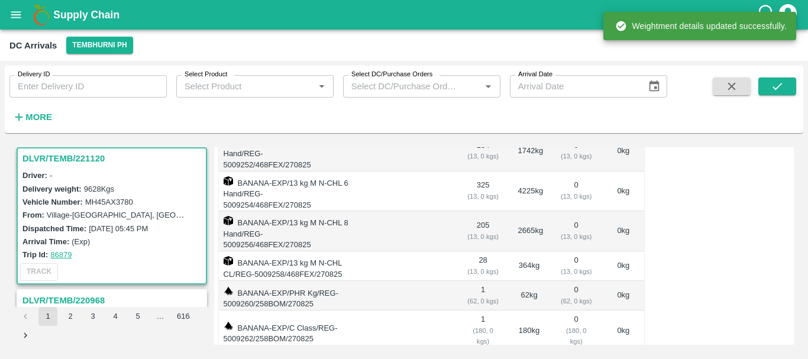
scroll to position [0, 0]
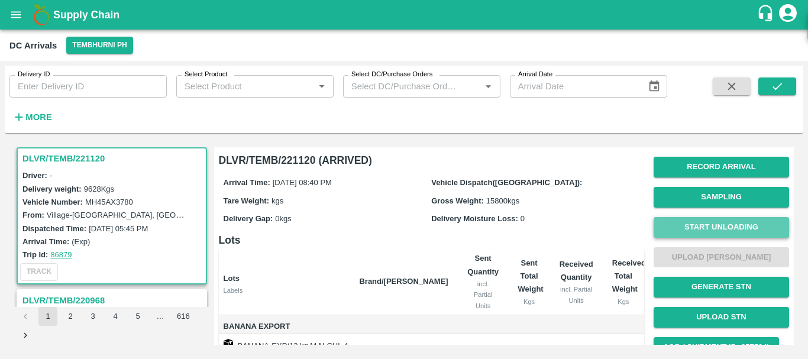
click at [716, 230] on button "Start Unloading" at bounding box center [722, 227] width 136 height 21
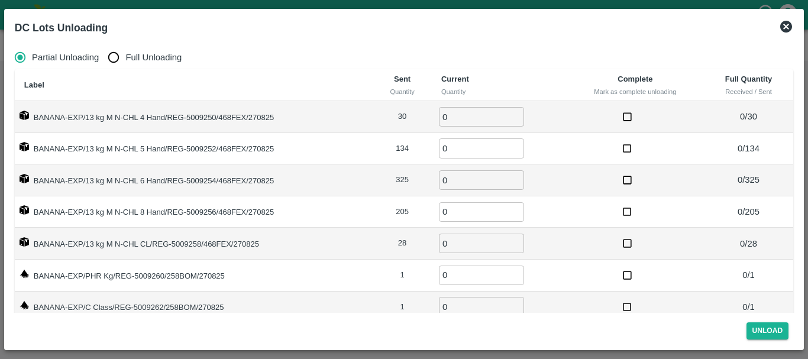
click at [120, 53] on input "Full Unloading" at bounding box center [114, 58] width 24 height 24
radio input "true"
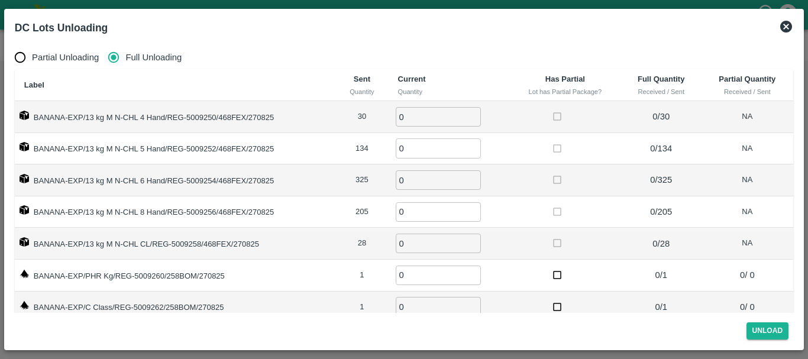
scroll to position [19, 0]
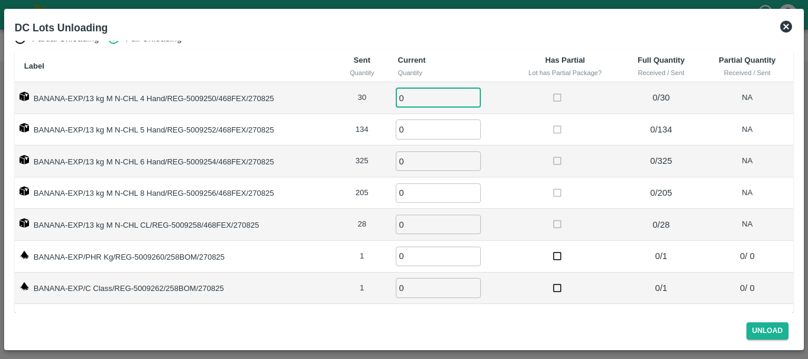
click at [424, 103] on input "0" at bounding box center [438, 98] width 85 height 20
type input "30"
type input "134"
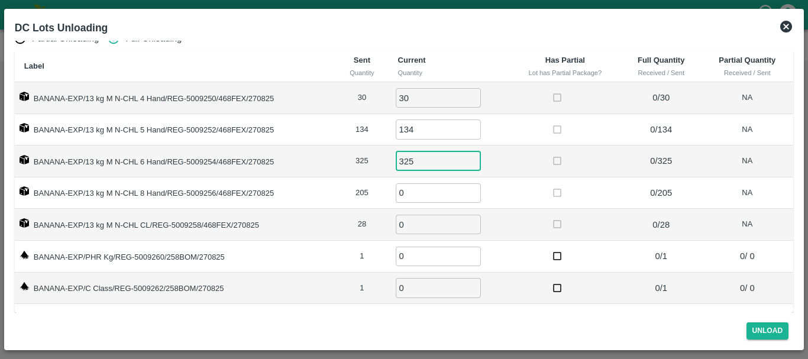
type input "325"
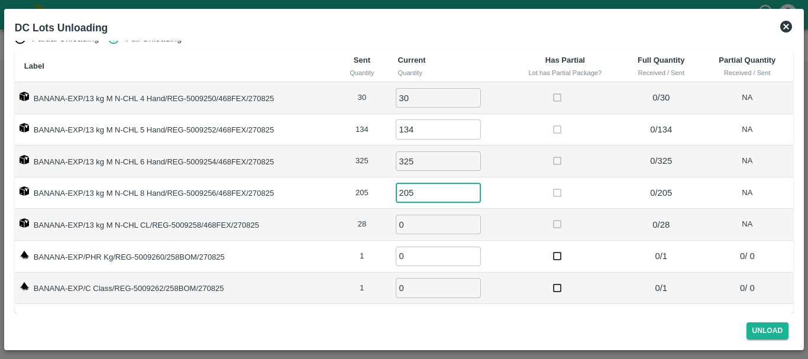
type input "205"
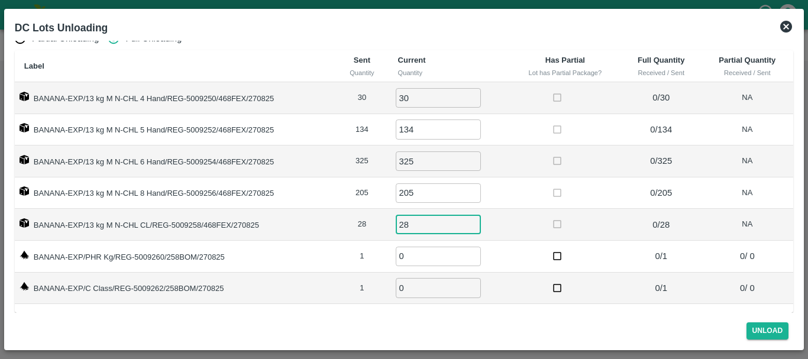
type input "28"
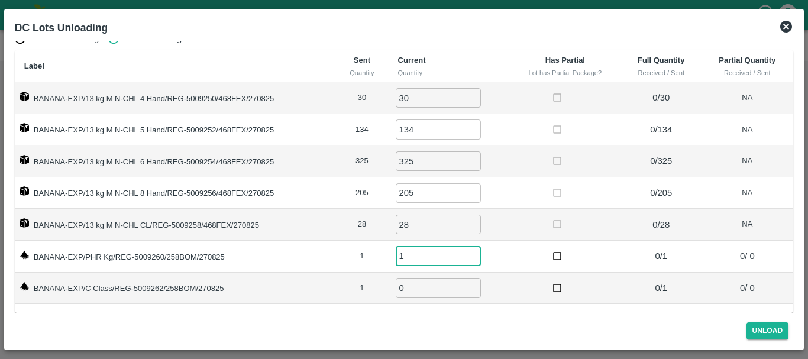
type input "1"
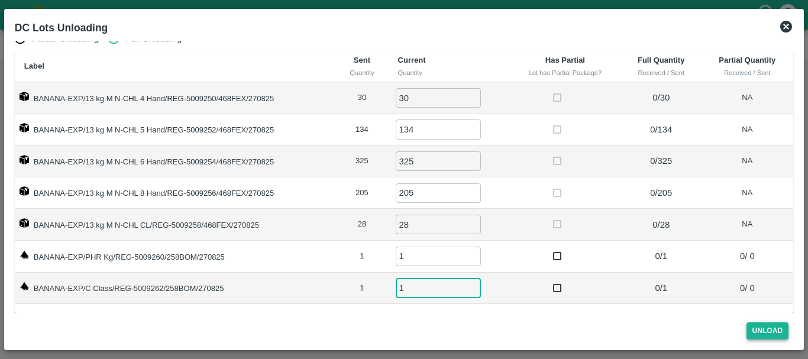
type input "1"
click at [753, 329] on button "Unload" at bounding box center [768, 331] width 43 height 17
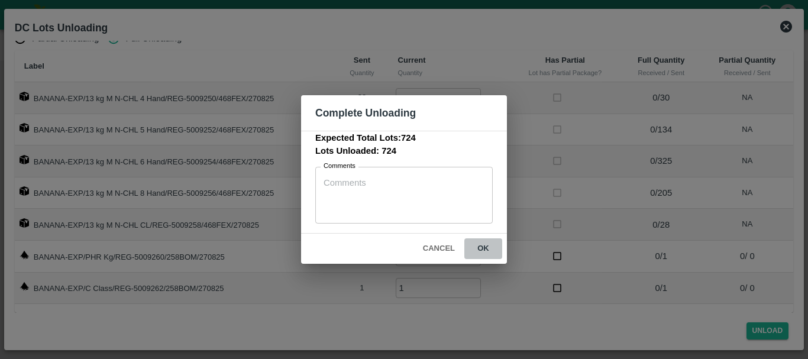
click at [487, 239] on button "ok" at bounding box center [484, 249] width 38 height 21
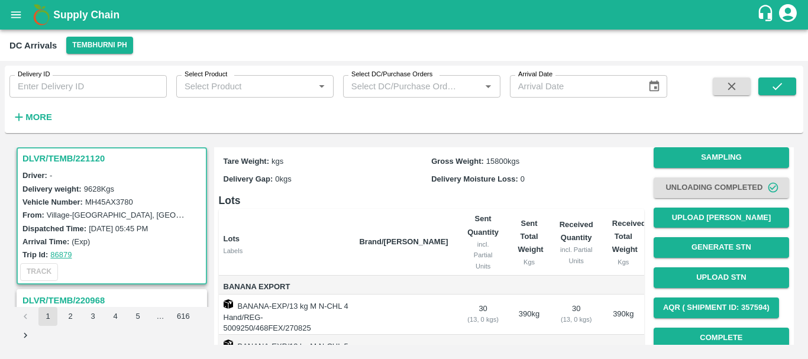
scroll to position [41, 0]
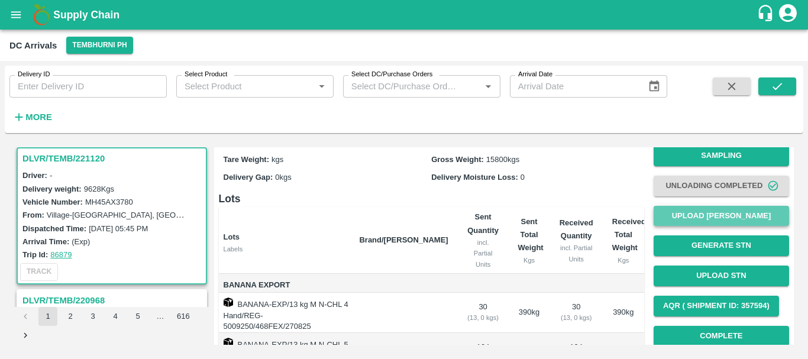
click at [678, 222] on button "Upload [PERSON_NAME]" at bounding box center [722, 216] width 136 height 21
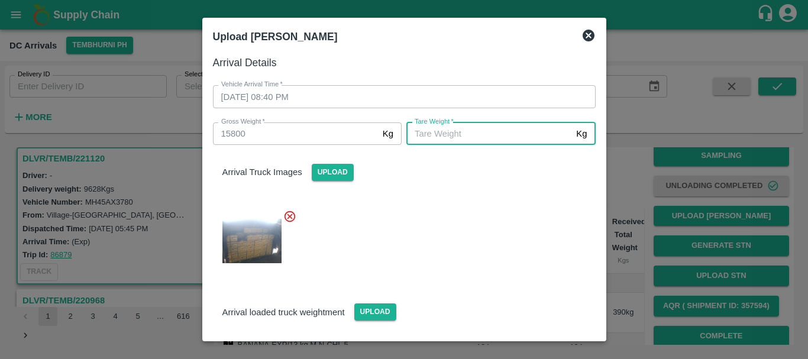
click at [489, 133] on input "[PERSON_NAME]   *" at bounding box center [489, 134] width 165 height 22
type input "5630"
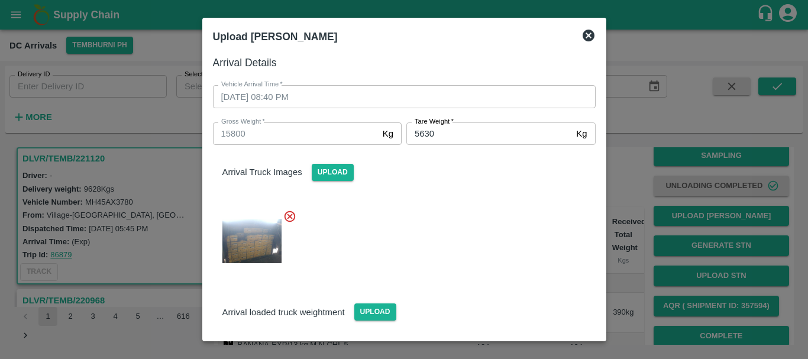
click at [476, 196] on div "Arrival Truck Images Upload" at bounding box center [400, 210] width 392 height 149
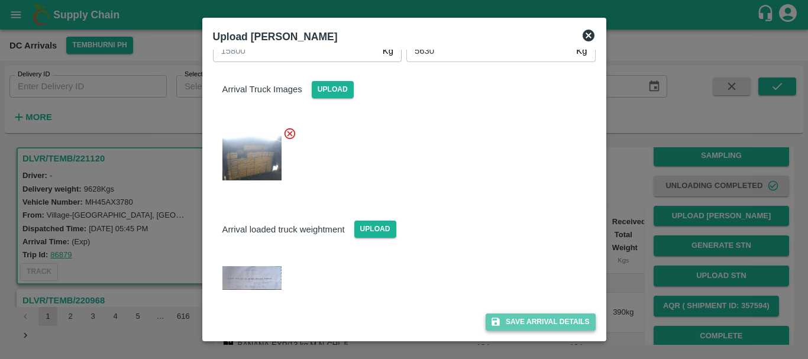
click at [505, 314] on button "Save Arrival Details" at bounding box center [540, 322] width 109 height 17
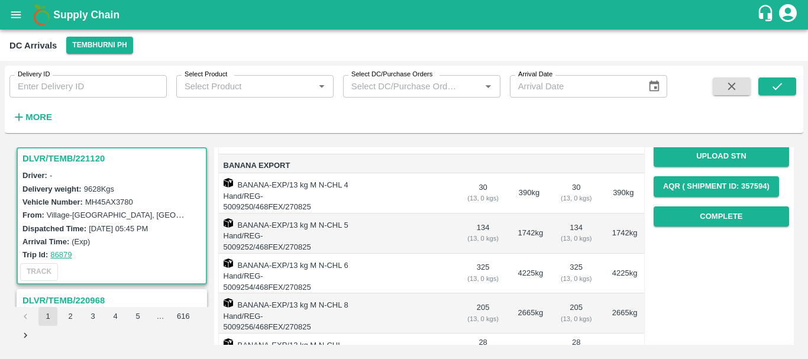
scroll to position [158, 0]
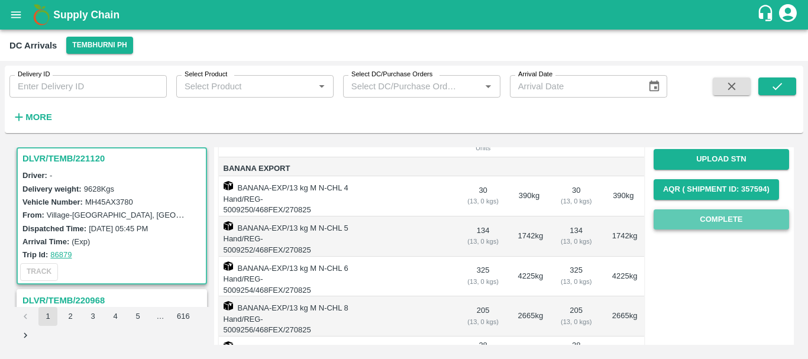
click at [690, 215] on button "Complete" at bounding box center [722, 220] width 136 height 21
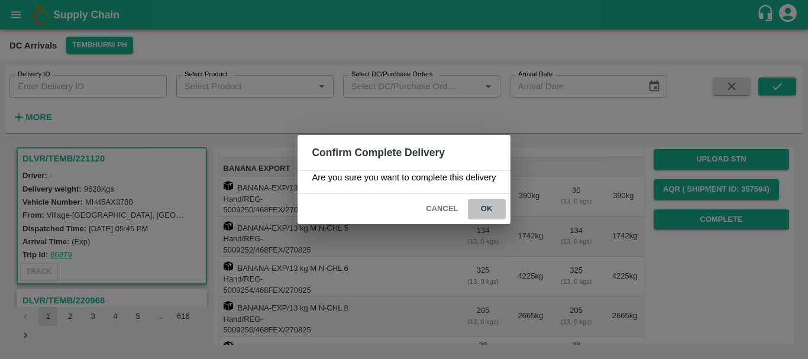
click at [481, 207] on button "ok" at bounding box center [487, 209] width 38 height 21
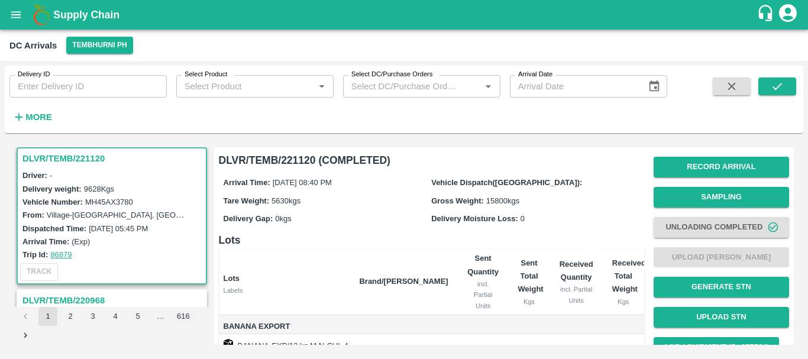
scroll to position [243, 0]
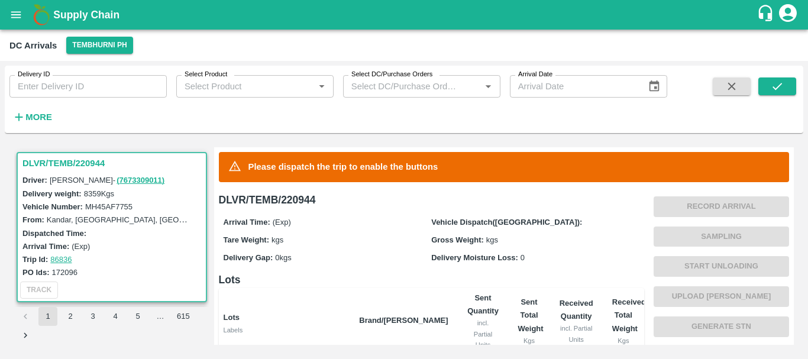
scroll to position [267, 0]
